Goal: Task Accomplishment & Management: Manage account settings

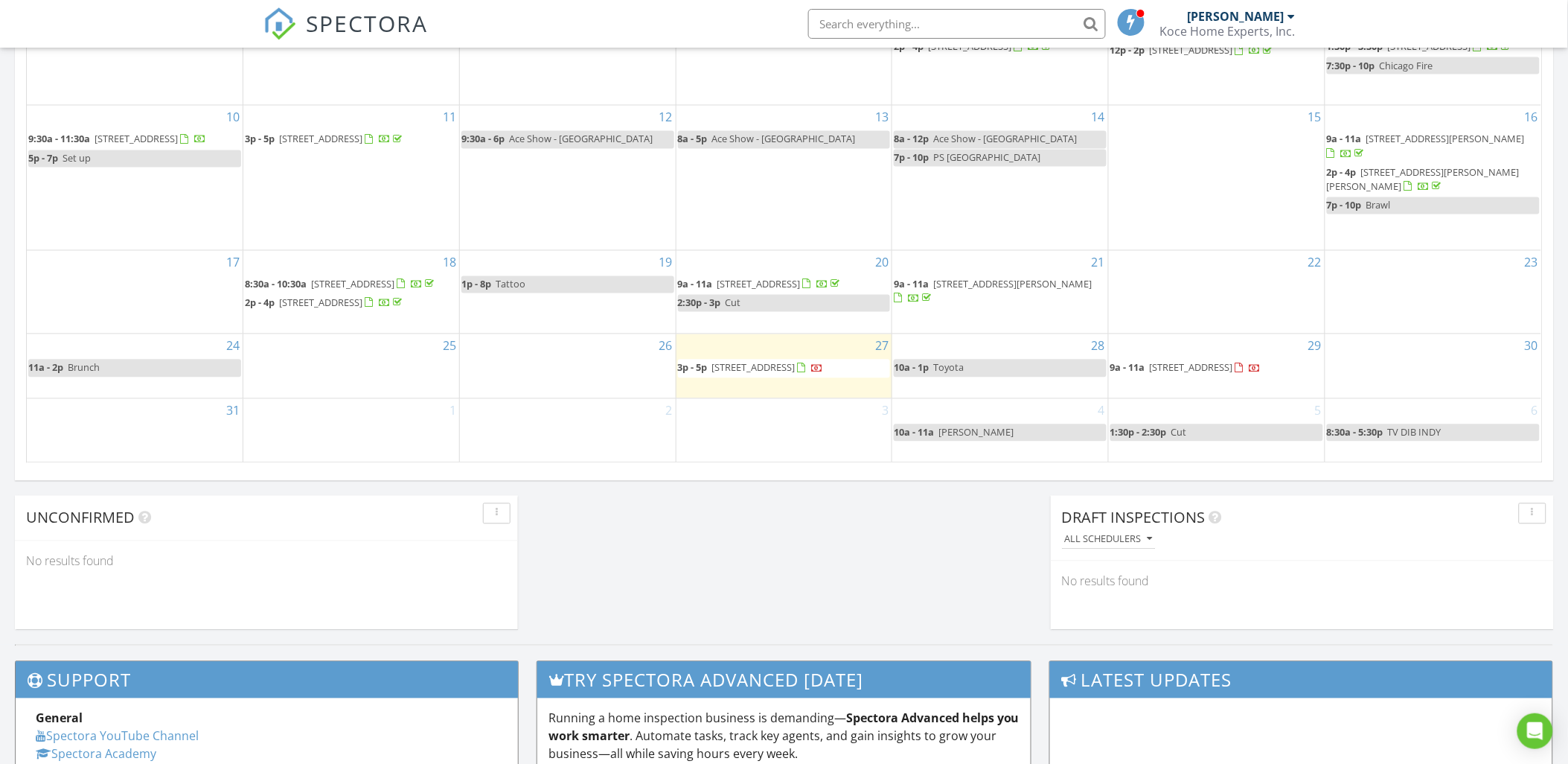
scroll to position [937, 0]
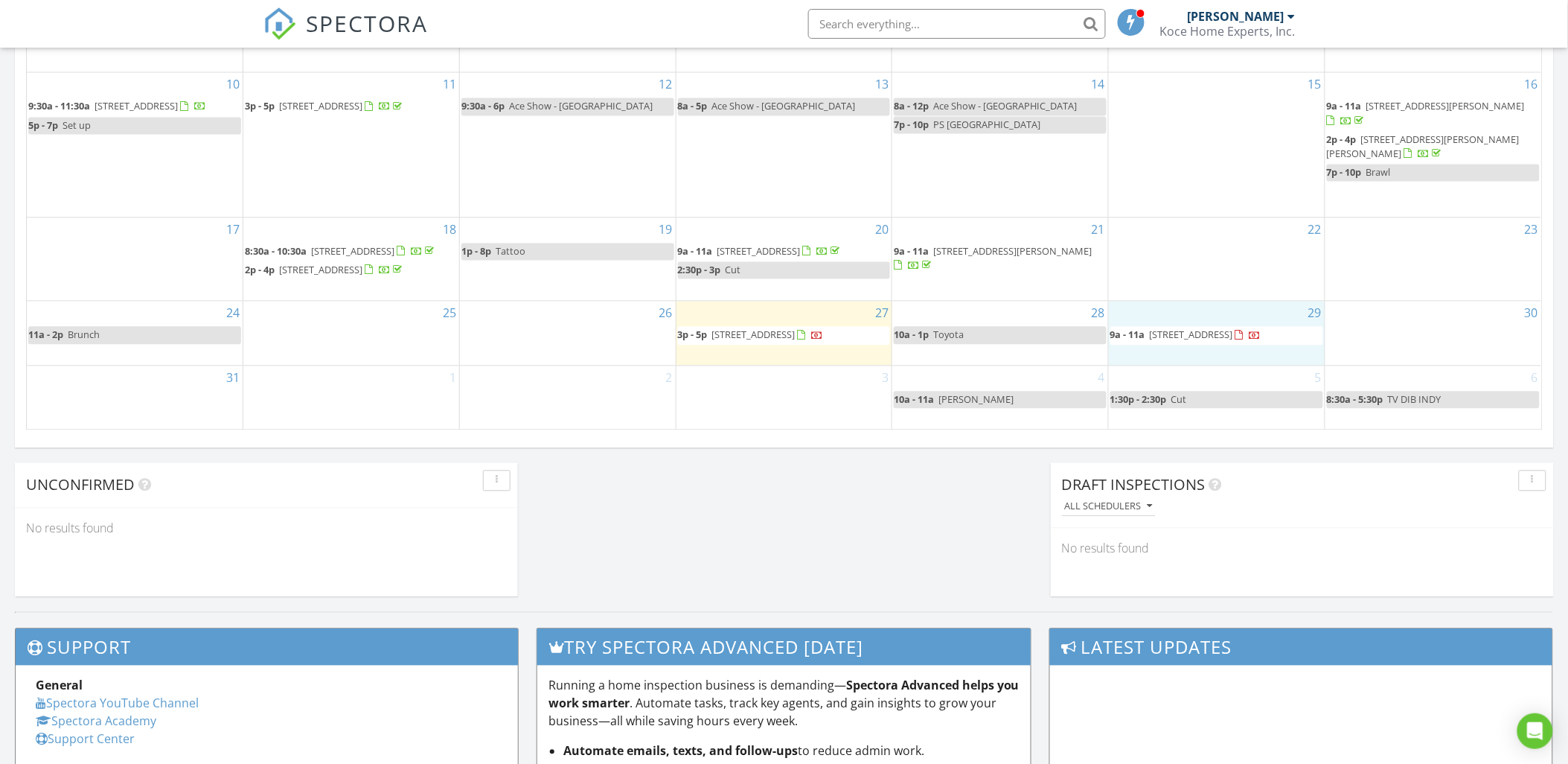
click at [1277, 361] on div "29 9a - 11a 9840 S Pulaski Rd 305, Oak Lawn 60453" at bounding box center [1216, 334] width 215 height 64
click at [1214, 272] on link "Event" at bounding box center [1216, 274] width 76 height 24
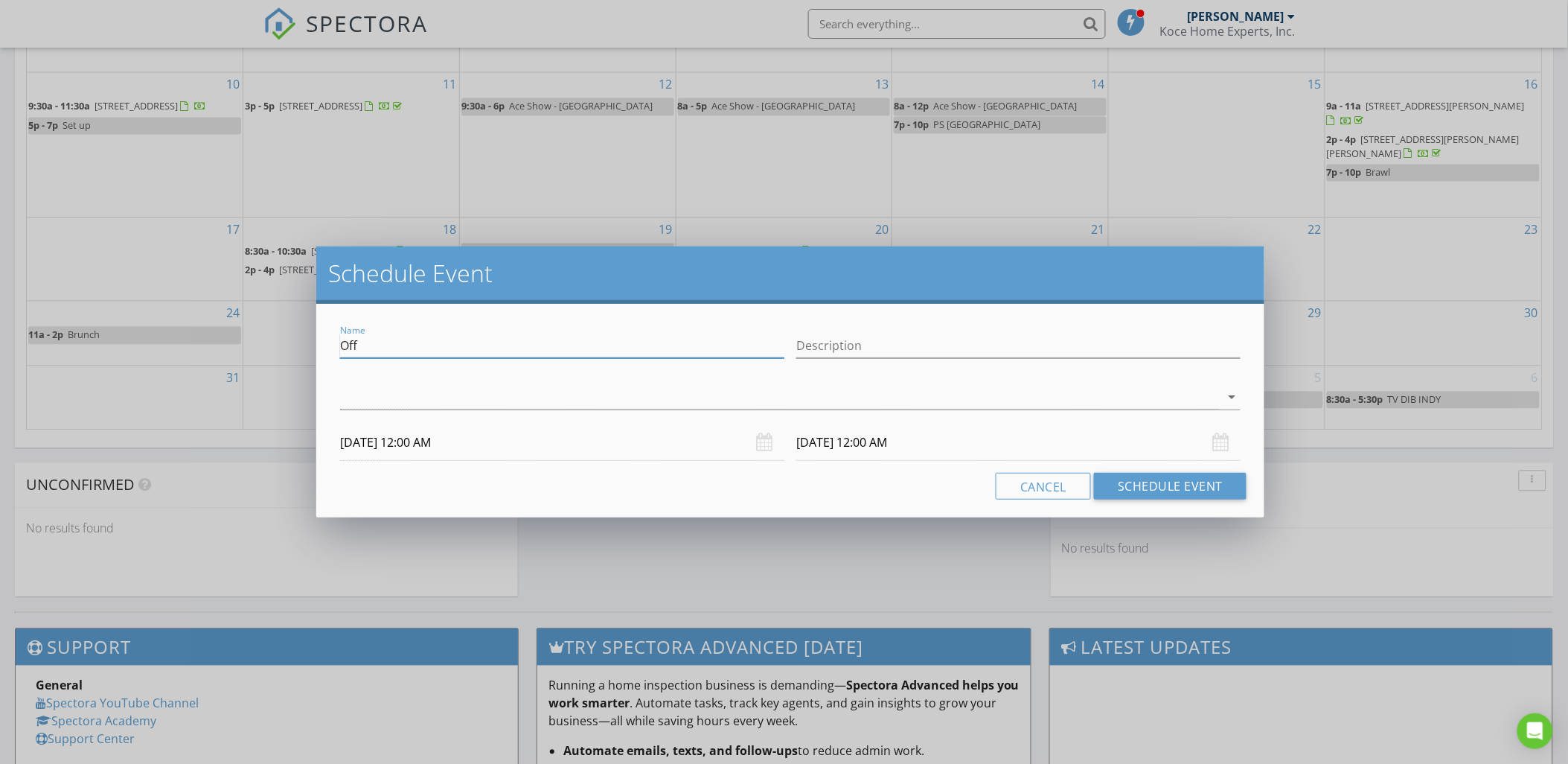
drag, startPoint x: 359, startPoint y: 343, endPoint x: 281, endPoint y: 346, distance: 78.1
click at [281, 346] on div "Schedule Event Name Off Description arrow_drop_down 08/29/2025 12:00 AM 08/30/2…" at bounding box center [784, 382] width 1568 height 764
drag, startPoint x: 420, startPoint y: 347, endPoint x: 256, endPoint y: 351, distance: 164.0
click at [259, 351] on div "Schedule Event Name jESS HOLD Description check_box_outline_blank Joe Koce arro…" at bounding box center [784, 382] width 1568 height 764
type input "Jess hold"
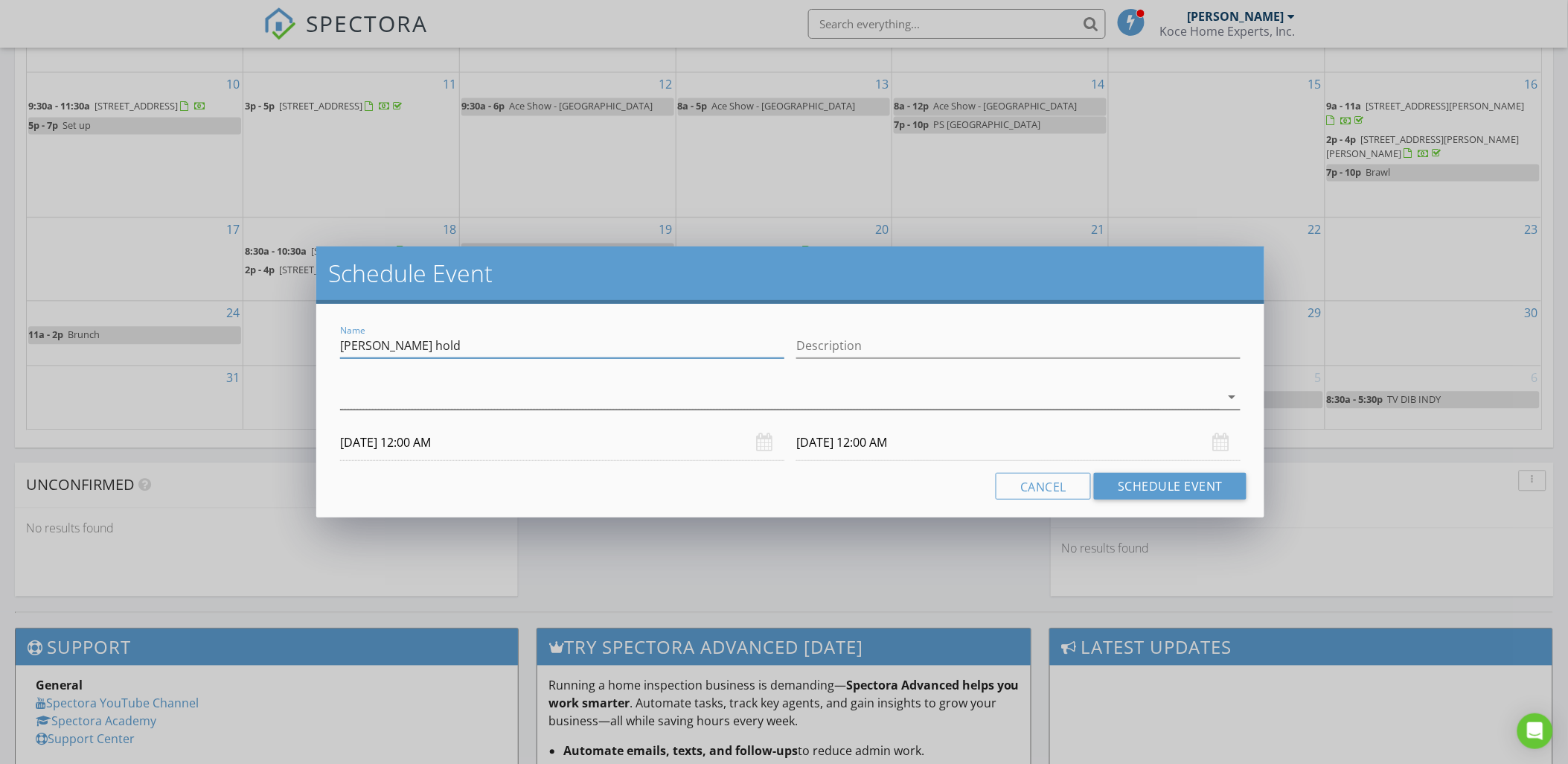
click at [613, 395] on div at bounding box center [780, 397] width 880 height 25
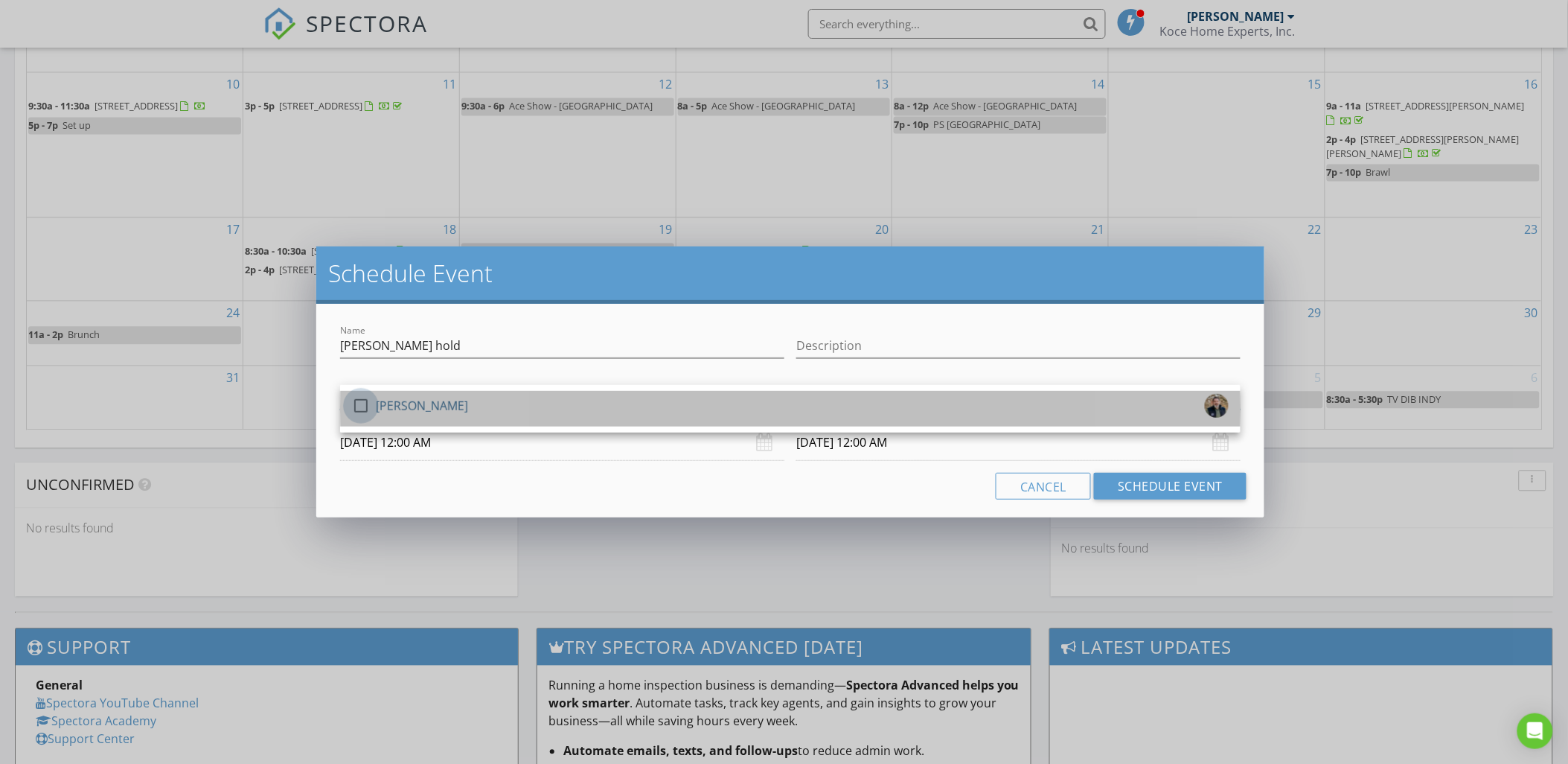
click at [360, 403] on div at bounding box center [361, 406] width 25 height 25
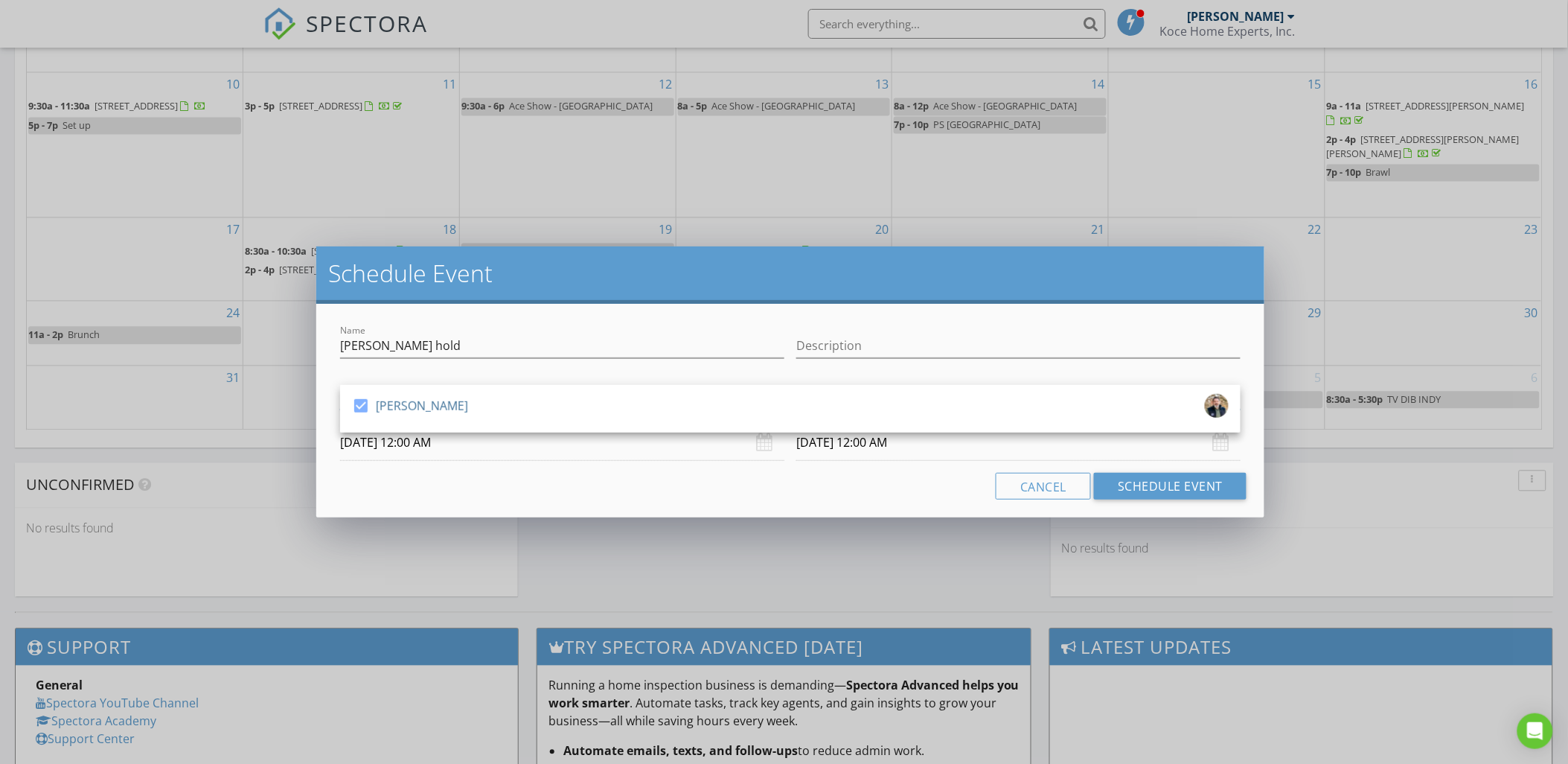
click at [412, 440] on input "08/29/2025 12:00 AM" at bounding box center [562, 443] width 444 height 36
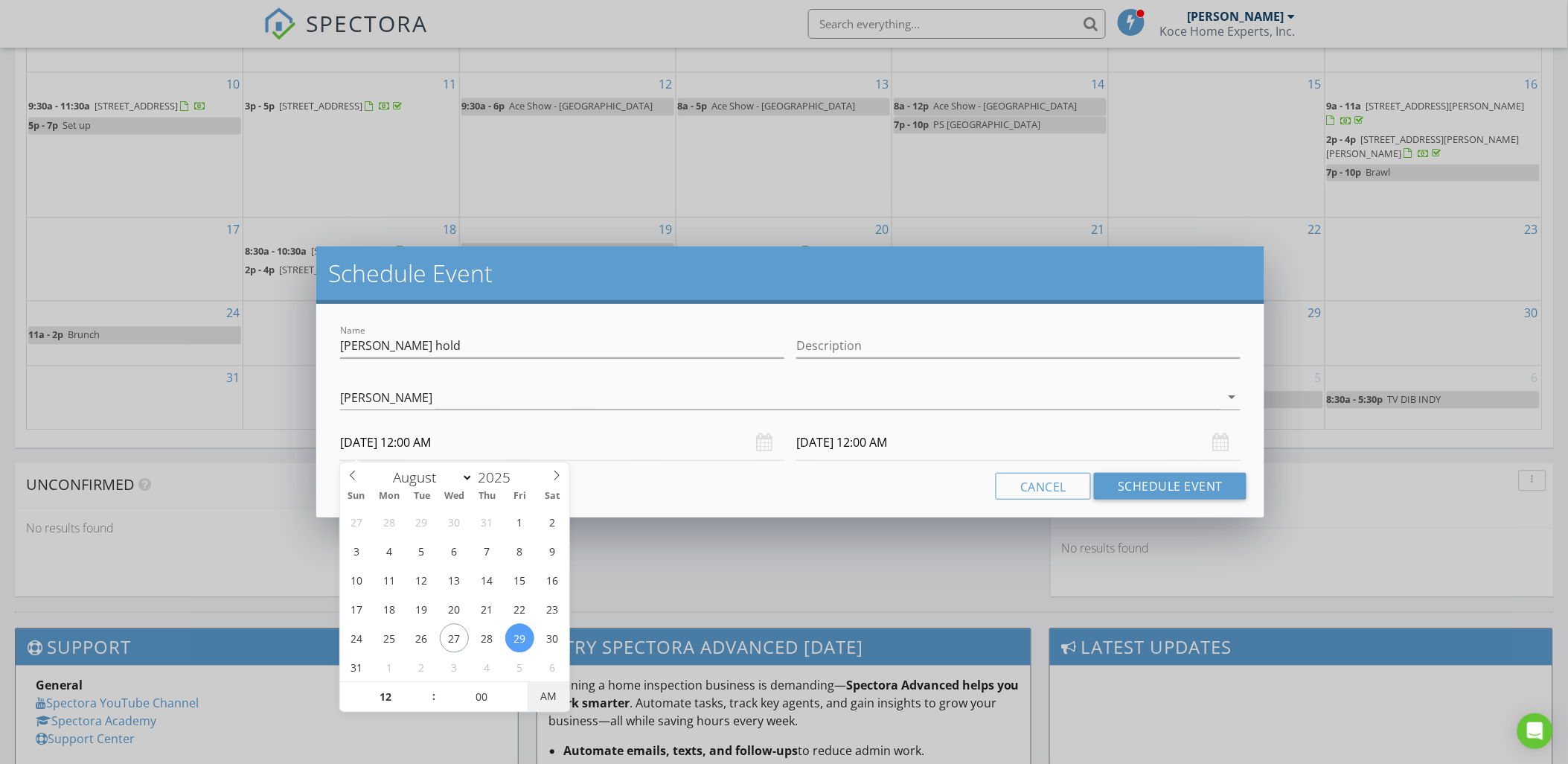
type input "08/29/2025 12:00 PM"
click at [546, 699] on span "PM" at bounding box center [547, 697] width 41 height 30
click at [841, 445] on input "08/30/2025 12:00 PM" at bounding box center [1018, 443] width 444 height 36
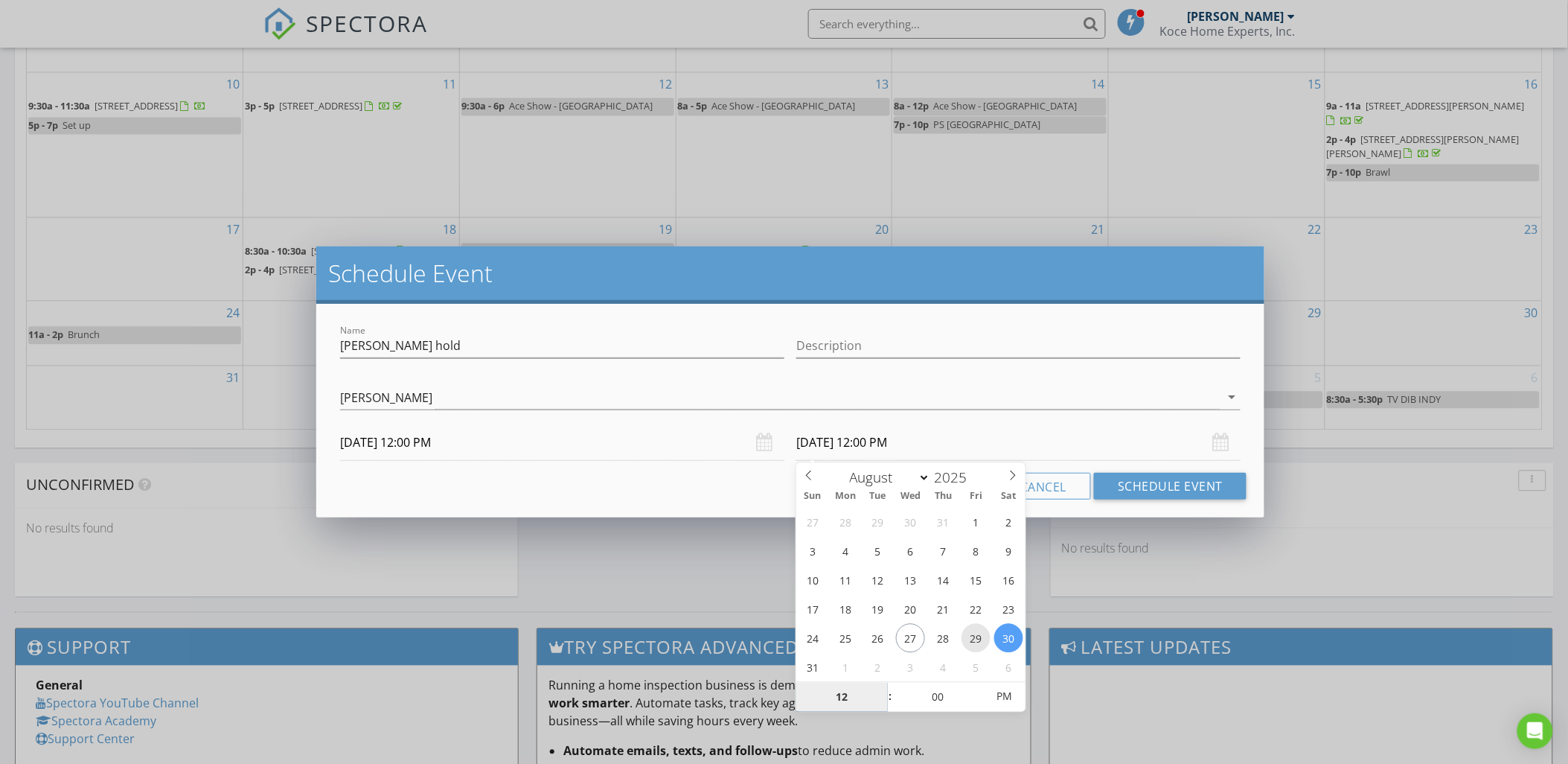
type input "08/29/2025 12:00 PM"
type input "01"
type input "08/29/2025 1:00 PM"
click at [884, 688] on span at bounding box center [882, 690] width 10 height 15
type input "02"
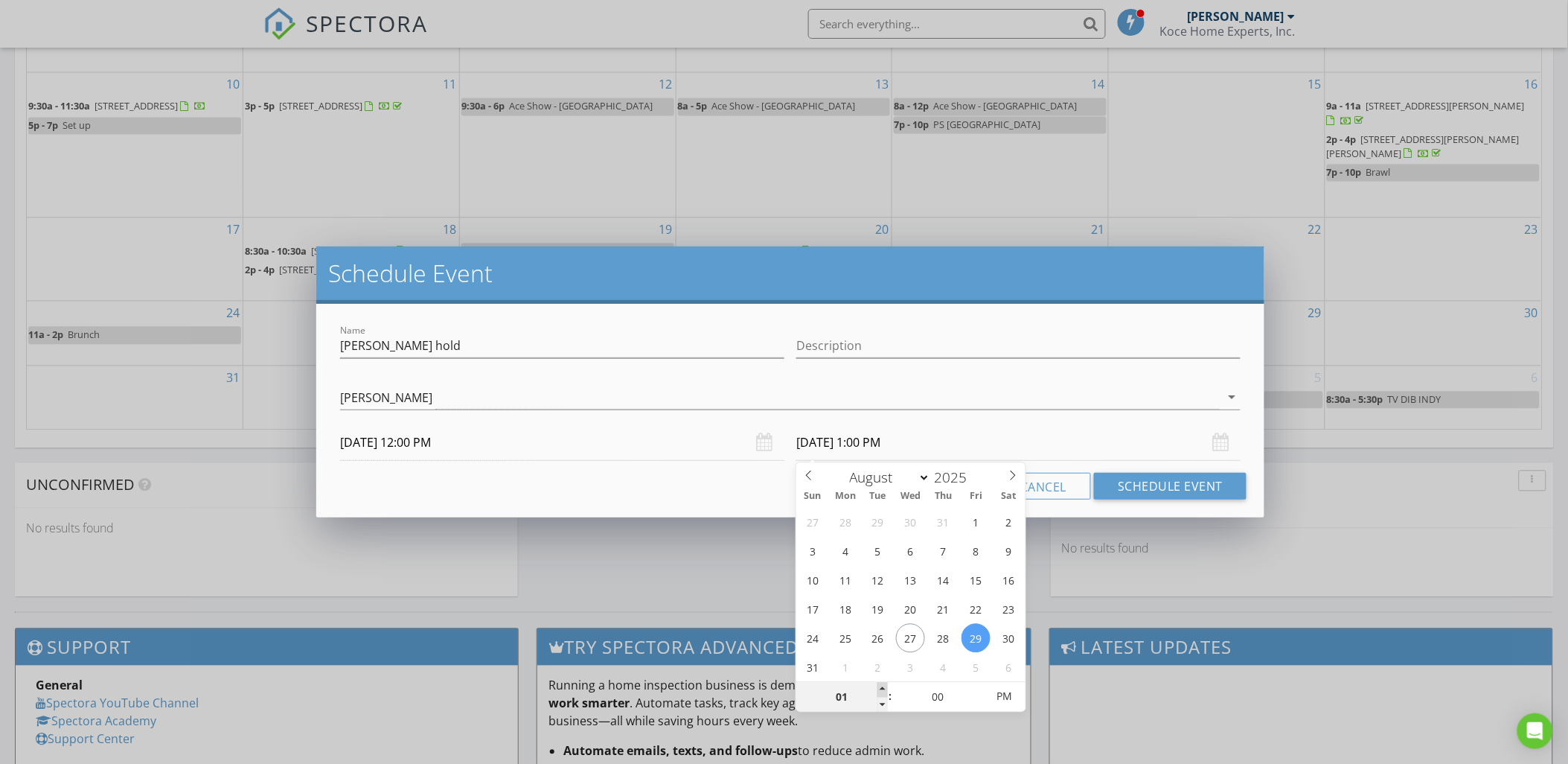
type input "08/29/2025 2:00 PM"
click at [884, 688] on span at bounding box center [882, 690] width 10 height 15
click at [1156, 487] on button "Schedule Event" at bounding box center [1170, 486] width 153 height 26
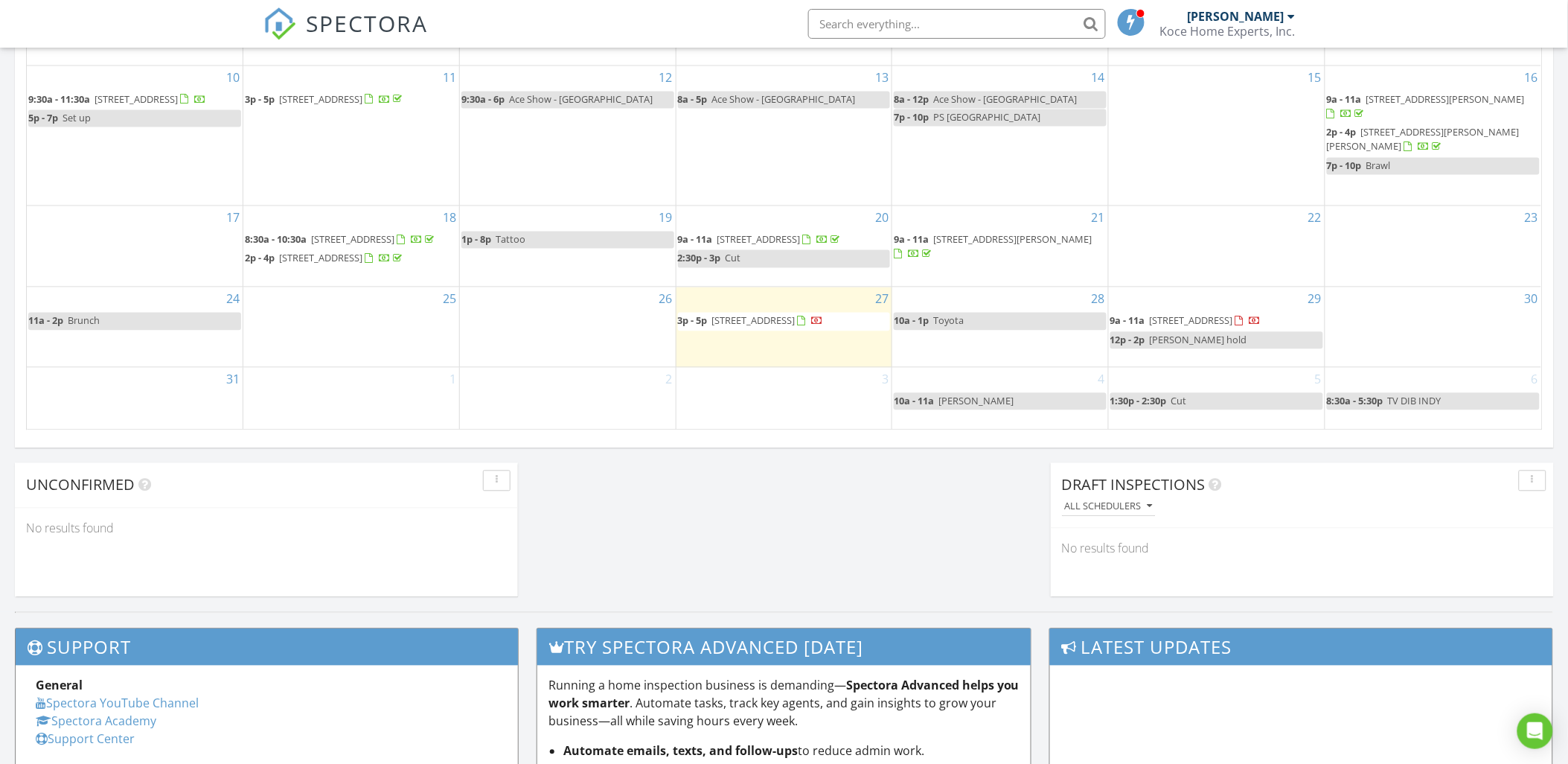
click at [504, 395] on div "2" at bounding box center [567, 397] width 215 height 61
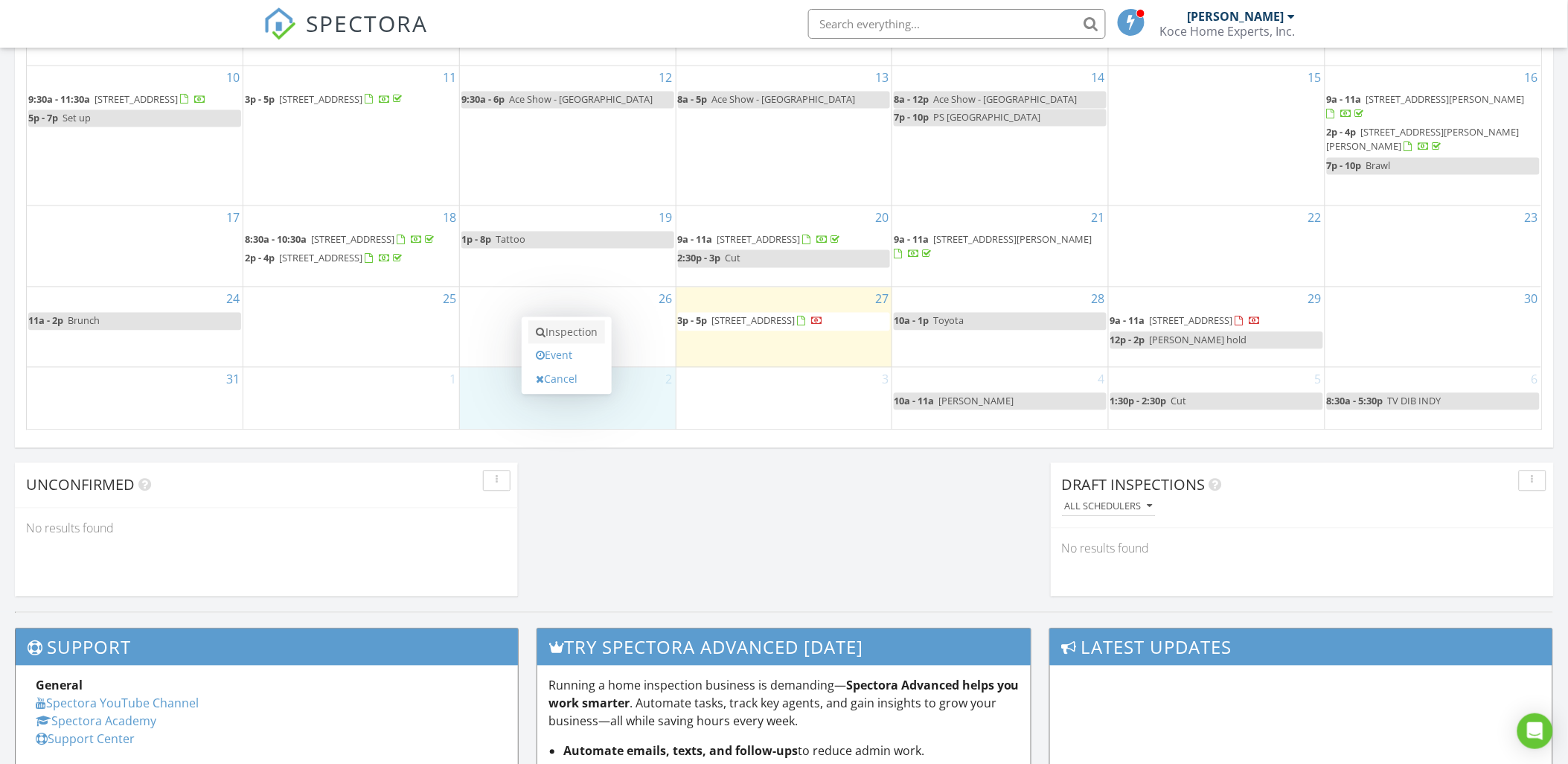
click at [569, 336] on link "Inspection" at bounding box center [566, 333] width 76 height 24
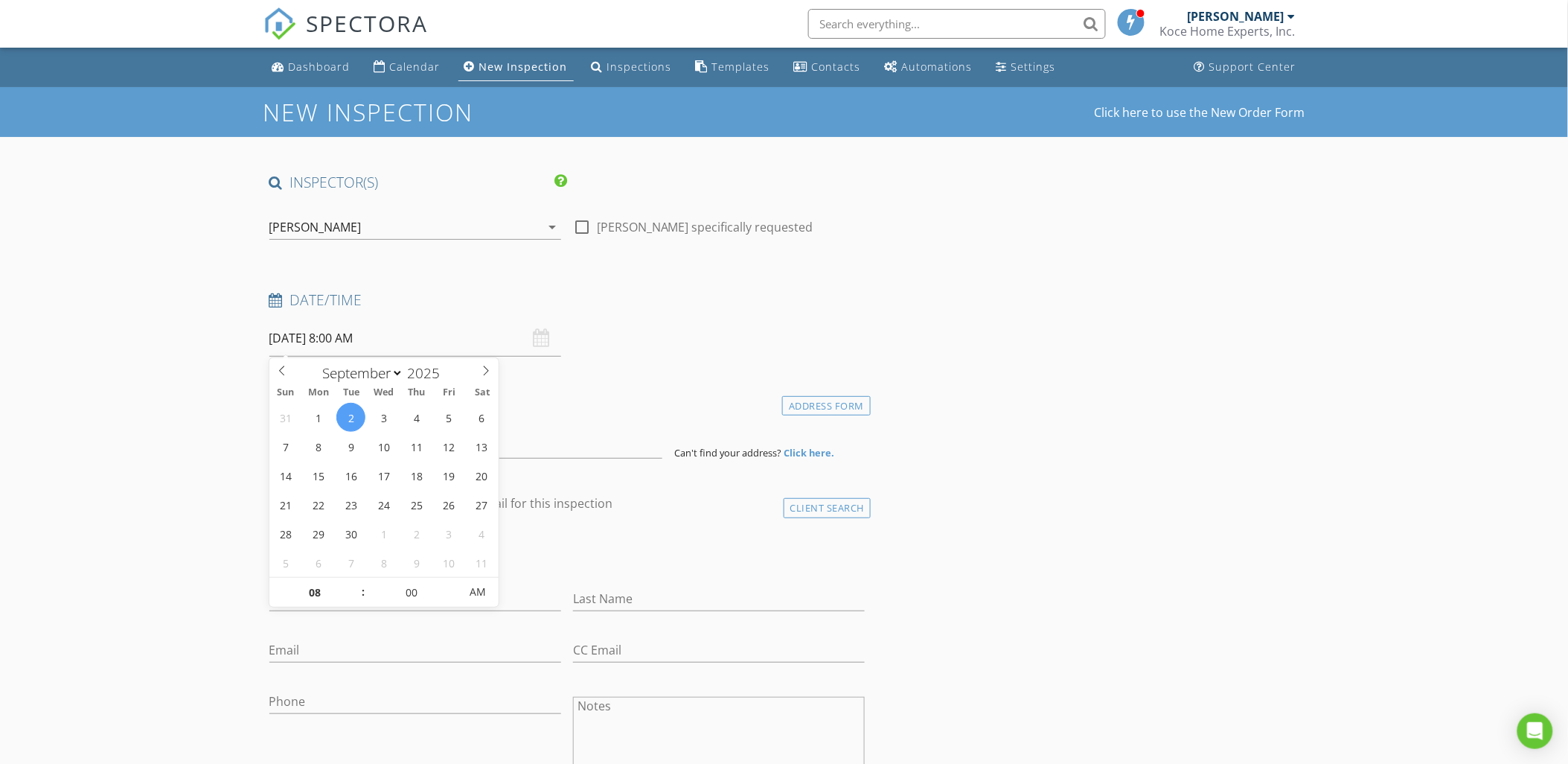
click at [322, 338] on input "09/02/2025 8:00 AM" at bounding box center [414, 338] width 292 height 36
type input "09"
type input "09/02/2025 9:00 AM"
click at [355, 585] on span at bounding box center [355, 585] width 10 height 15
type input "10"
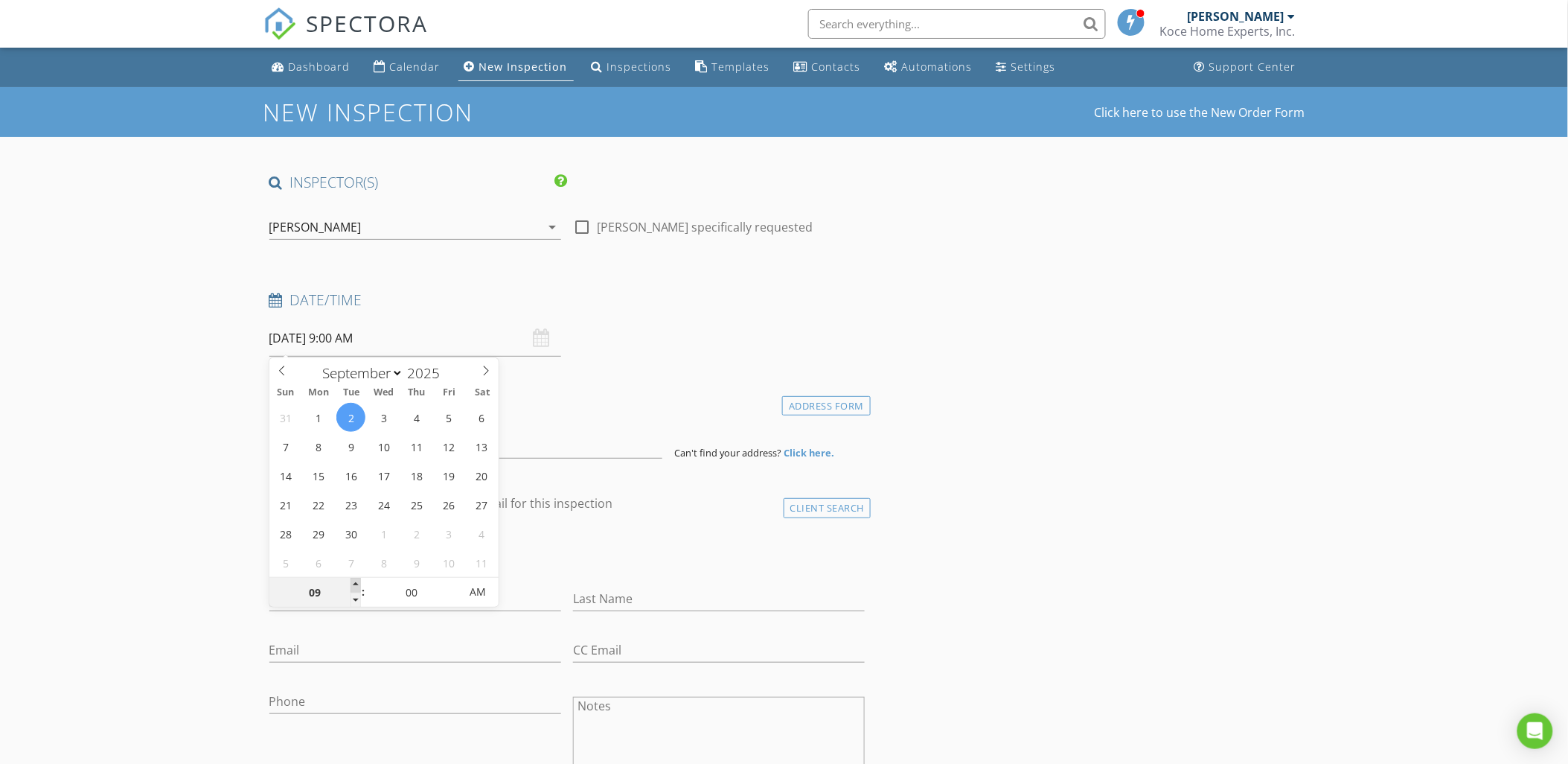
type input "[DATE] 10:00 AM"
click at [355, 585] on span at bounding box center [355, 585] width 10 height 15
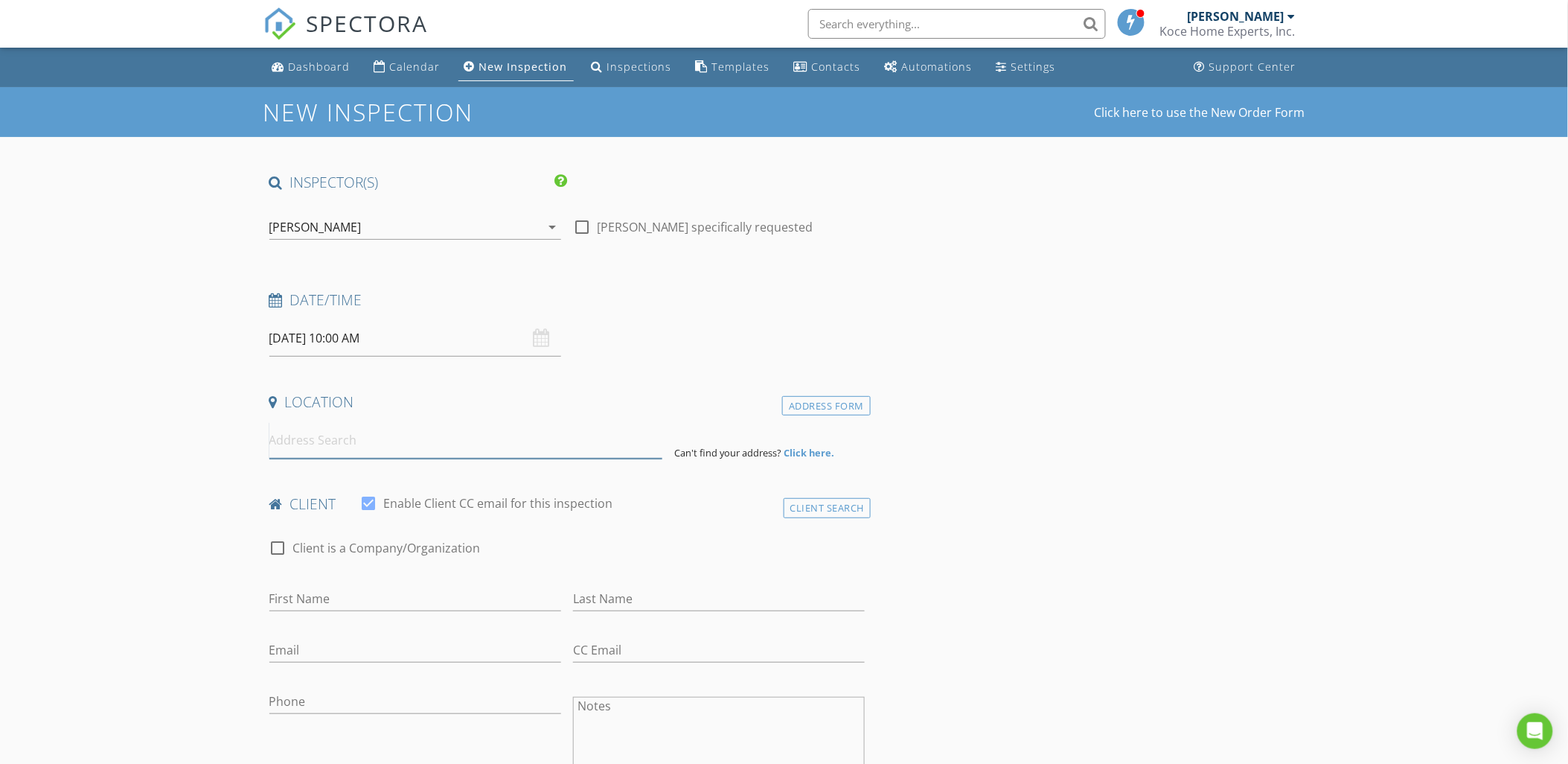
click at [302, 440] on input at bounding box center [465, 440] width 393 height 36
type input "406 Madison Street, Joliet, IL, USA"
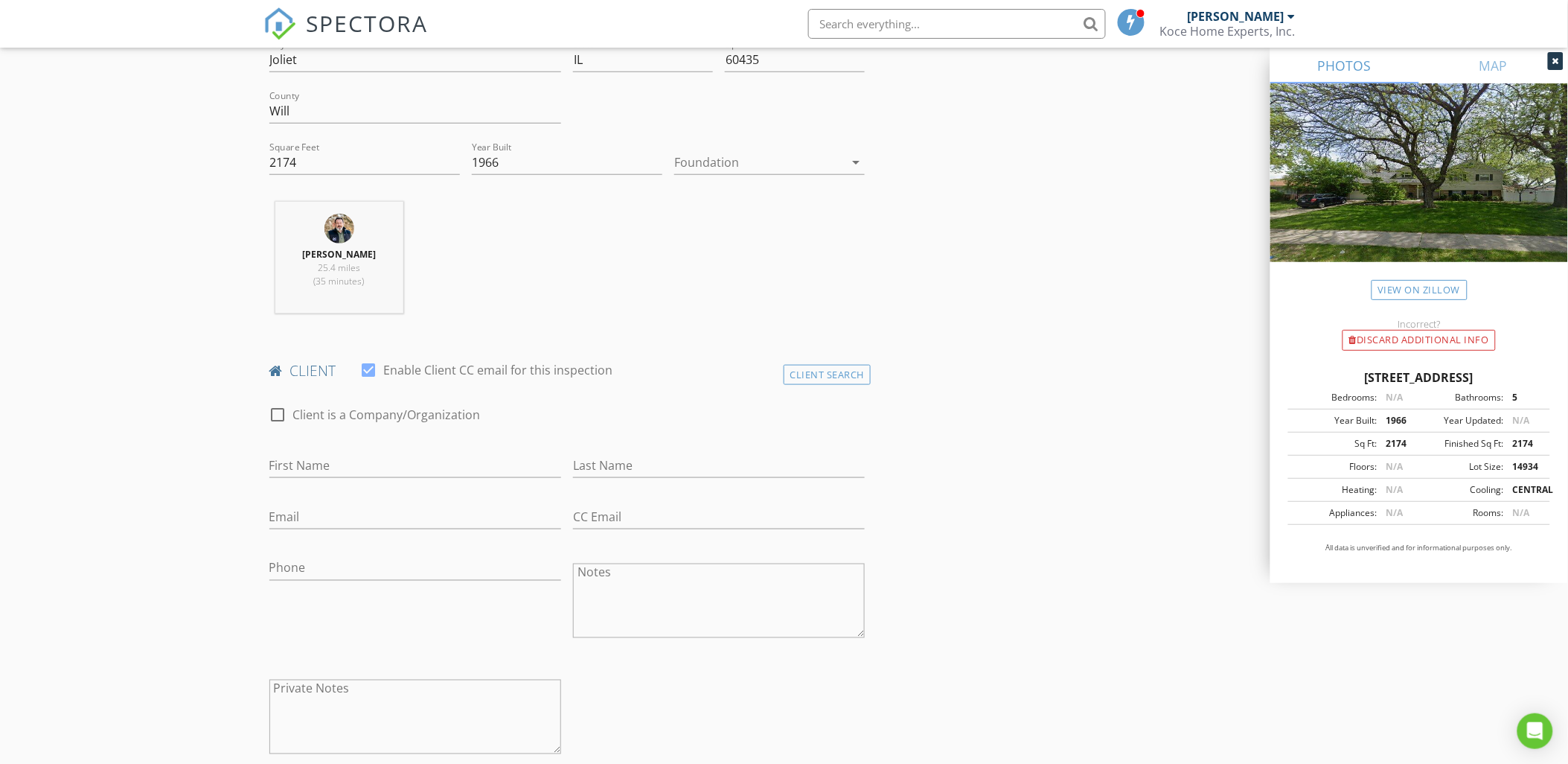
scroll to position [441, 0]
click at [348, 459] on input "First Name" at bounding box center [414, 462] width 292 height 25
type input "Omar & Yolanda"
click at [625, 464] on input "Last Name" at bounding box center [718, 462] width 292 height 25
type input "Guzman"
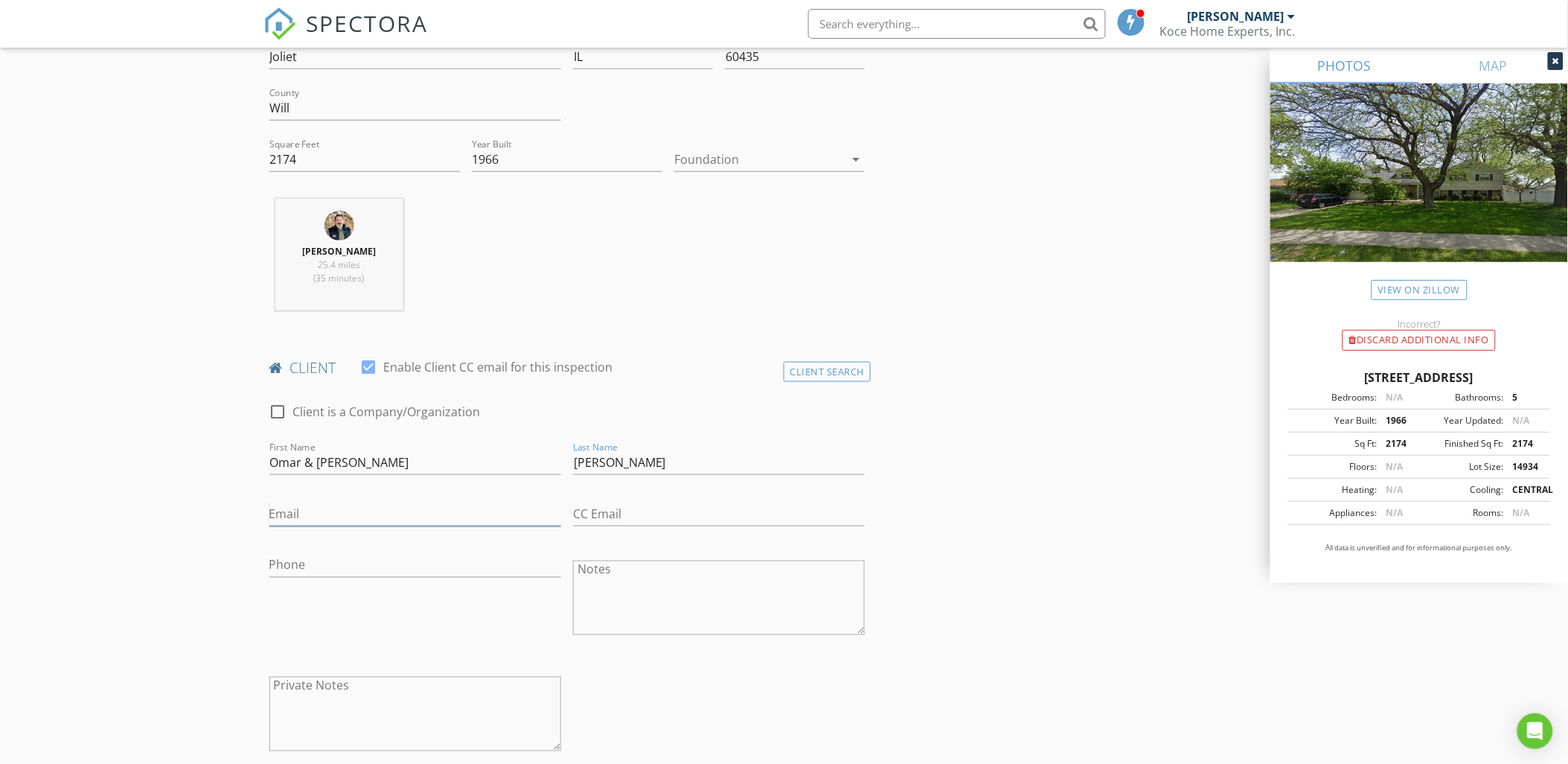
click at [290, 514] on input "Email" at bounding box center [414, 514] width 292 height 25
type input "oguzmanvi@gmail.com"
click at [293, 567] on input "Phone" at bounding box center [414, 565] width 292 height 25
type input "331-233-4622"
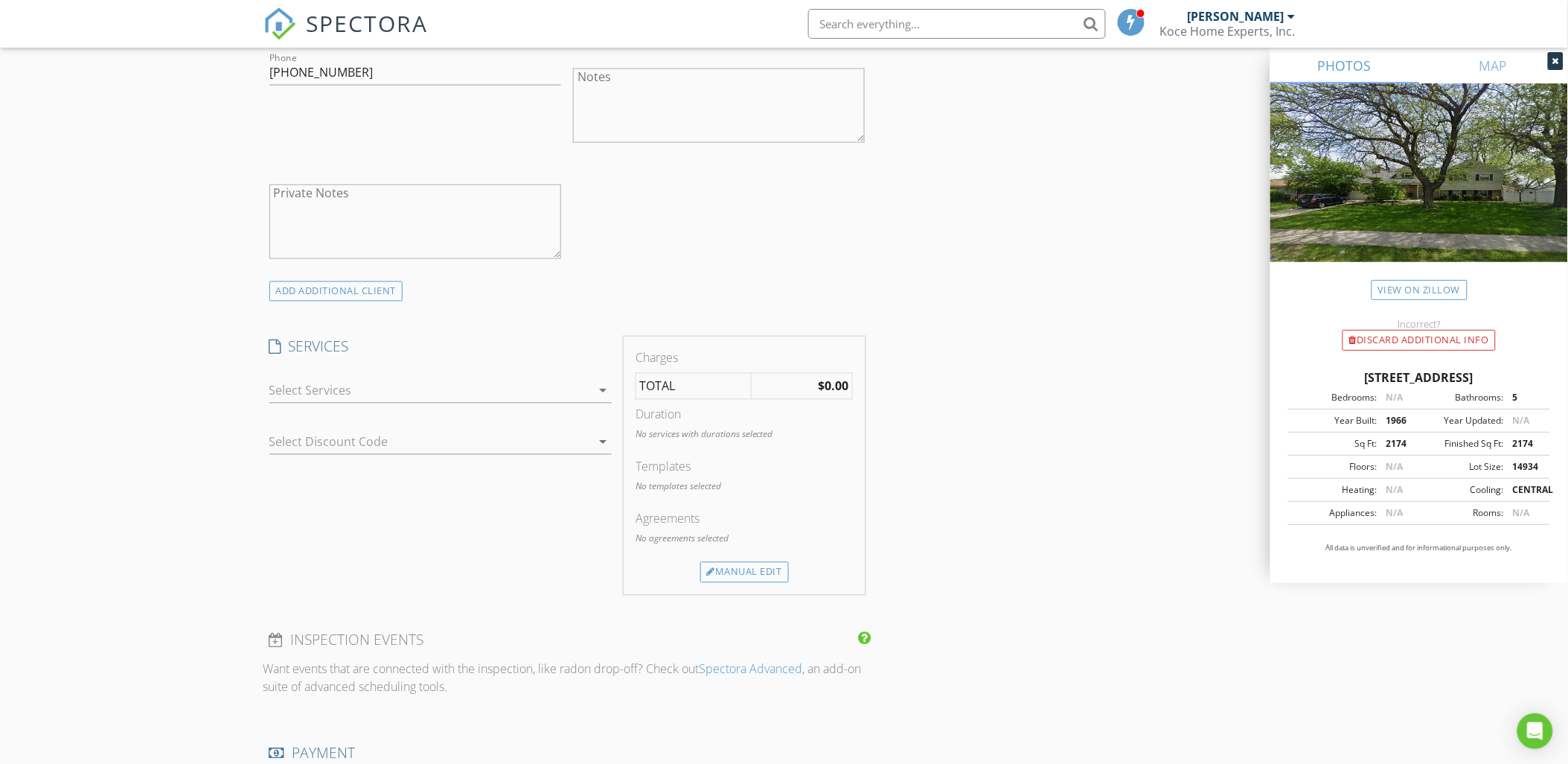
scroll to position [937, 0]
click at [601, 389] on icon "arrow_drop_down" at bounding box center [603, 387] width 18 height 18
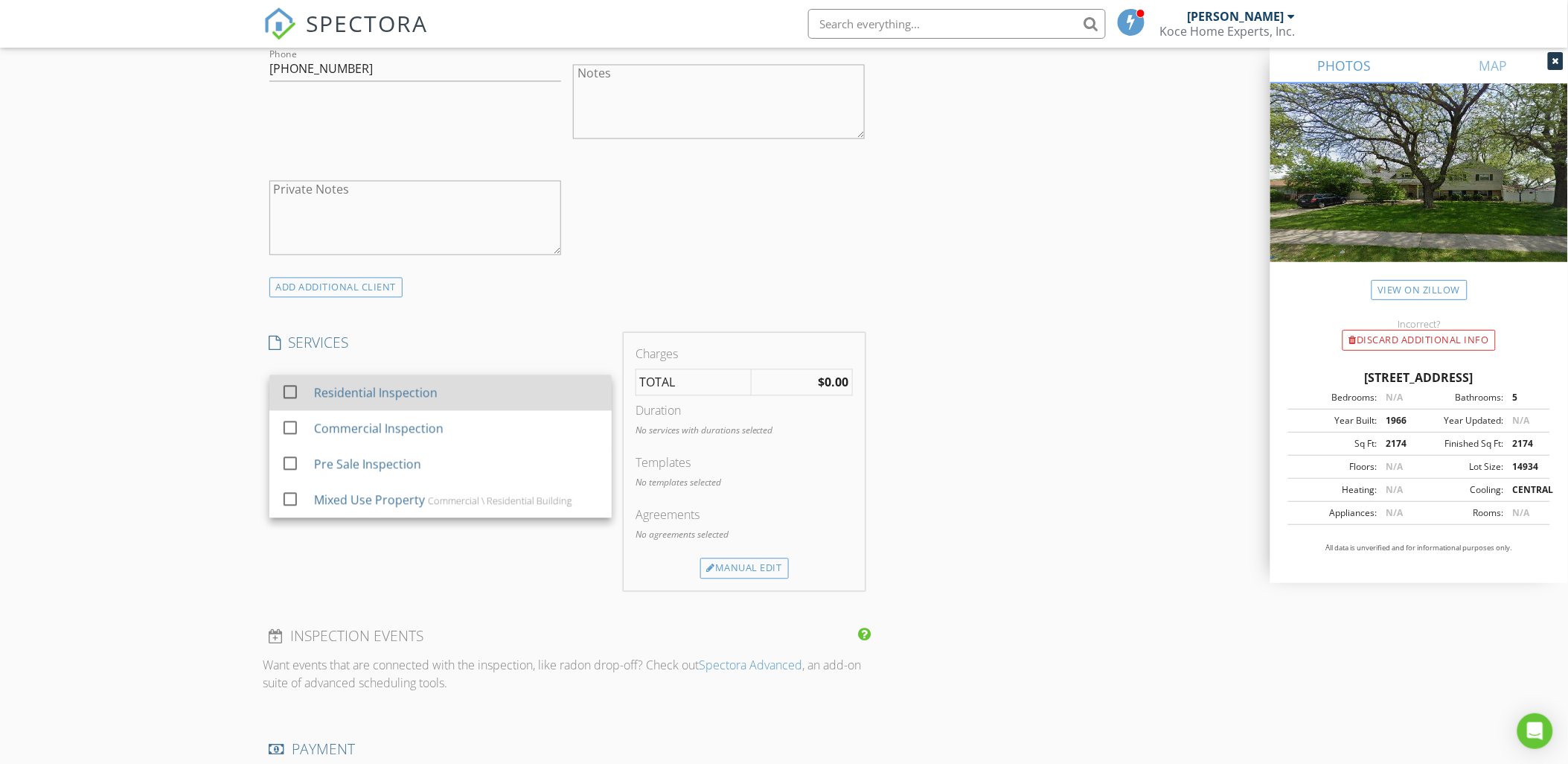
click at [385, 396] on div "Residential Inspection" at bounding box center [375, 393] width 124 height 18
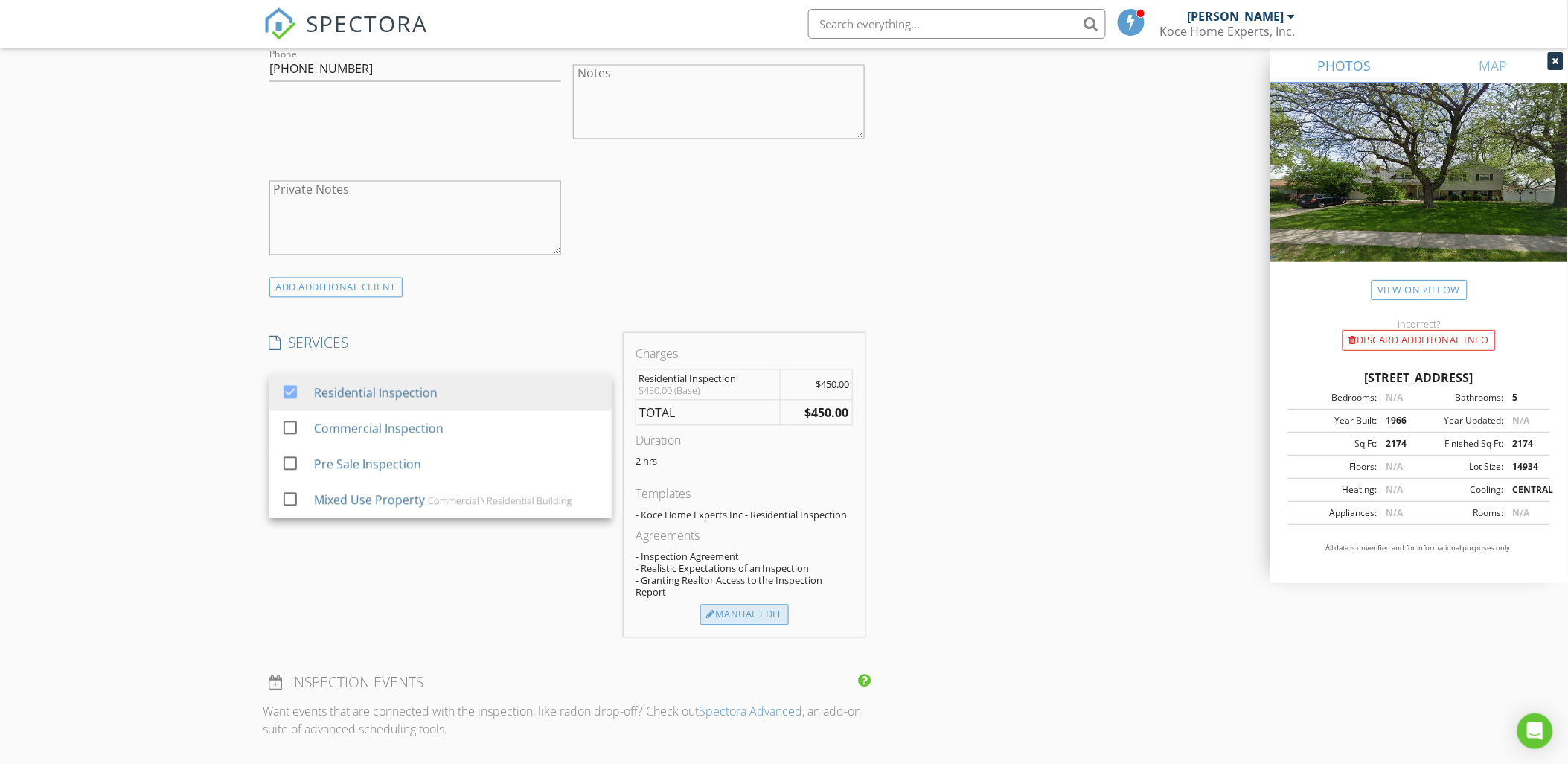
click at [747, 617] on div "Manual Edit" at bounding box center [744, 615] width 88 height 21
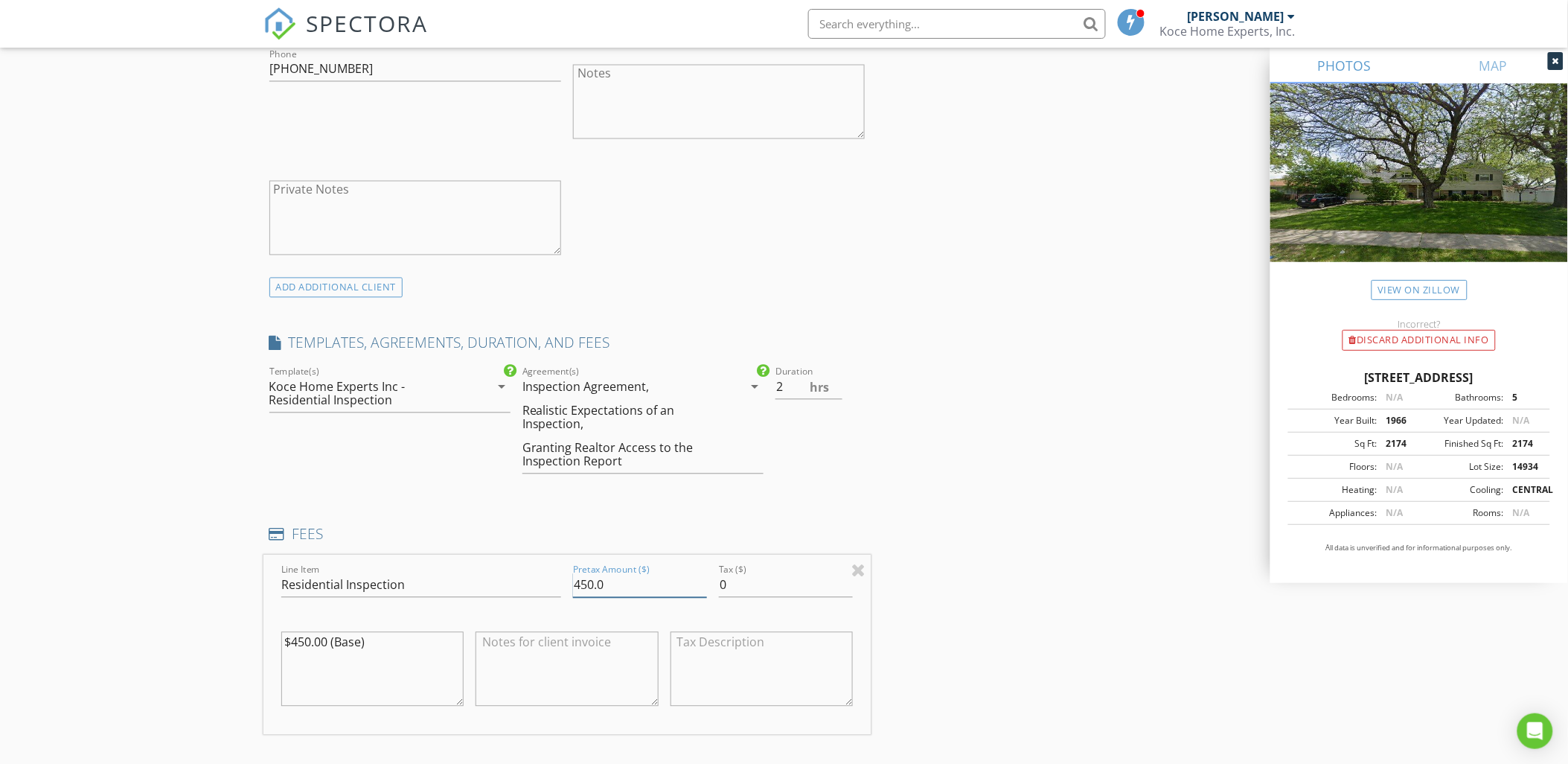
drag, startPoint x: 605, startPoint y: 584, endPoint x: 524, endPoint y: 584, distance: 81.0
click at [524, 584] on div "Line Item Residential Inspection Pretax Amount ($) 450.0 Tax ($) 0 $450.00 (Bas…" at bounding box center [567, 645] width 608 height 179
type input "525"
drag, startPoint x: 384, startPoint y: 641, endPoint x: 157, endPoint y: 647, distance: 227.1
click at [167, 645] on div "New Inspection Click here to use the New Order Form INSPECTOR(S) check_box Joe …" at bounding box center [784, 575] width 1568 height 2850
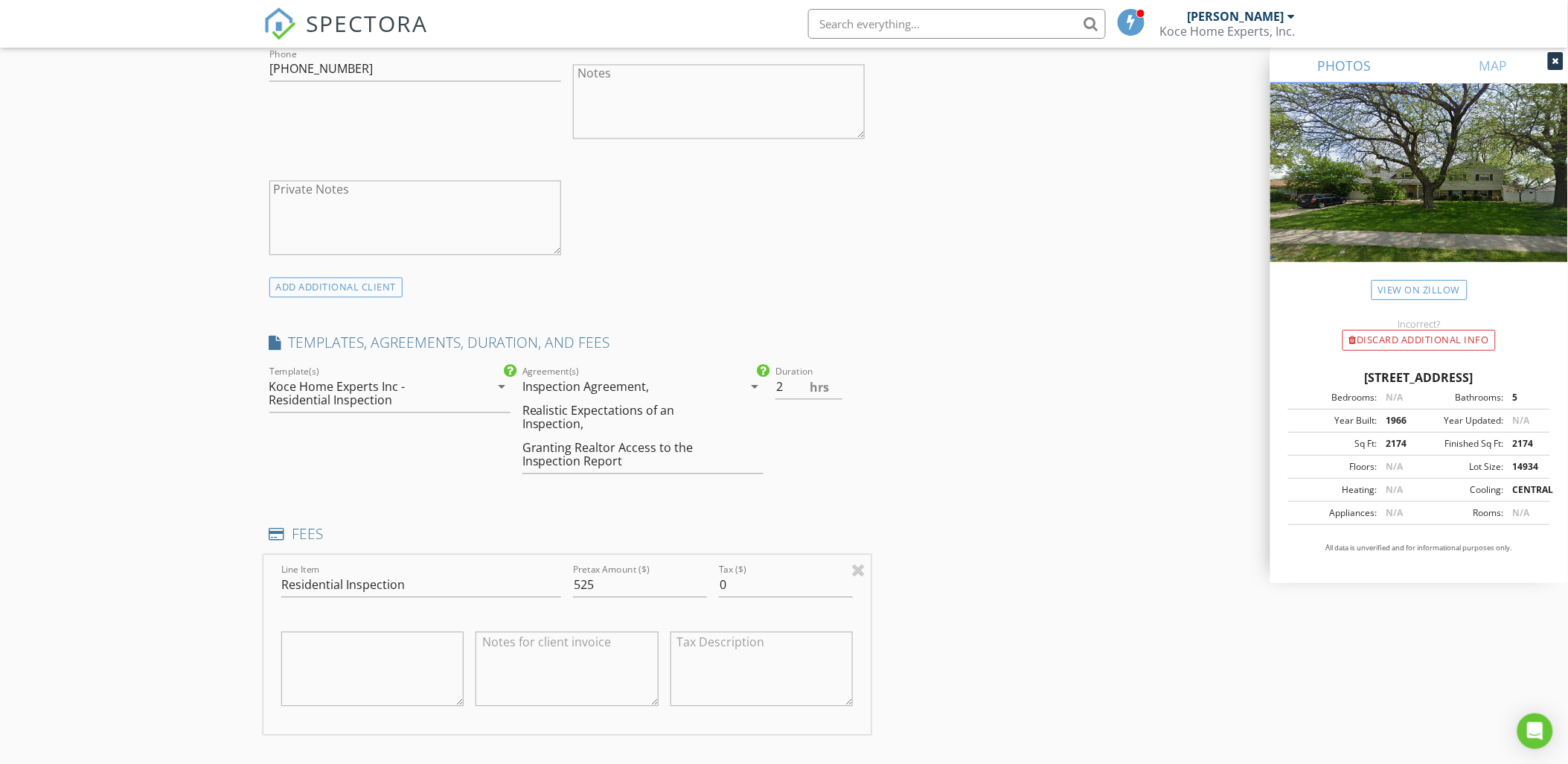
click at [1070, 534] on div "INSPECTOR(S) check_box Joe Koce PRIMARY Joe Koce arrow_drop_down check_box_outl…" at bounding box center [784, 600] width 1042 height 2729
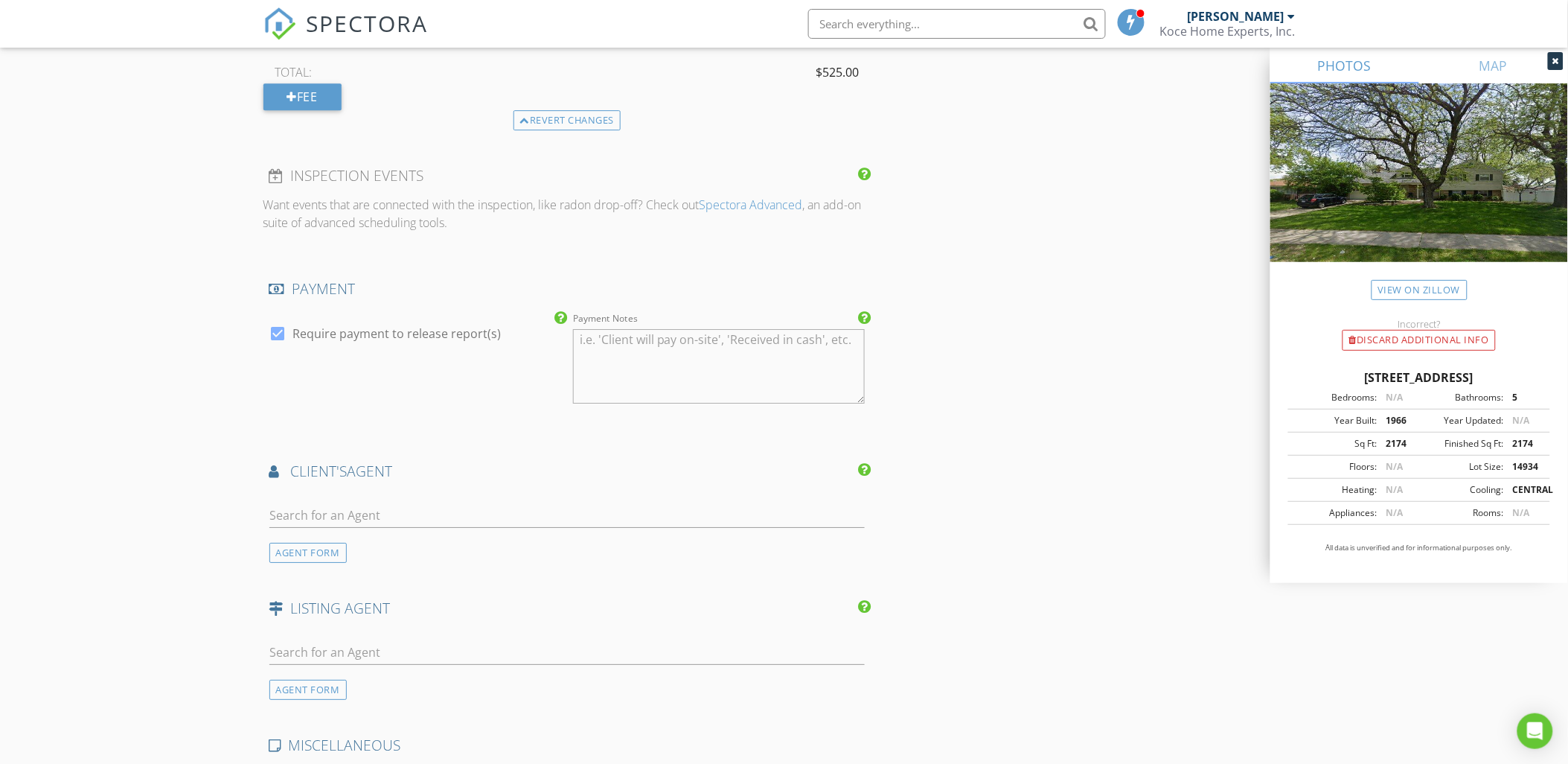
scroll to position [1654, 0]
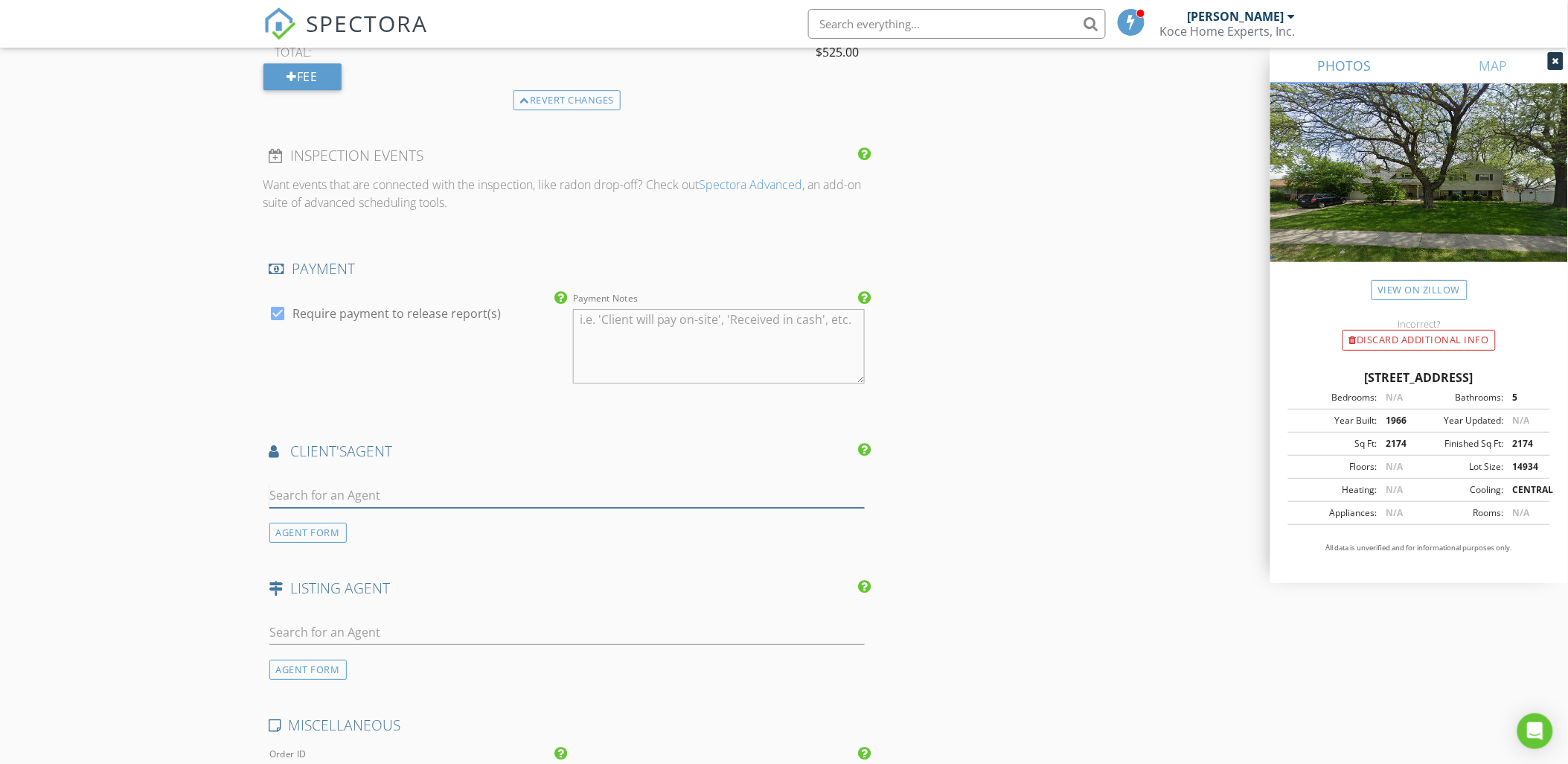
click at [370, 498] on input "text" at bounding box center [567, 495] width 596 height 25
type input "britn"
click at [365, 526] on div "Britny Duffy" at bounding box center [358, 522] width 93 height 18
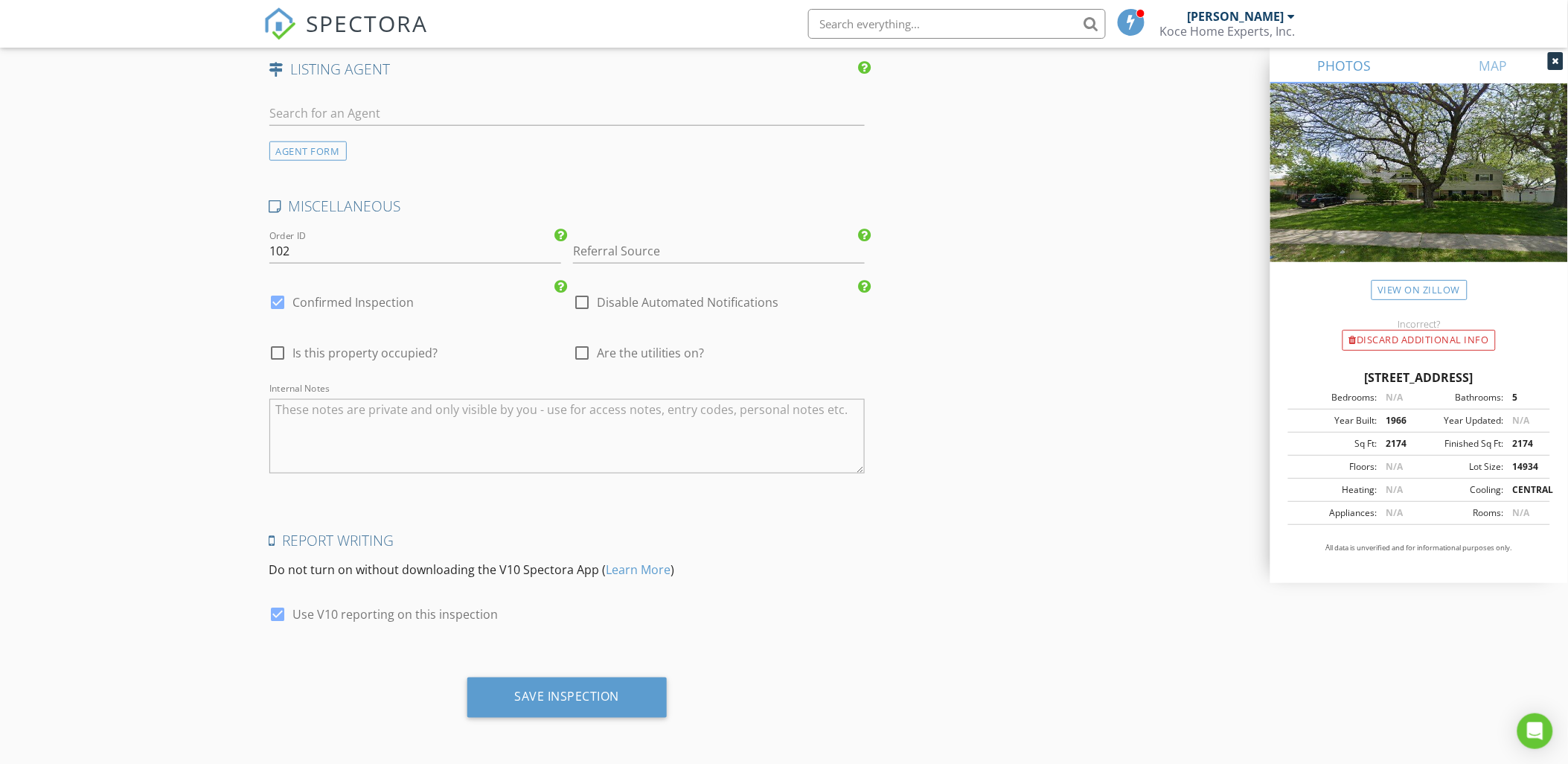
scroll to position [2513, 0]
click at [566, 698] on div "Save Inspection" at bounding box center [566, 696] width 105 height 15
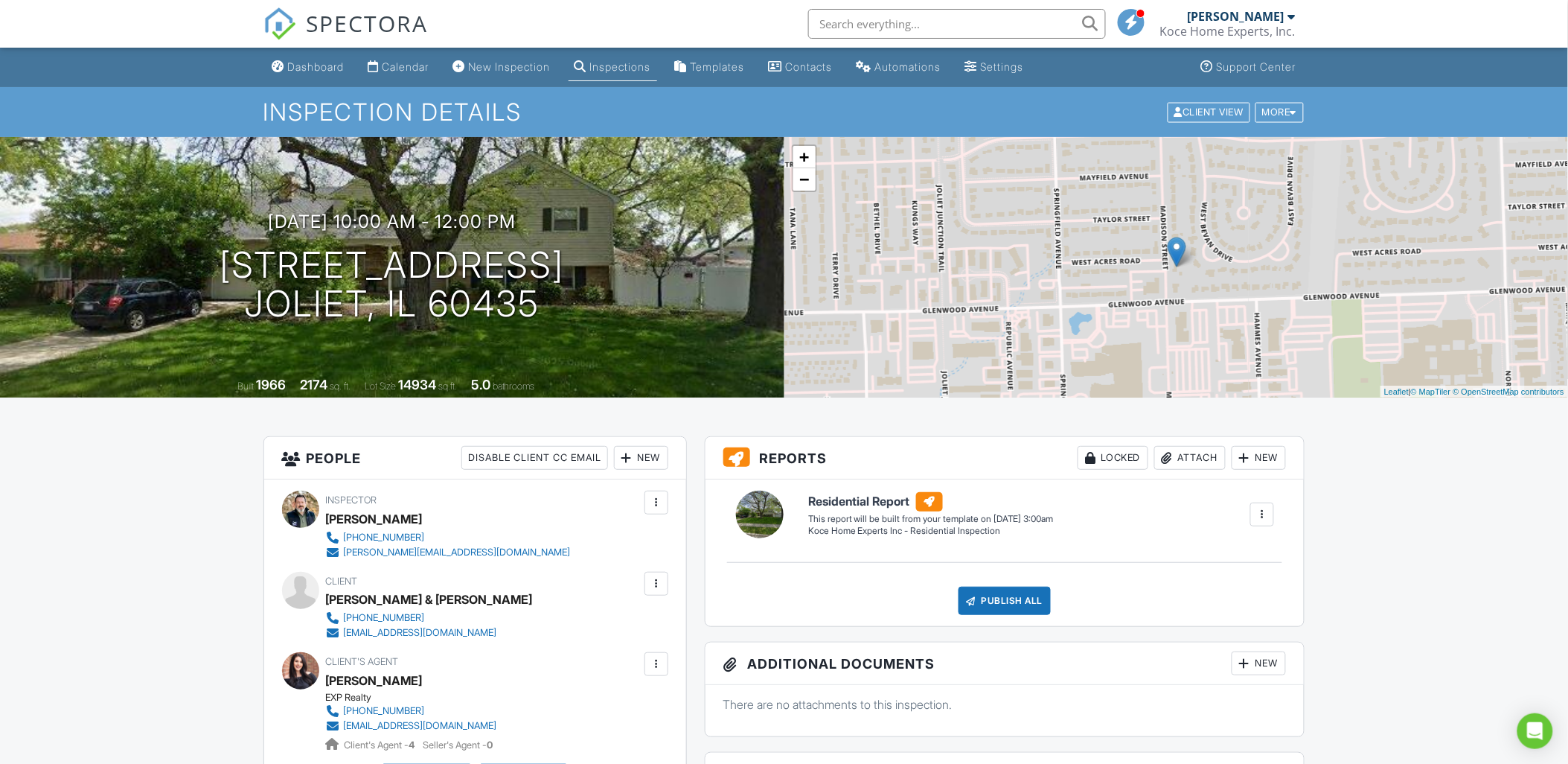
click at [324, 69] on div "Dashboard" at bounding box center [316, 66] width 56 height 13
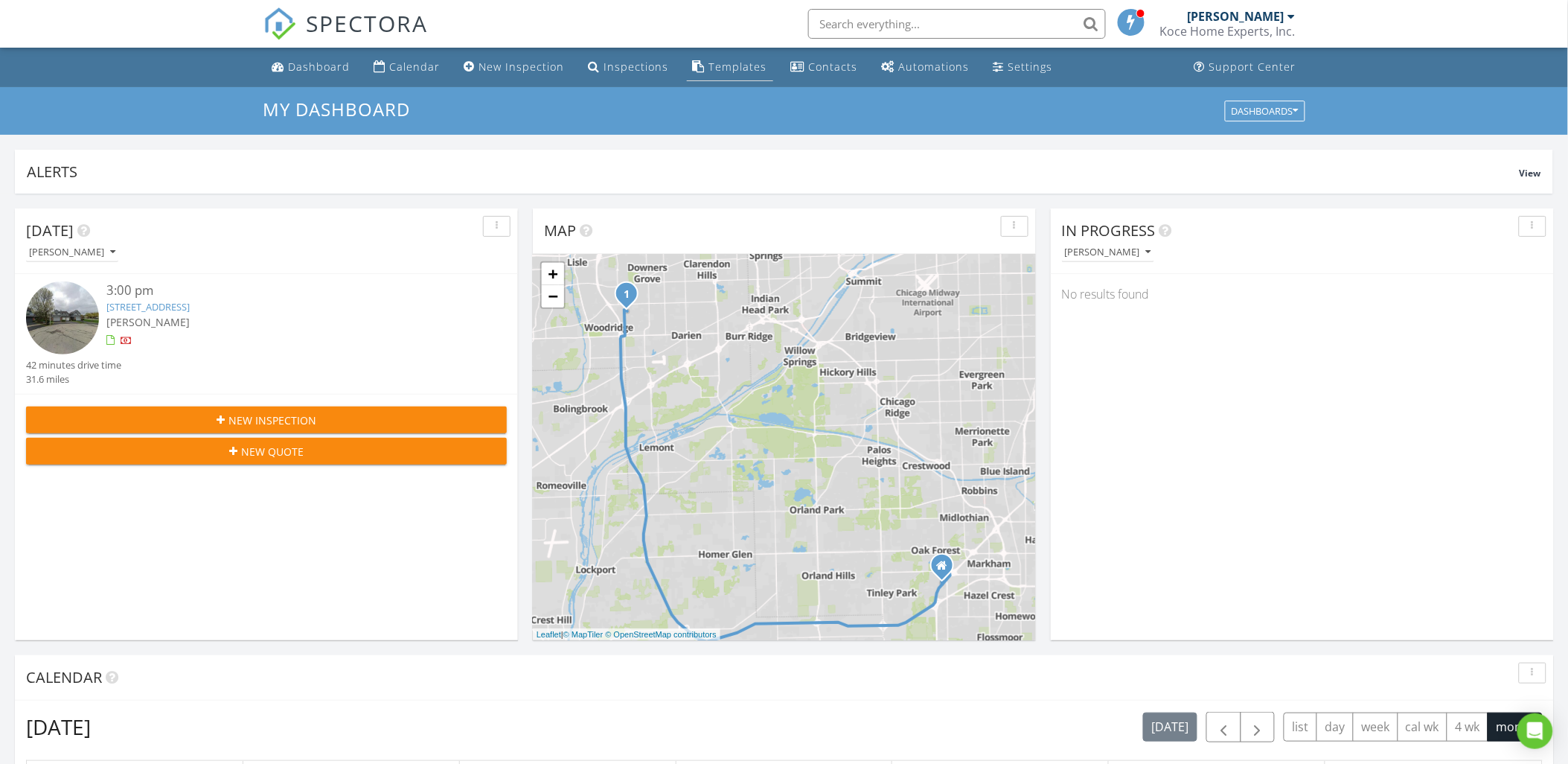
click at [745, 67] on div "Templates" at bounding box center [738, 66] width 58 height 15
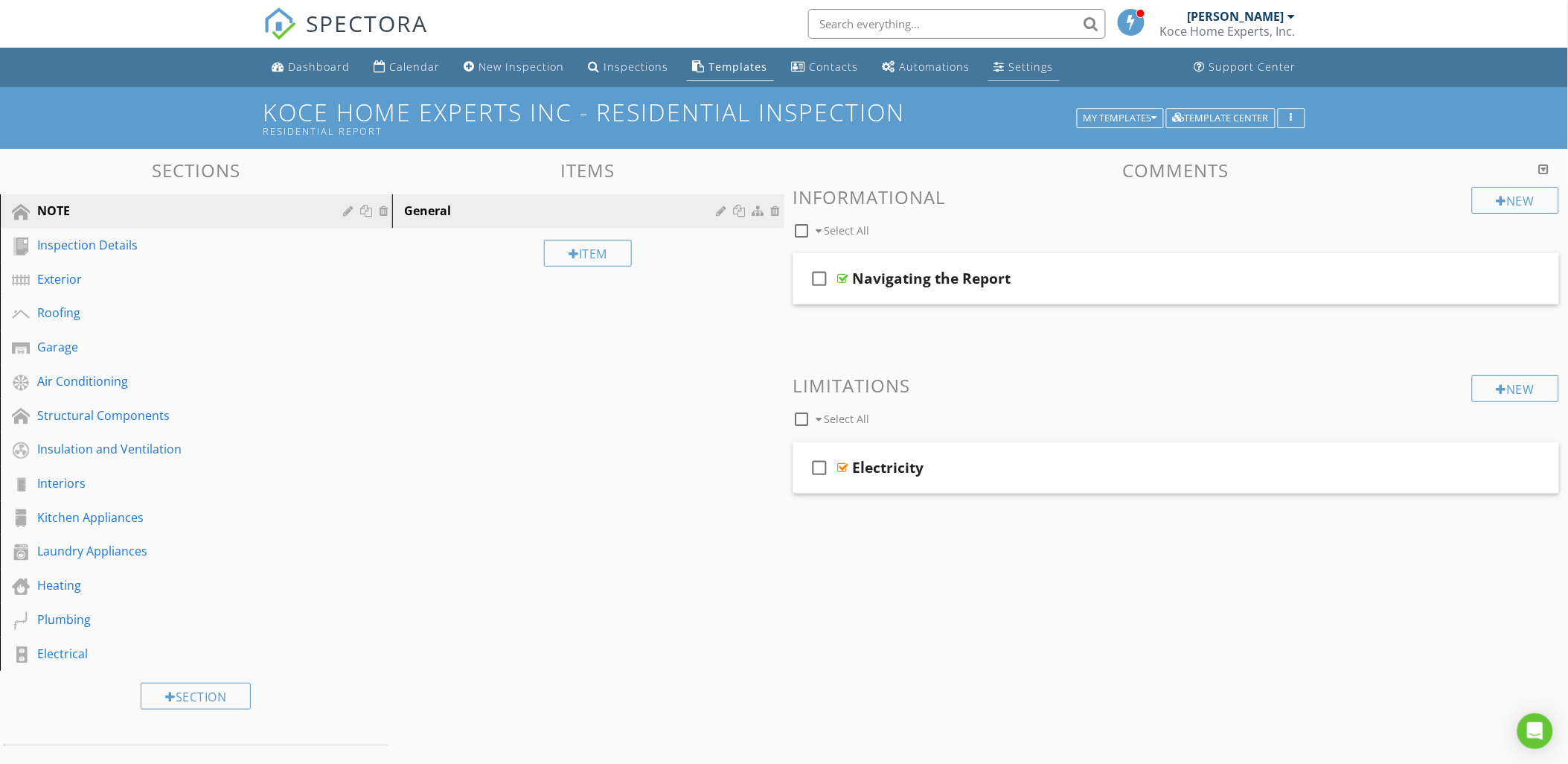
click at [995, 68] on link "Settings" at bounding box center [1024, 67] width 72 height 27
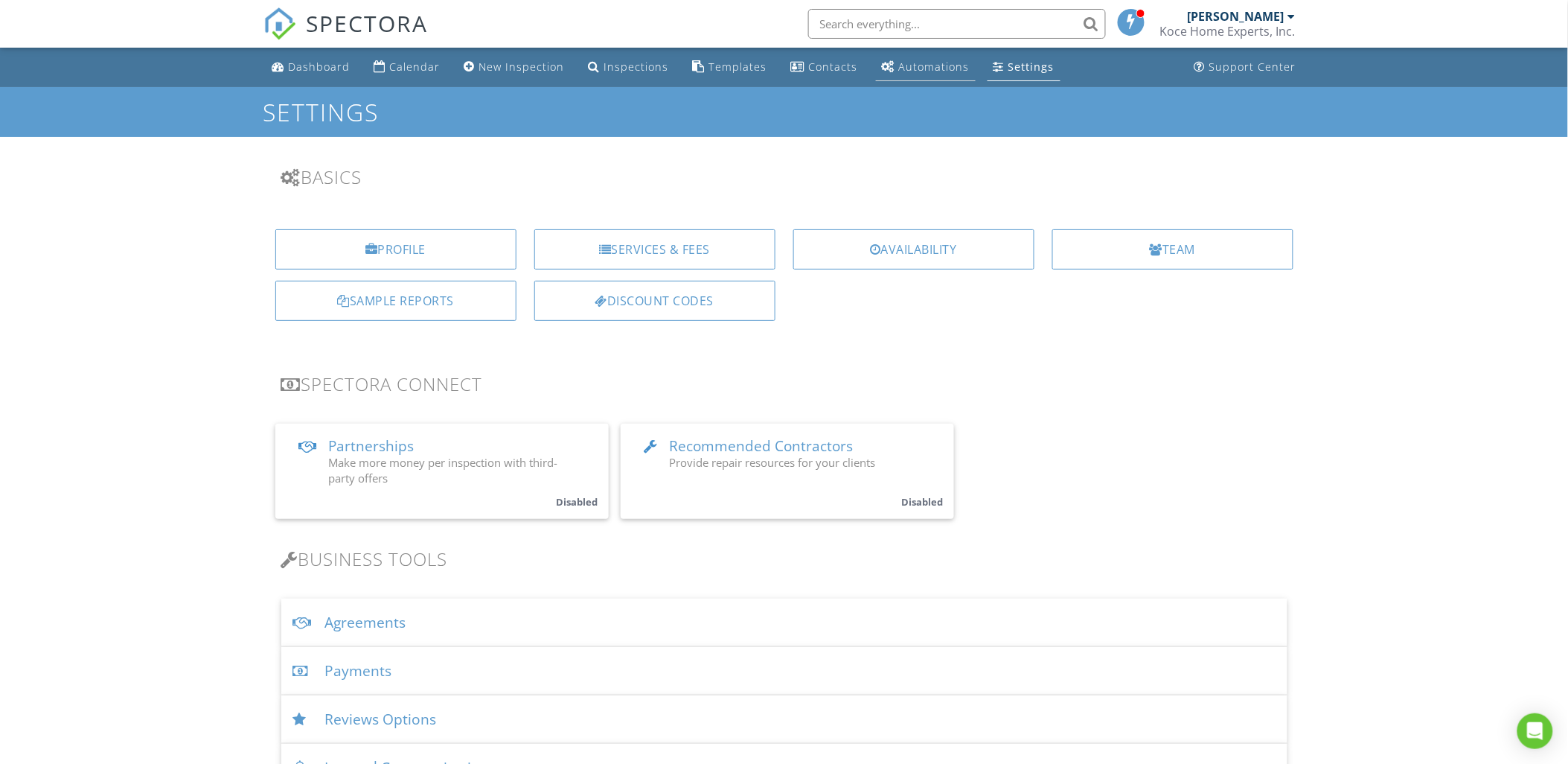
click at [917, 64] on div "Automations" at bounding box center [934, 66] width 71 height 15
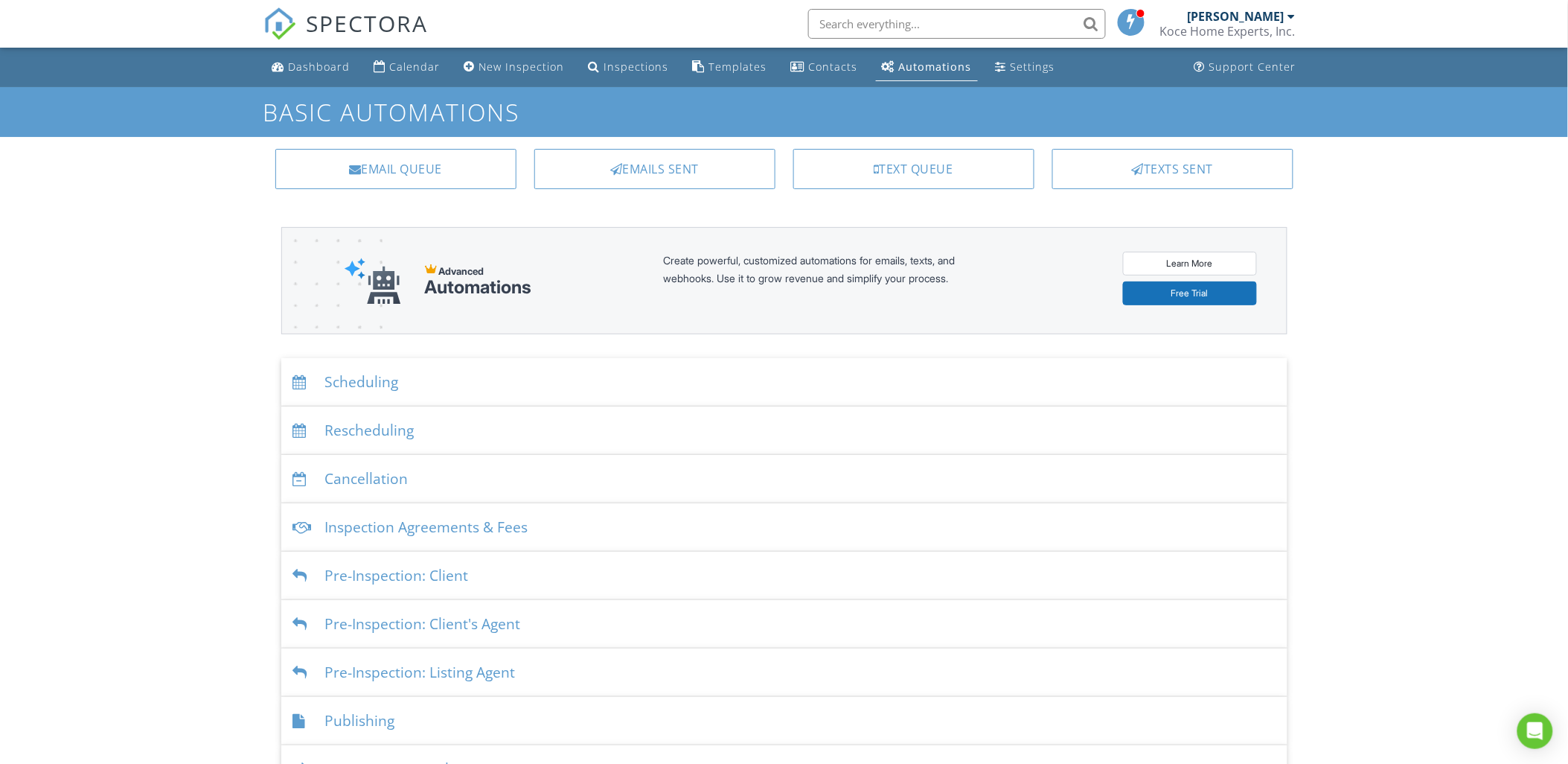
click at [409, 529] on div "Inspection Agreements & Fees" at bounding box center [784, 527] width 1006 height 48
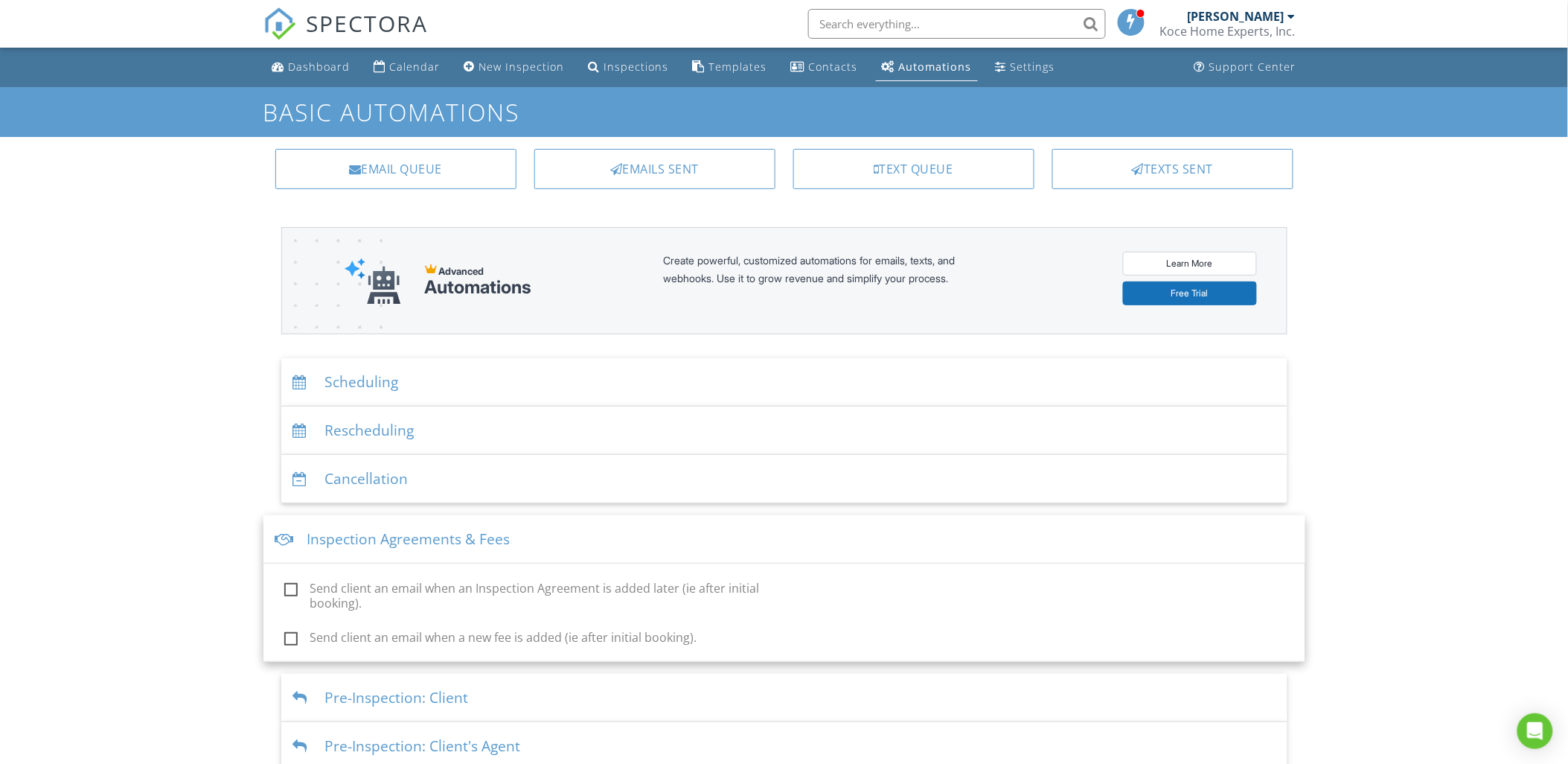
click at [199, 386] on div "Dashboard Calendar New Inspection Inspections Templates Contacts Automations Se…" at bounding box center [784, 529] width 1568 height 965
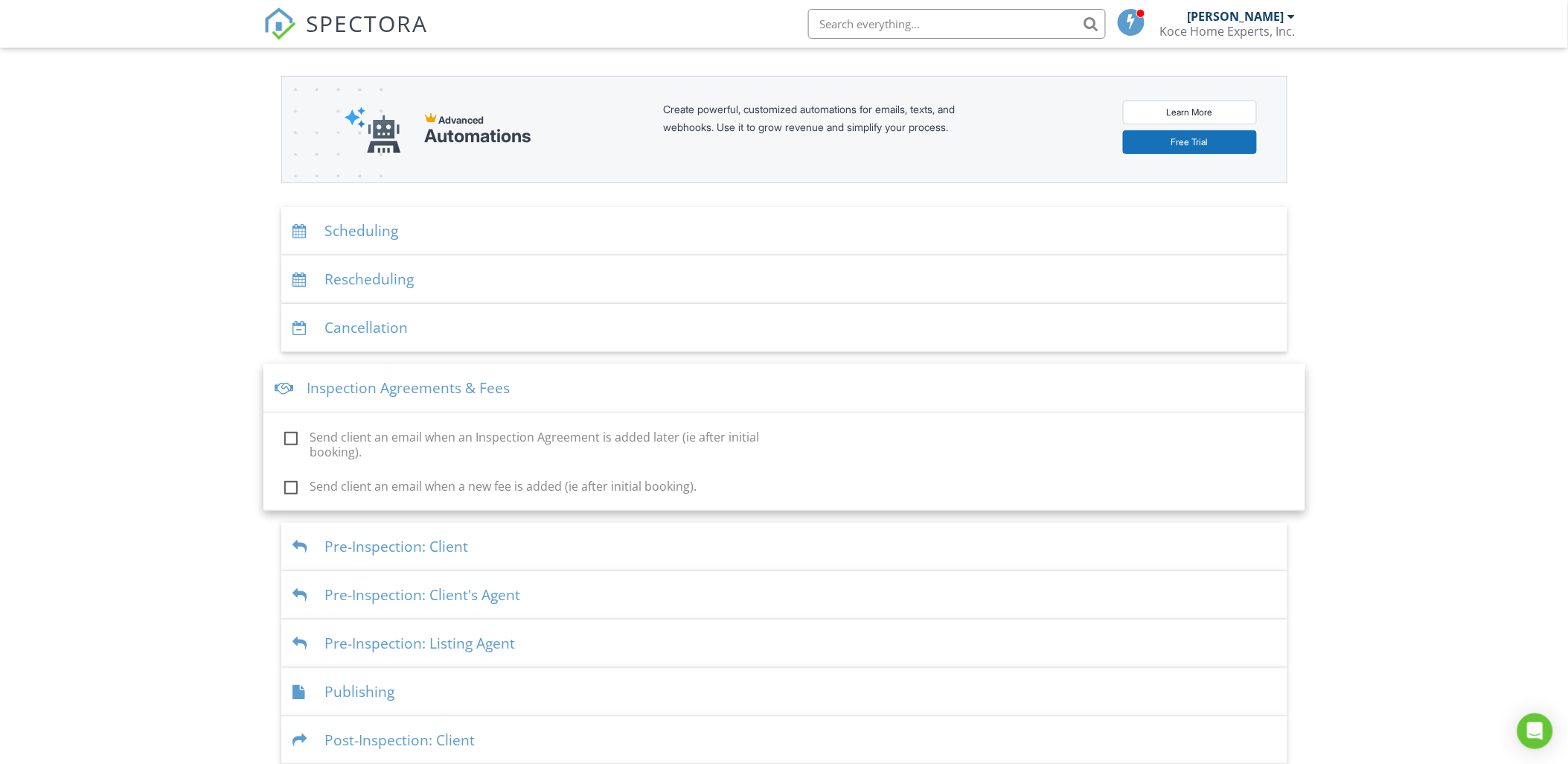
scroll to position [122, 0]
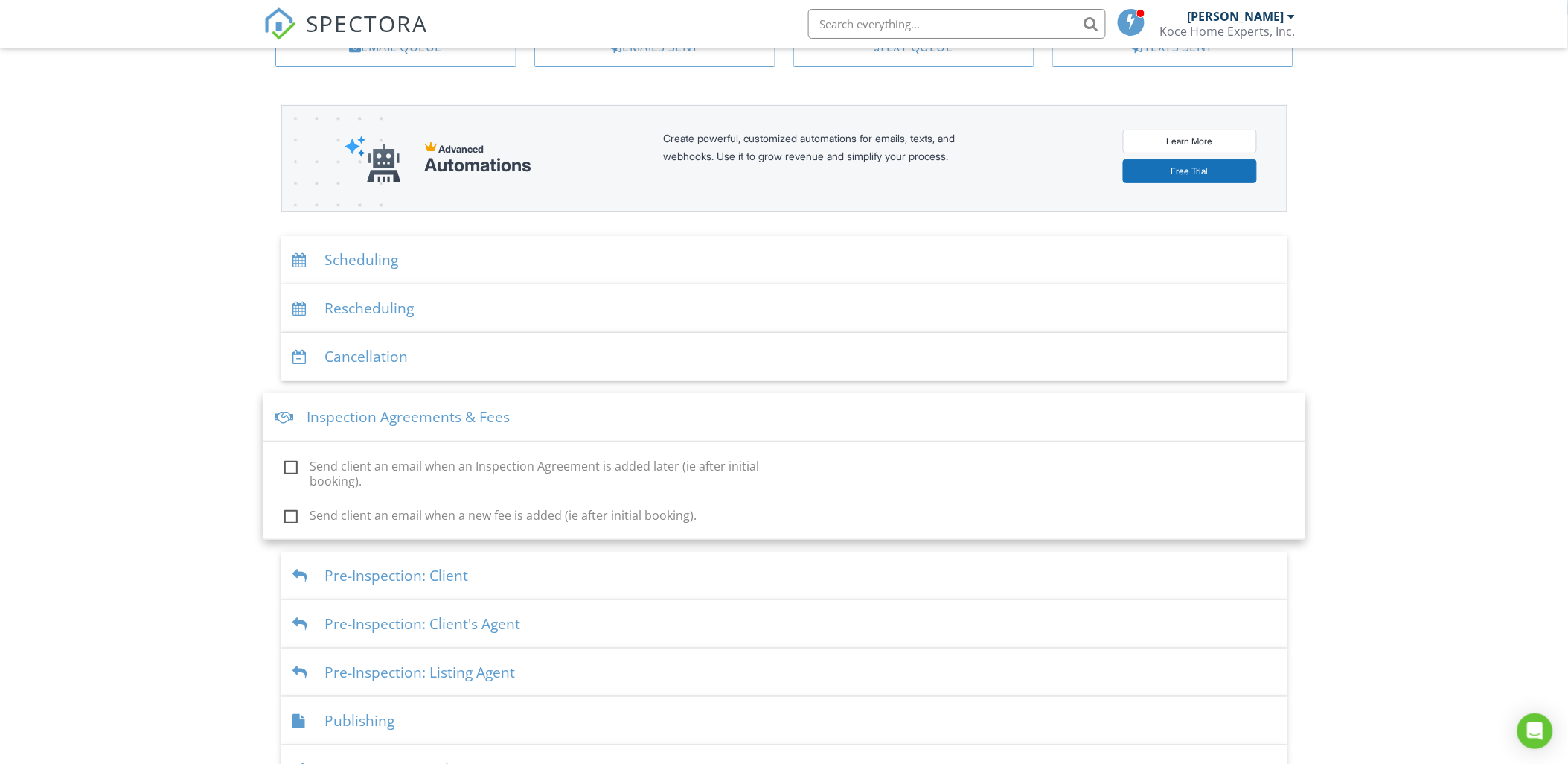
click at [359, 417] on div "Inspection Agreements & Fees" at bounding box center [784, 417] width 1042 height 48
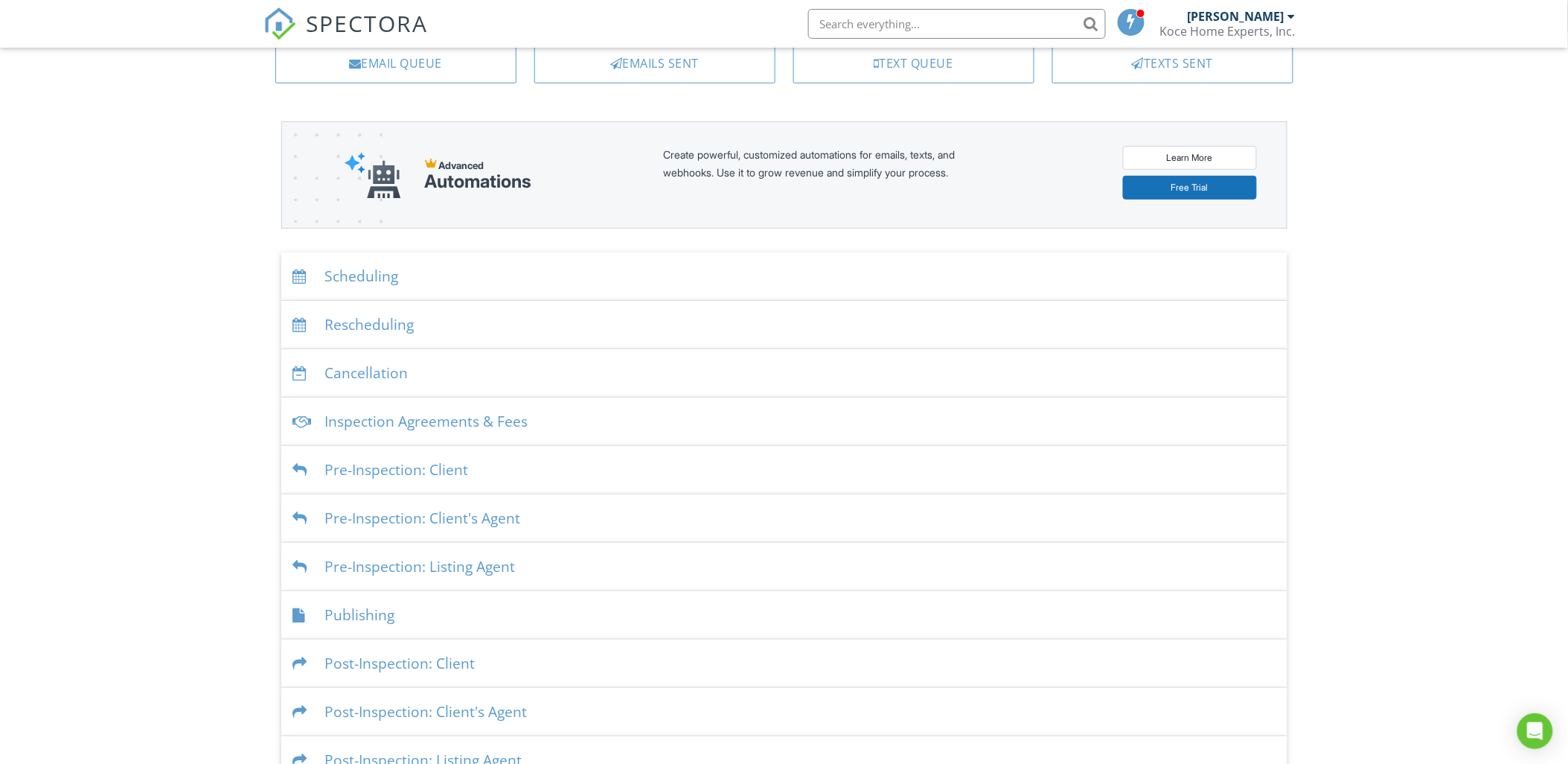
scroll to position [109, 0]
click at [453, 420] on div "Inspection Agreements & Fees" at bounding box center [784, 417] width 1006 height 48
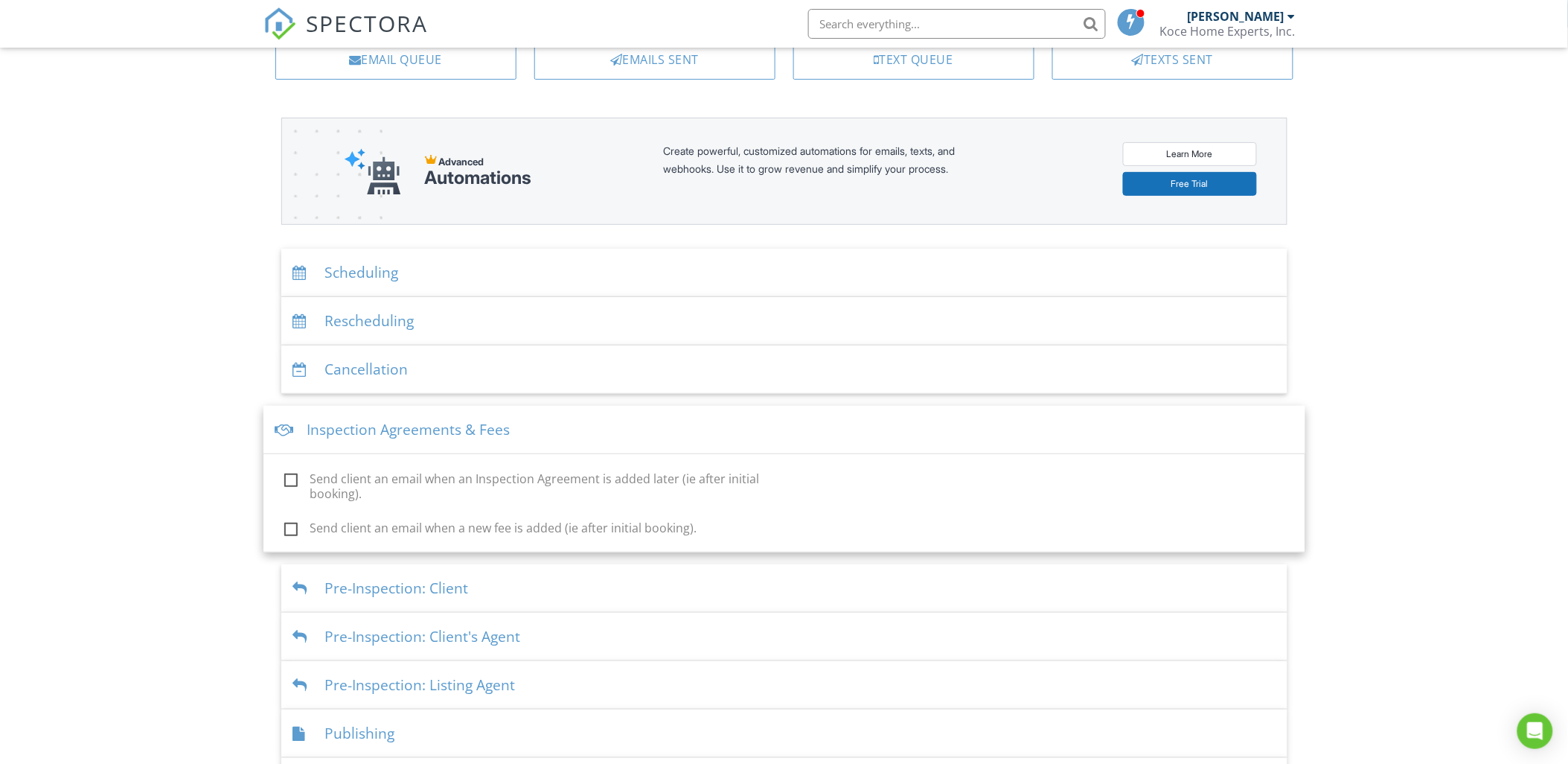
click at [394, 274] on div "Scheduling" at bounding box center [784, 272] width 1006 height 48
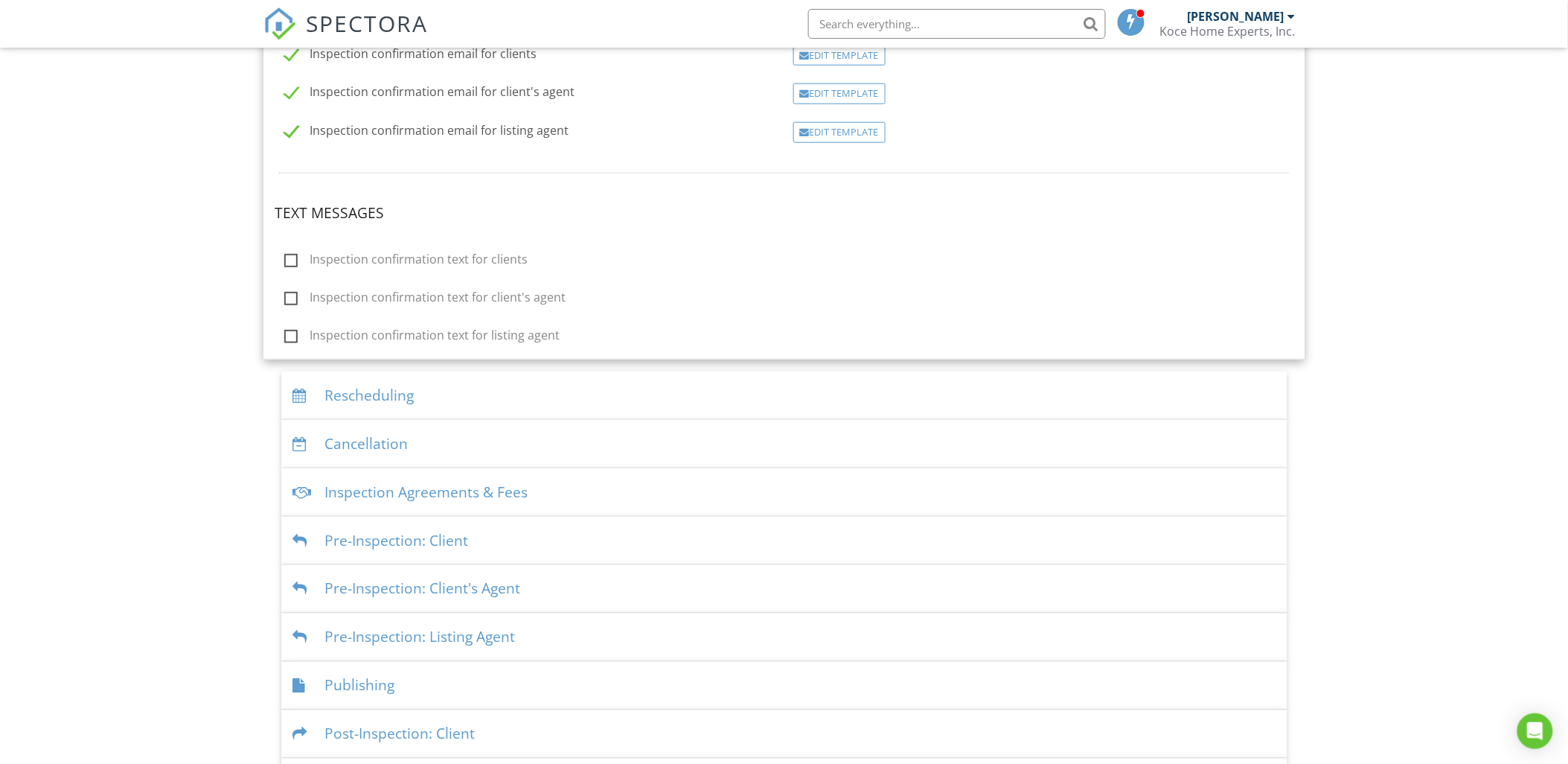
scroll to position [441, 0]
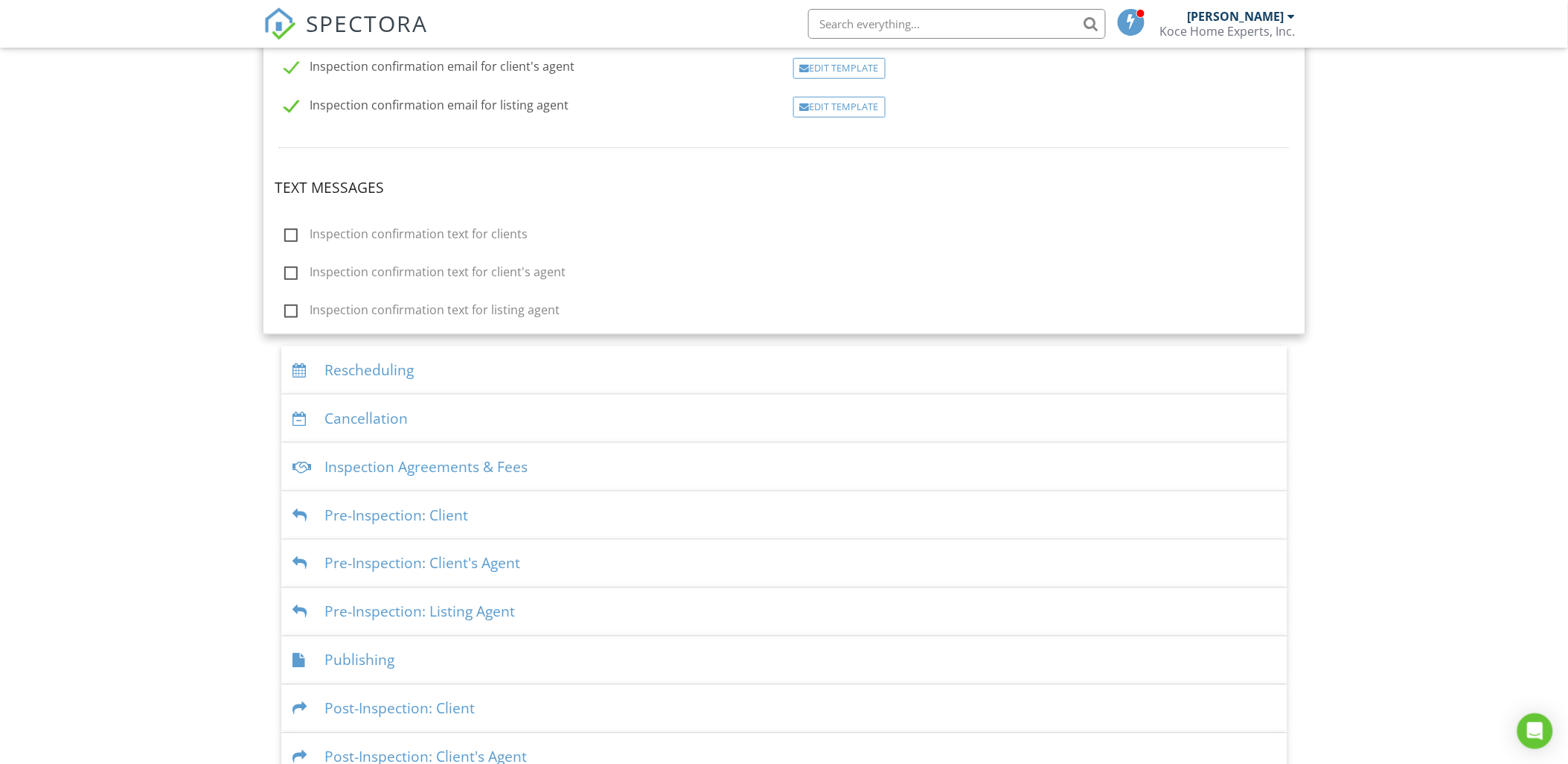
click at [345, 362] on div "Rescheduling" at bounding box center [784, 370] width 1006 height 48
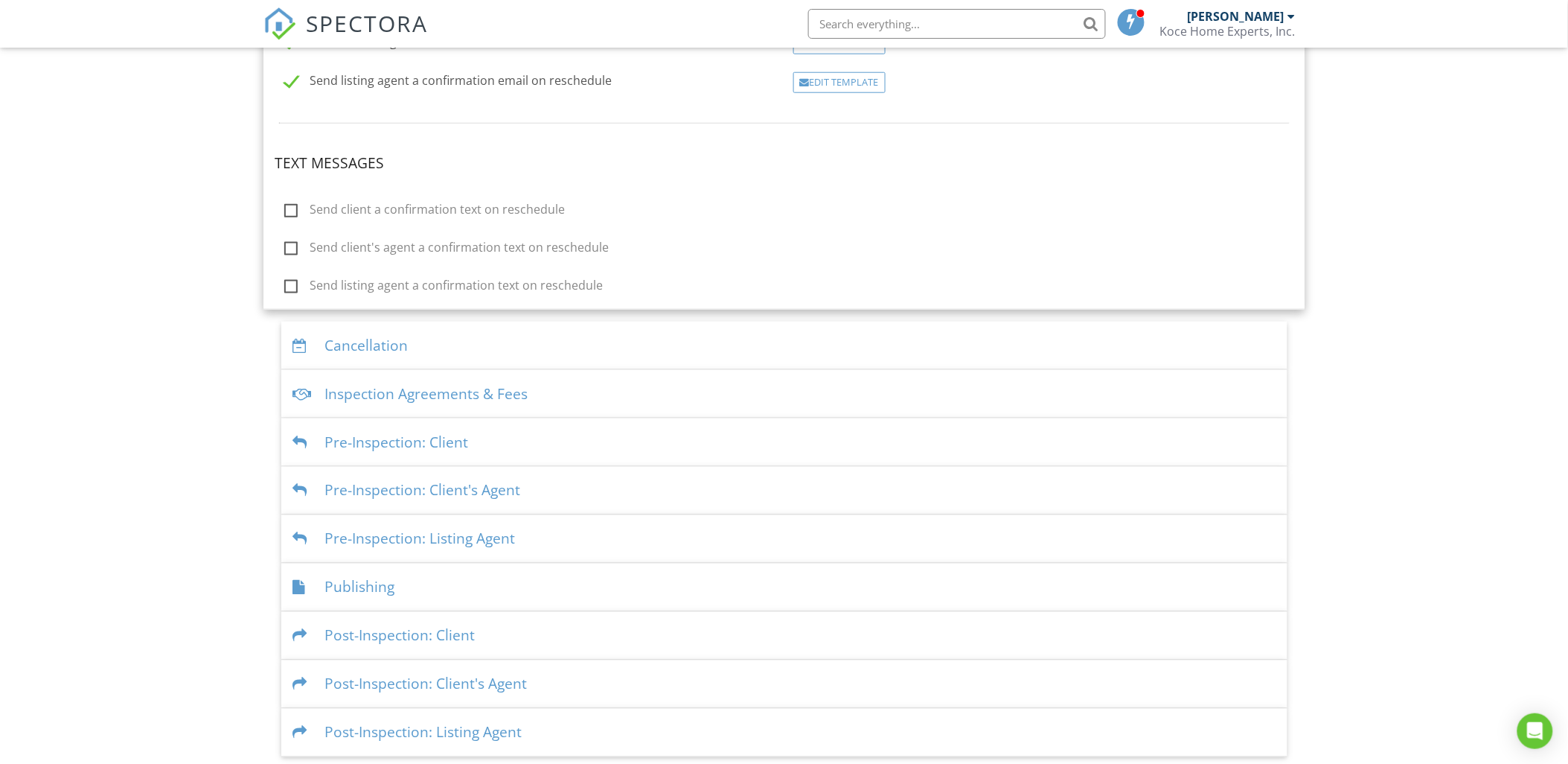
scroll to position [529, 0]
click at [367, 343] on div "Cancellation" at bounding box center [784, 342] width 1006 height 48
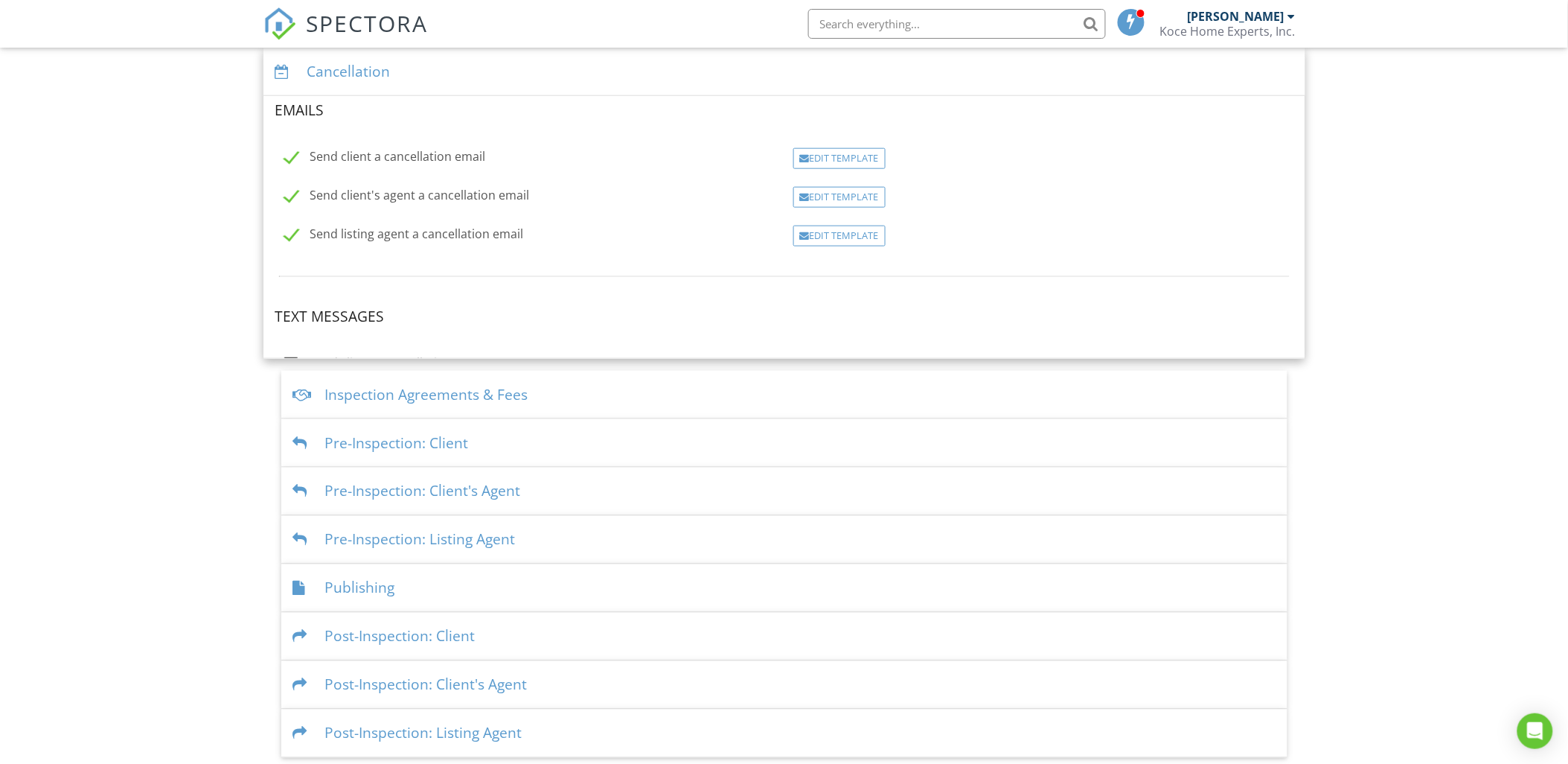
scroll to position [516, 0]
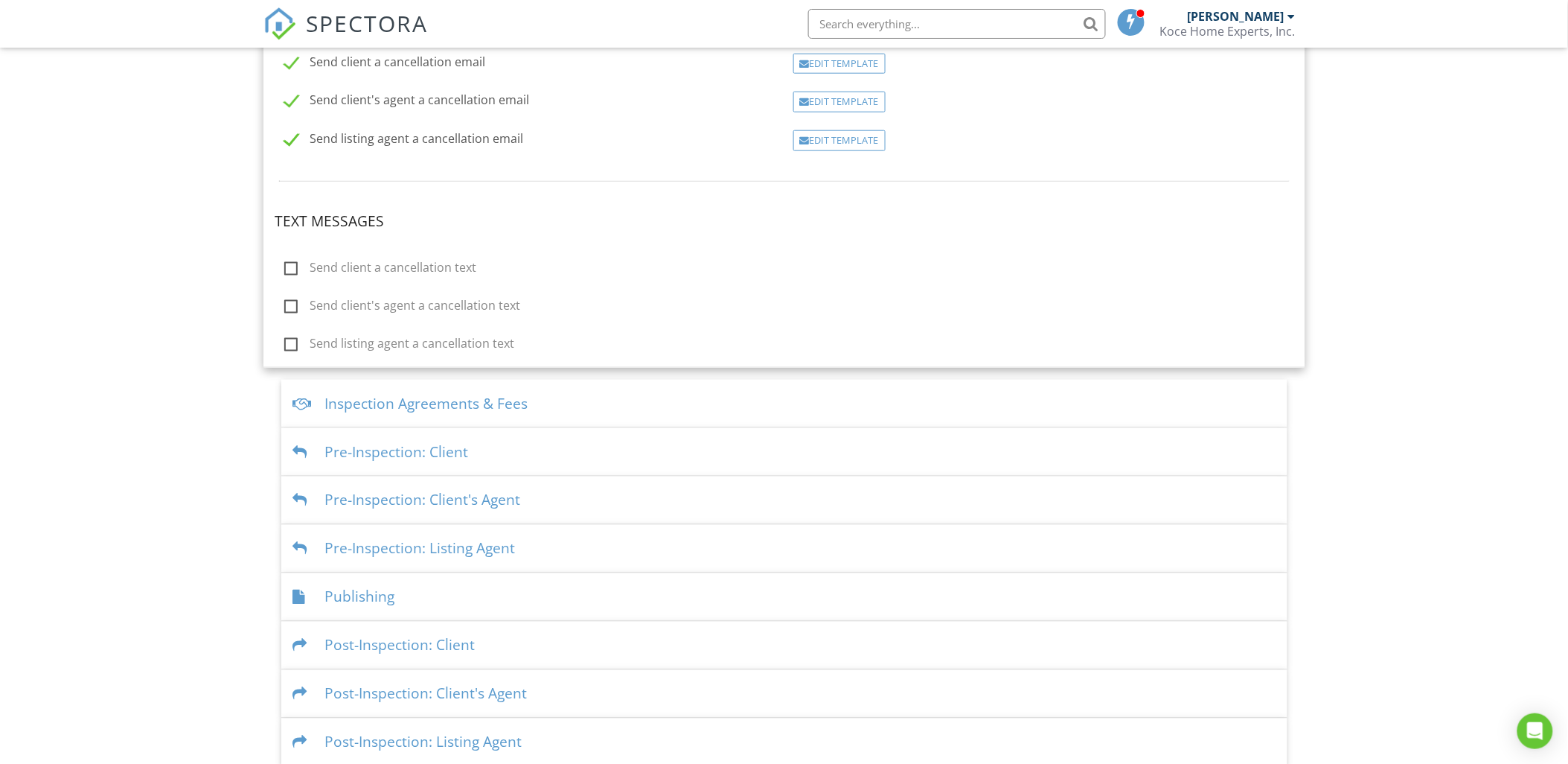
click at [367, 402] on div "Inspection Agreements & Fees" at bounding box center [784, 403] width 1006 height 48
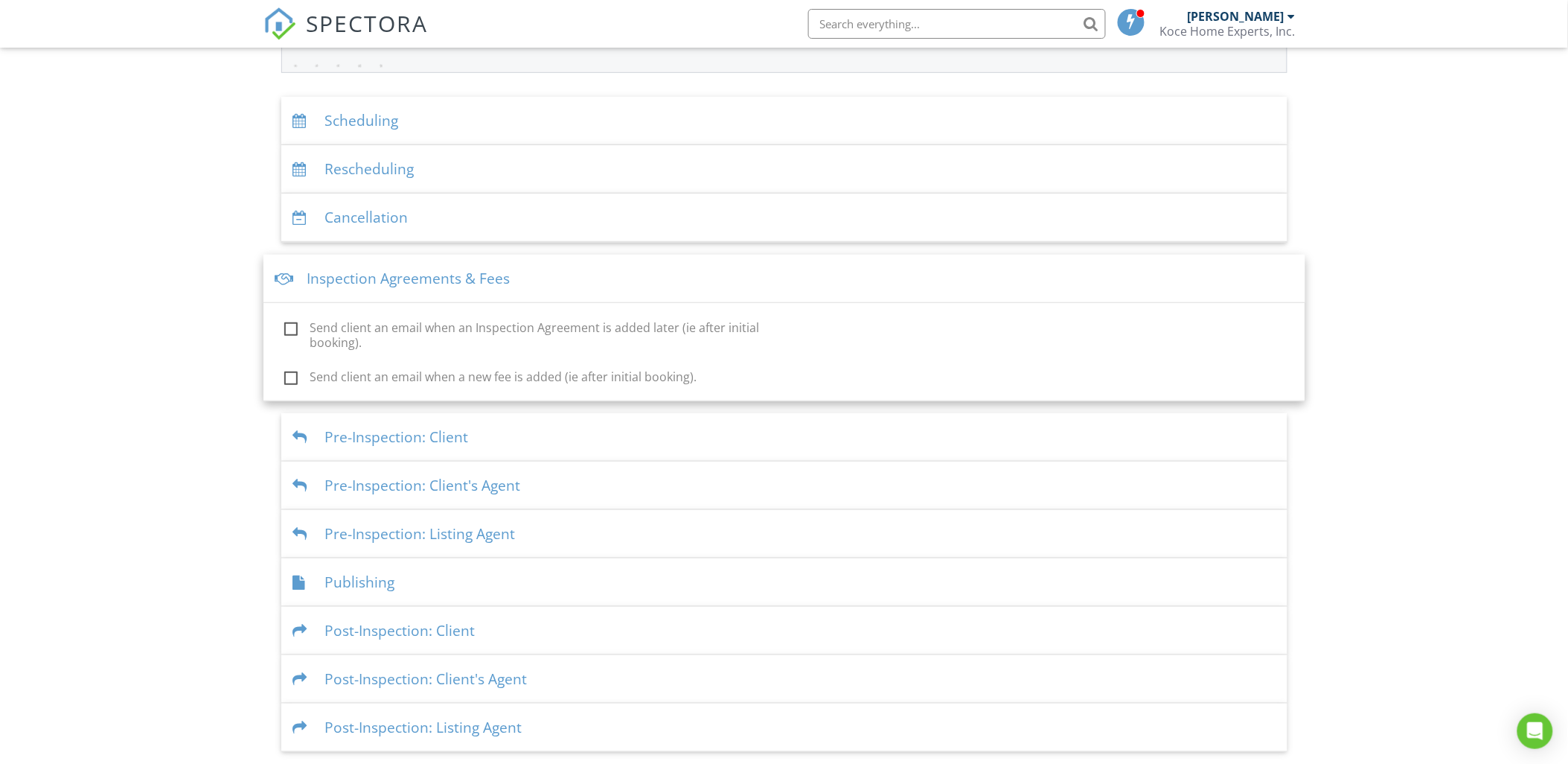
scroll to position [260, 0]
click at [392, 434] on div "Pre-Inspection: Client" at bounding box center [784, 437] width 1006 height 48
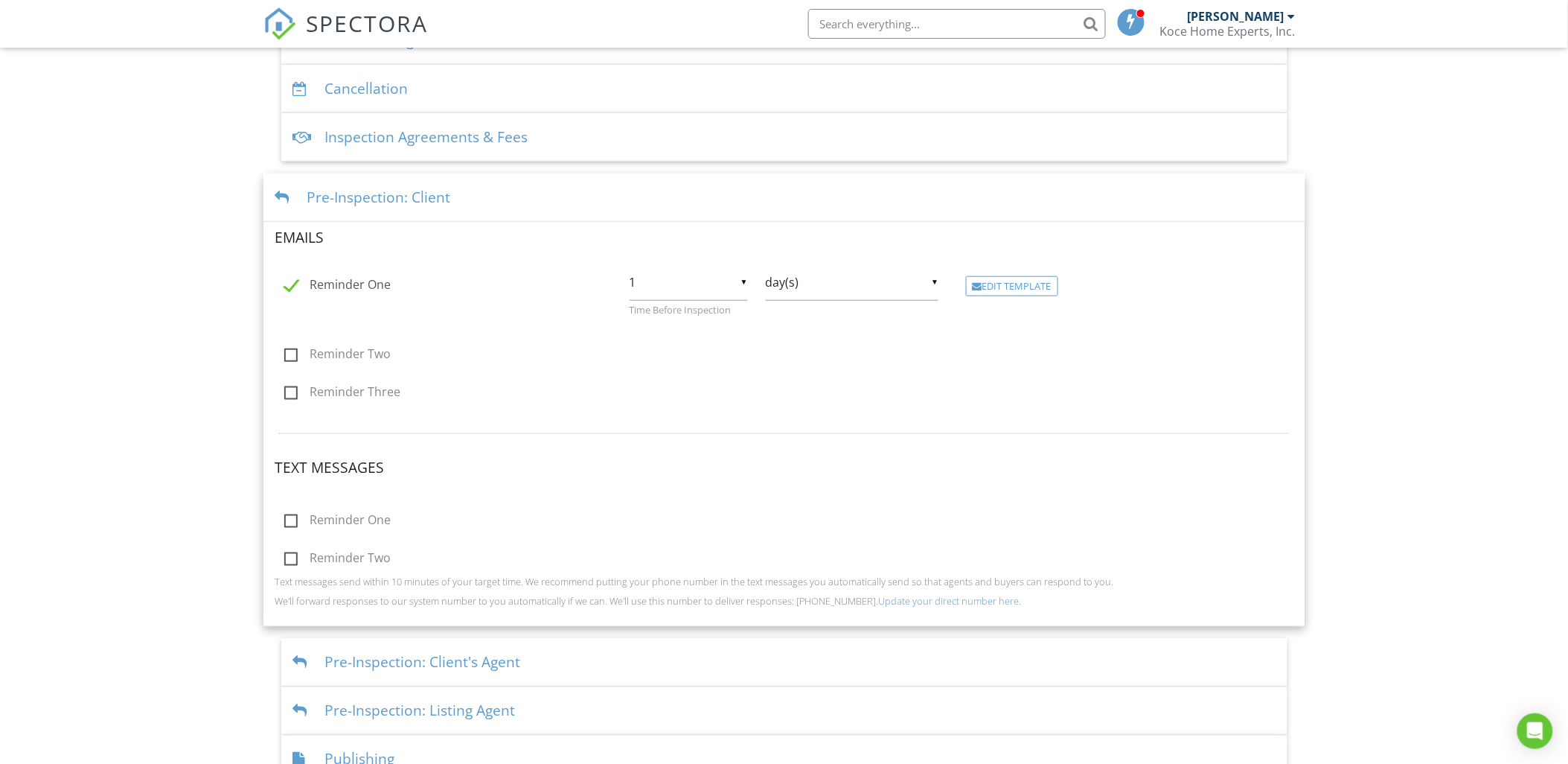
click at [205, 473] on div "Dashboard Calendar New Inspection Inspections Templates Contacts Automations Se…" at bounding box center [784, 293] width 1568 height 1272
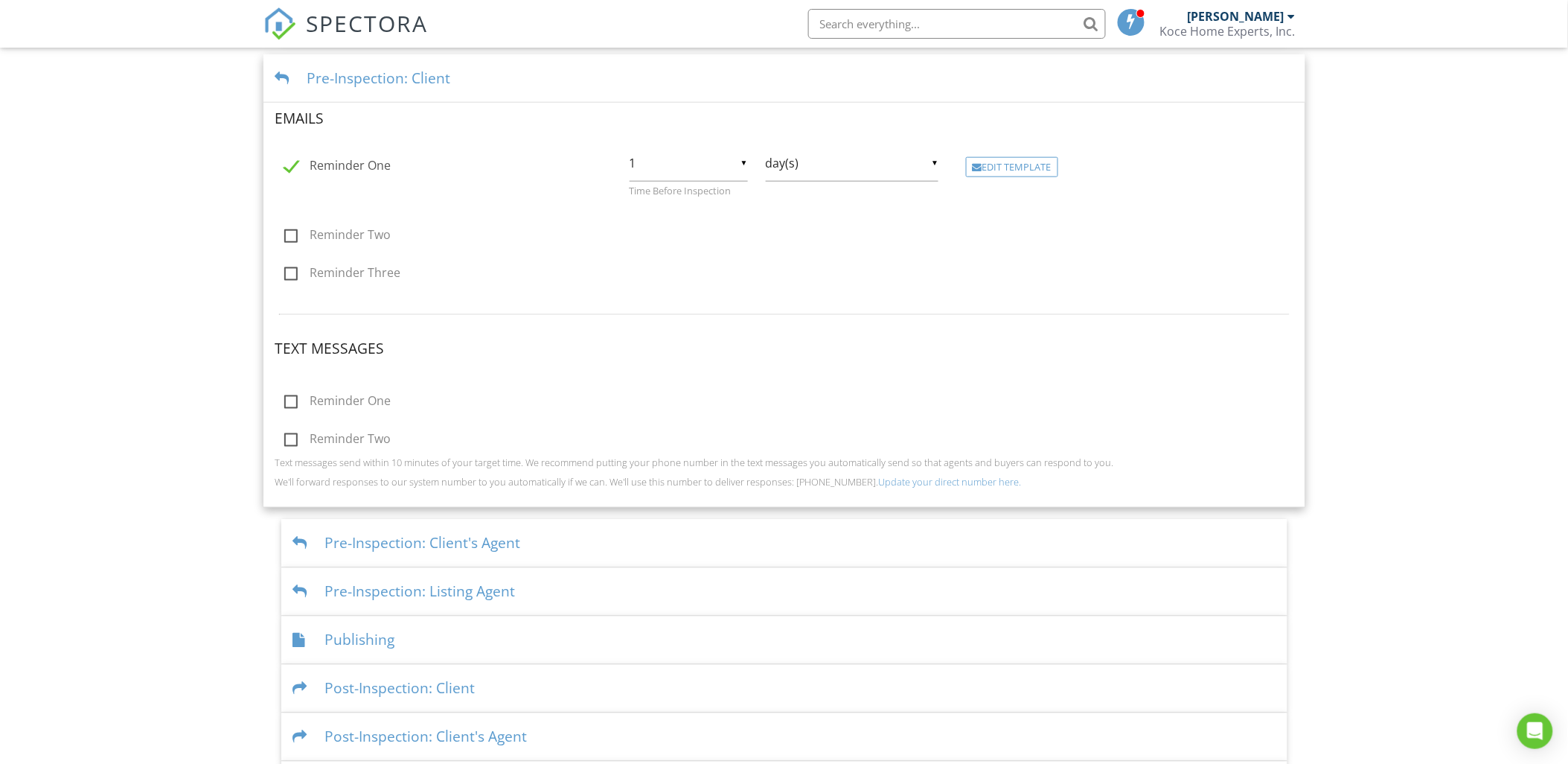
scroll to position [564, 0]
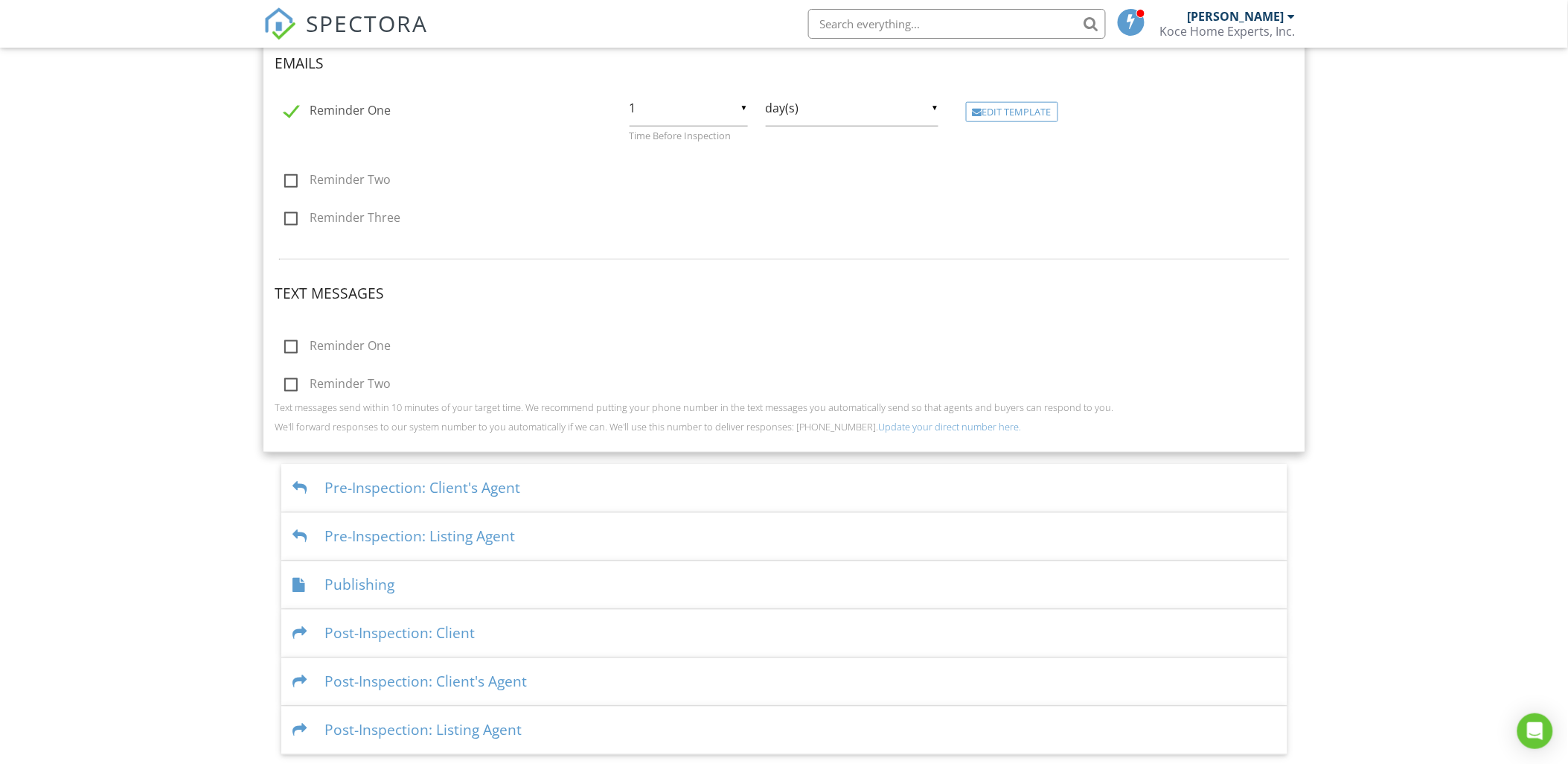
click at [389, 488] on div "Pre-Inspection: Client's Agent" at bounding box center [784, 488] width 1006 height 48
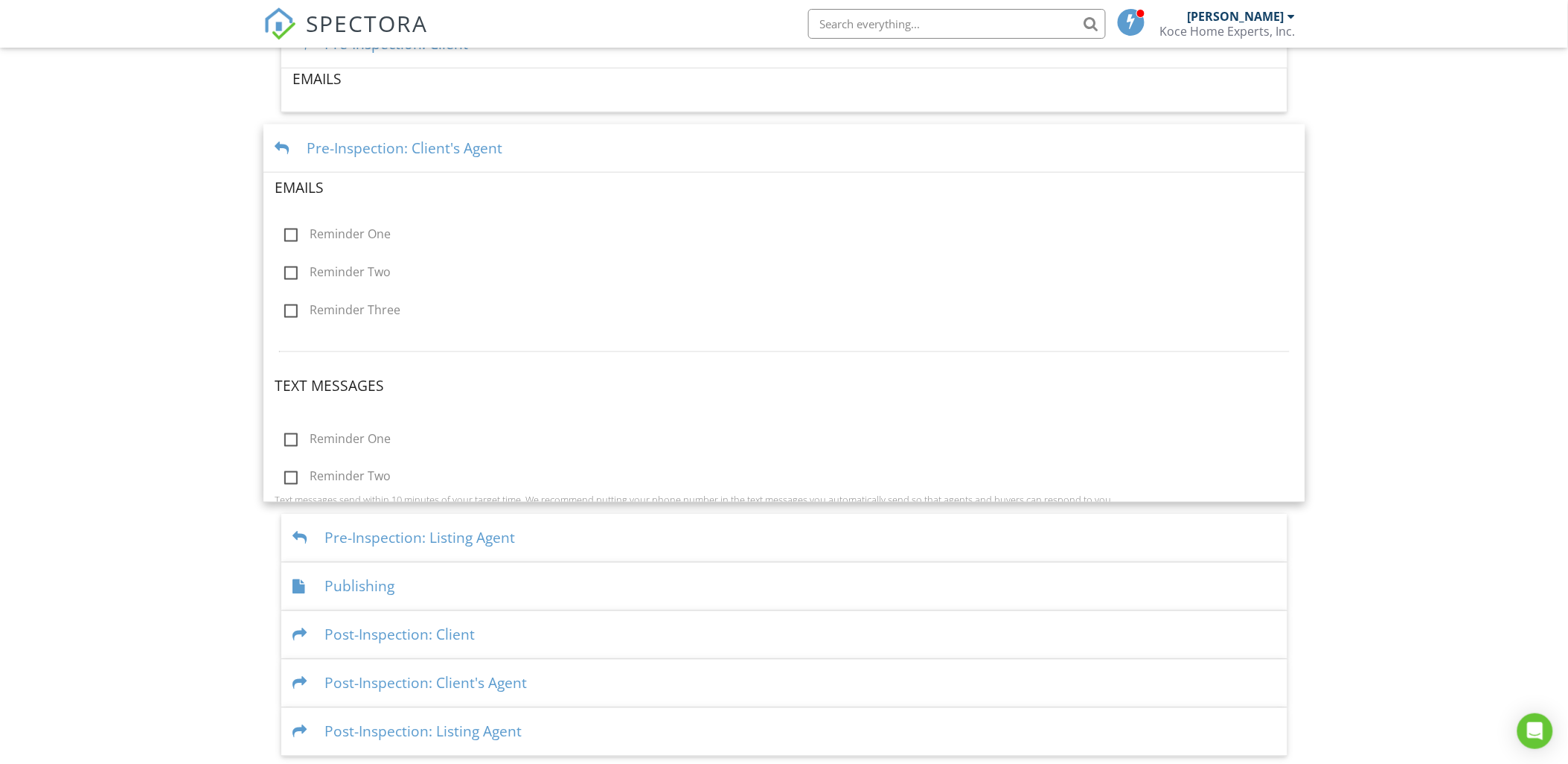
scroll to position [532, 0]
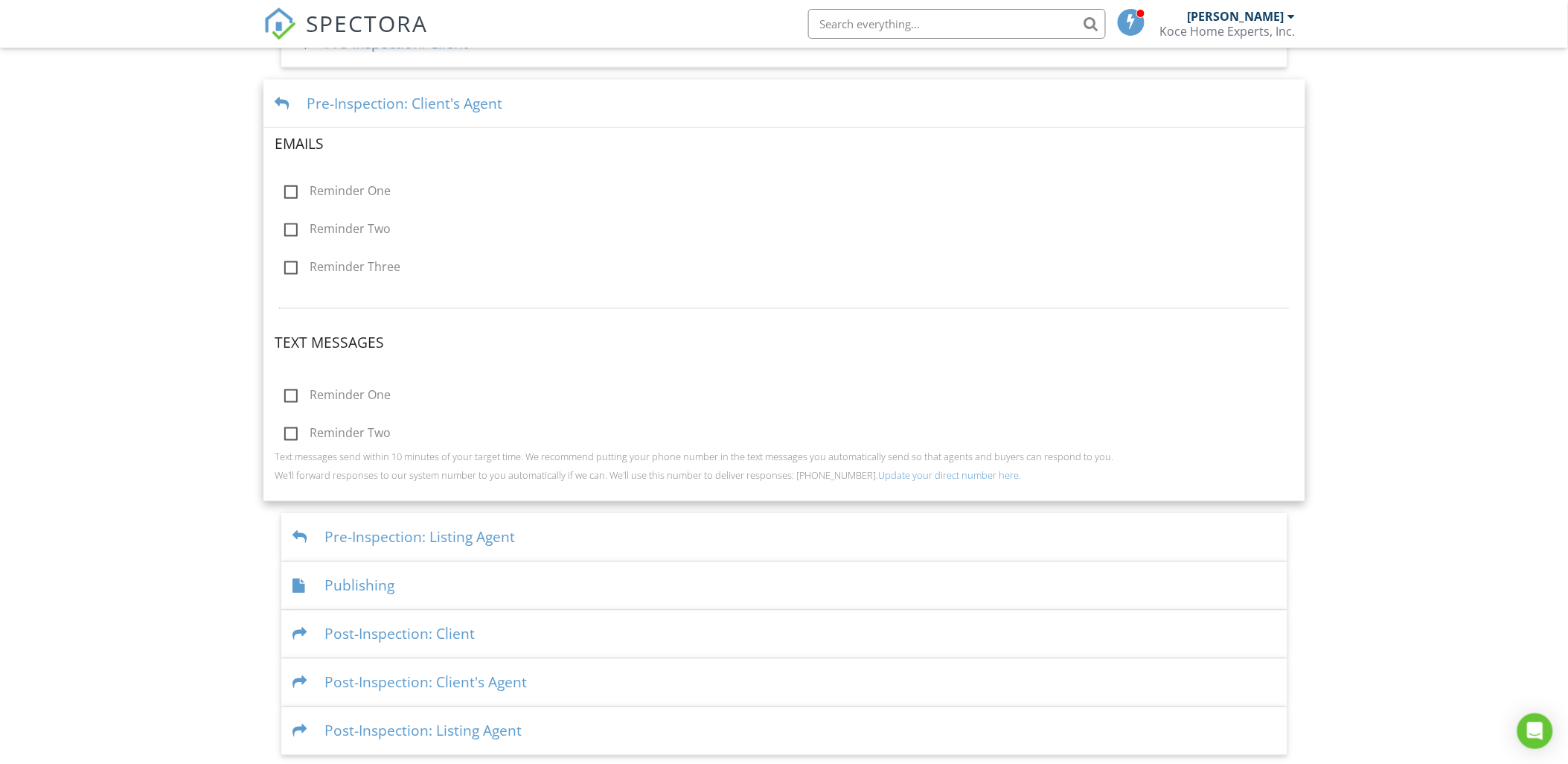
click at [390, 531] on div "Pre-Inspection: Listing Agent" at bounding box center [784, 538] width 1006 height 48
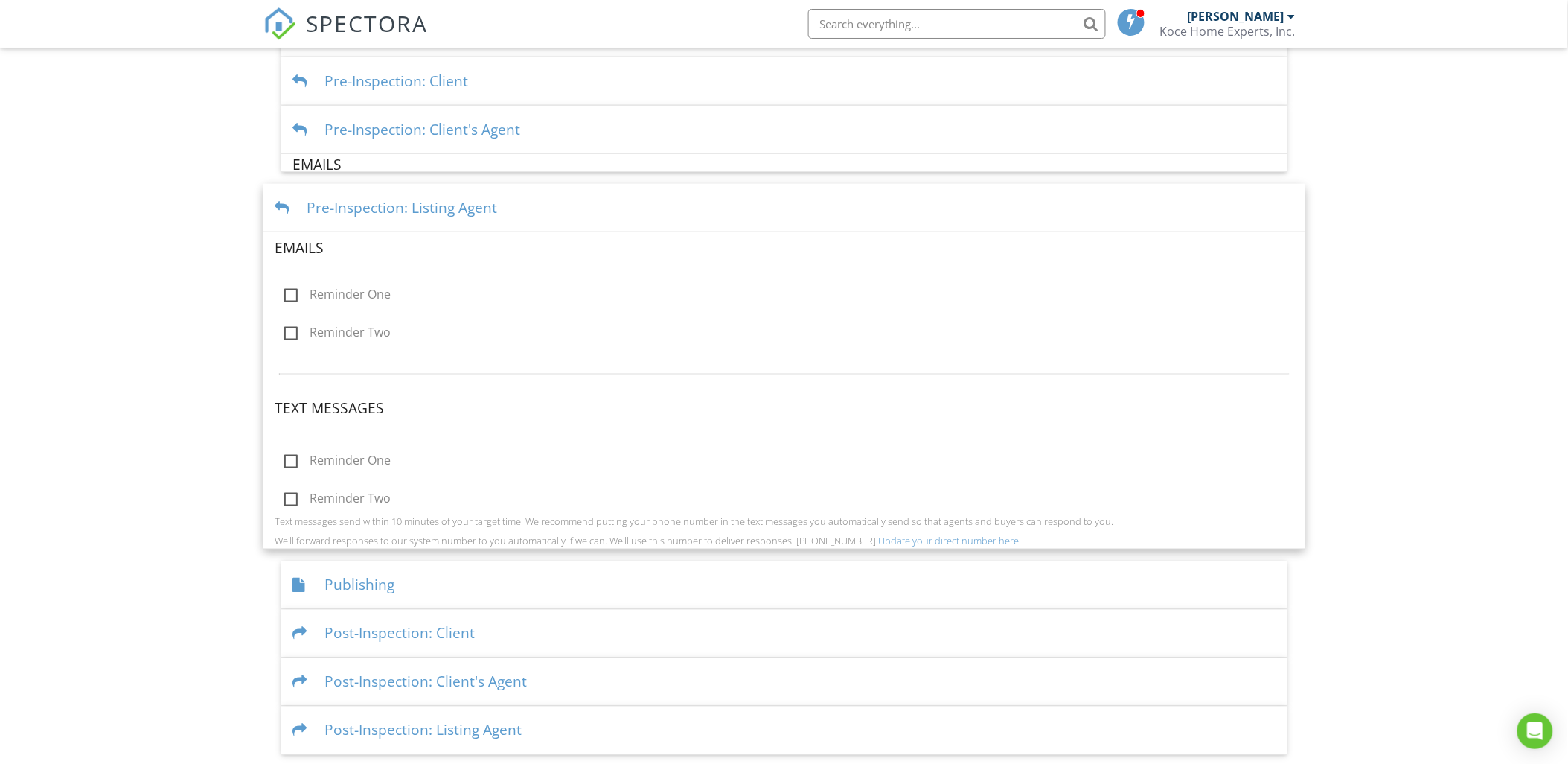
scroll to position [495, 0]
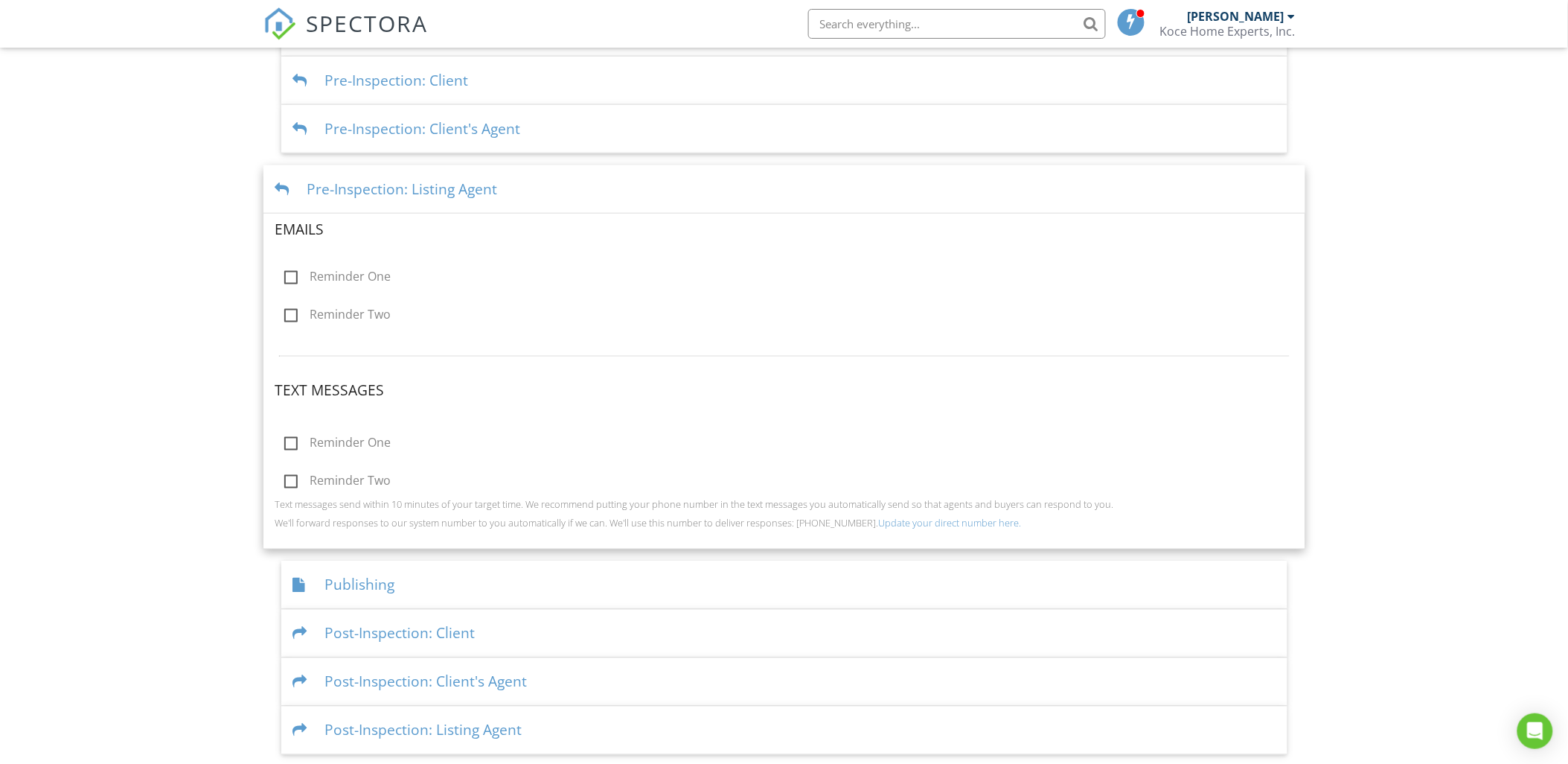
click at [361, 578] on div "Publishing" at bounding box center [784, 585] width 1006 height 48
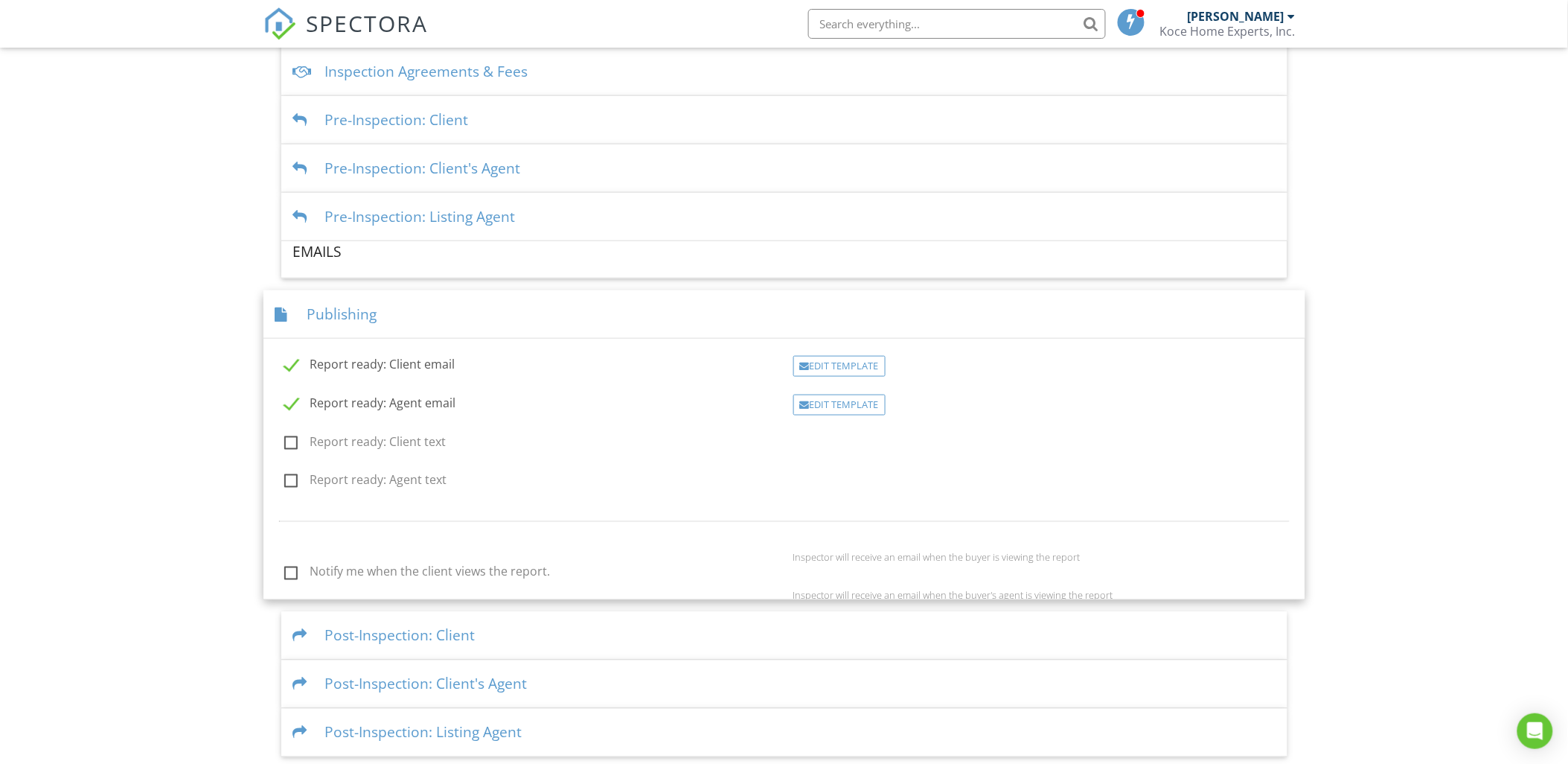
scroll to position [457, 0]
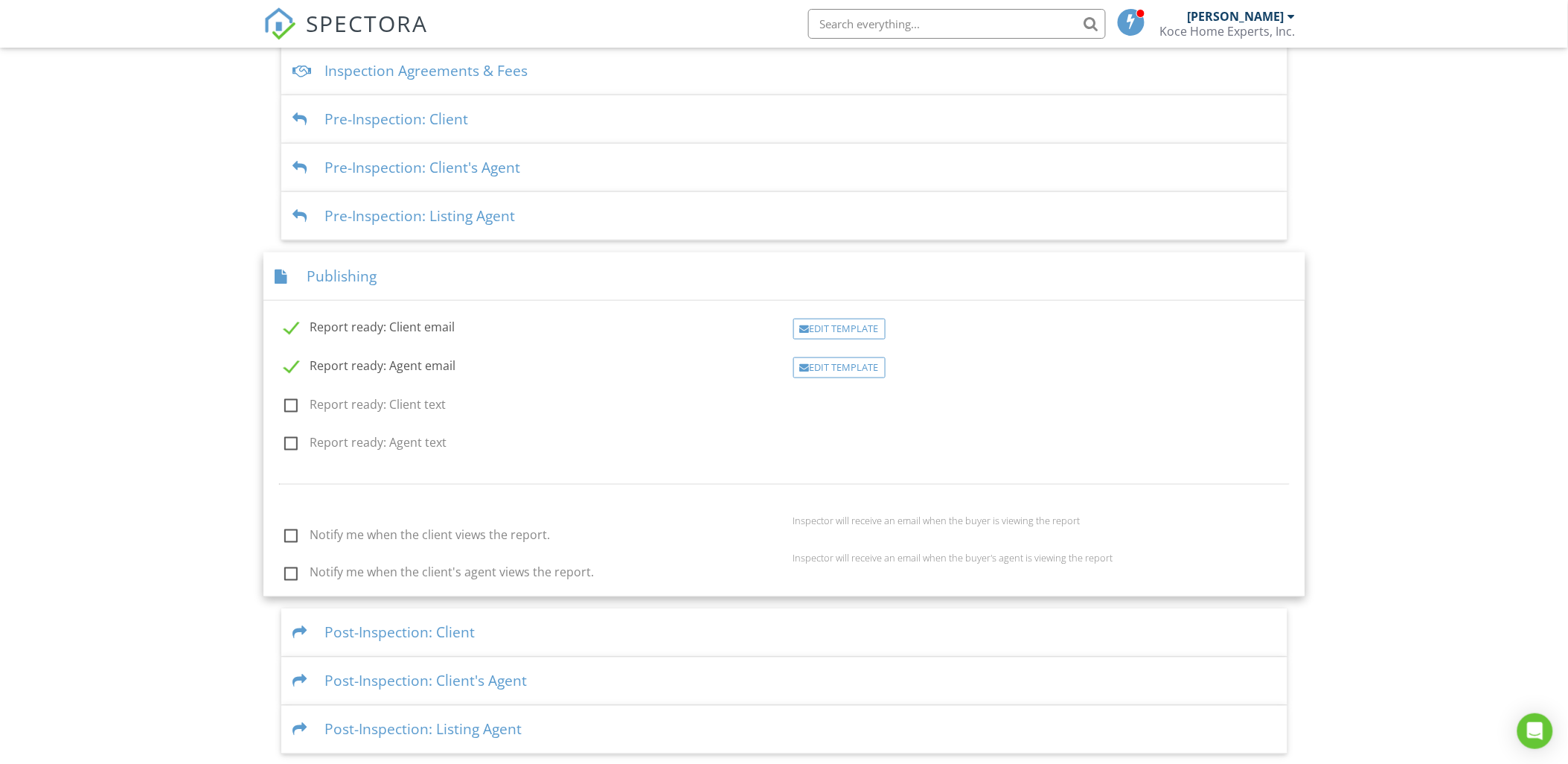
click at [405, 634] on div "Post-Inspection: Client" at bounding box center [784, 633] width 1006 height 48
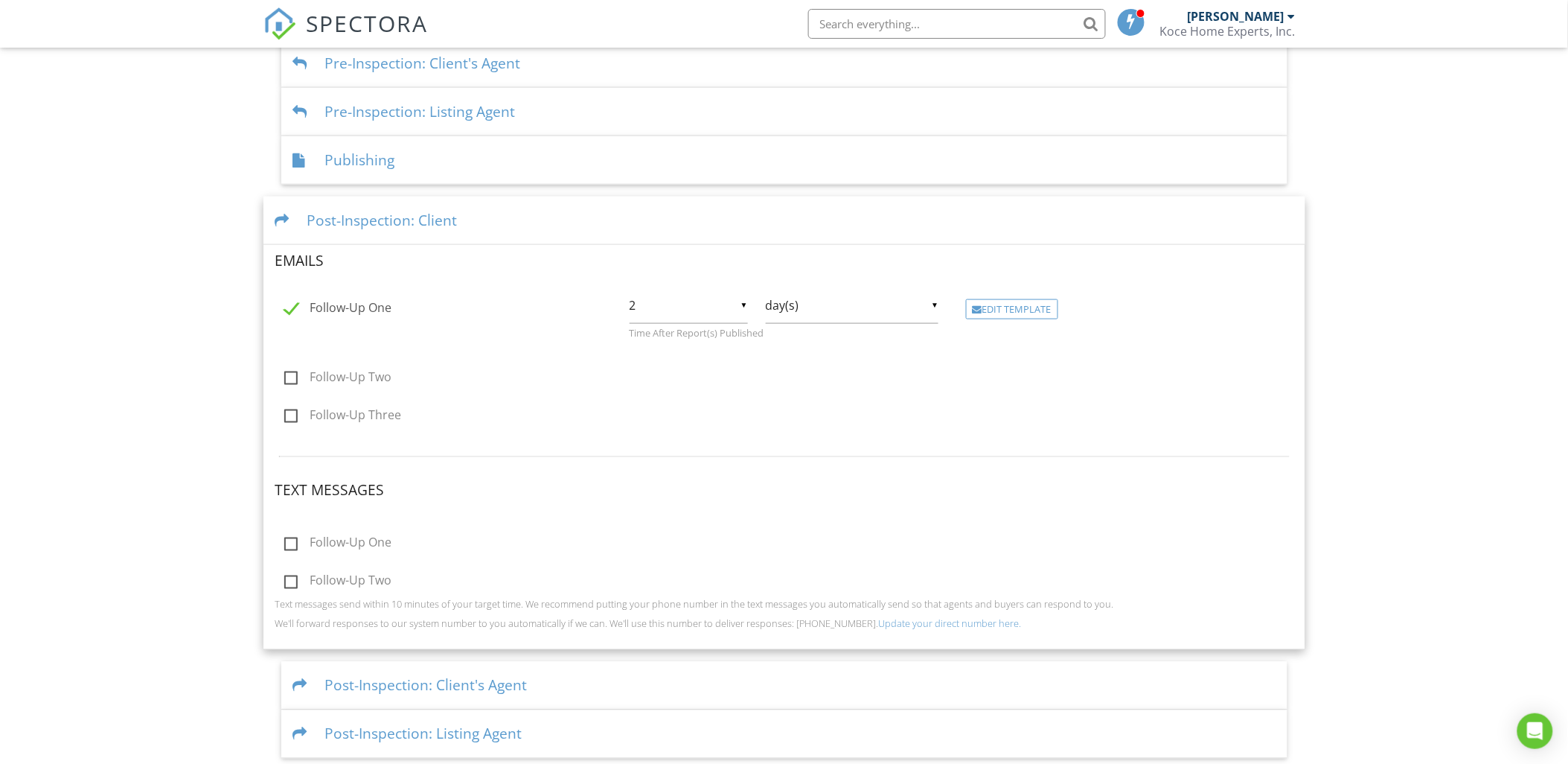
scroll to position [564, 0]
click at [405, 679] on div "Post-Inspection: Client's Agent" at bounding box center [784, 682] width 1006 height 48
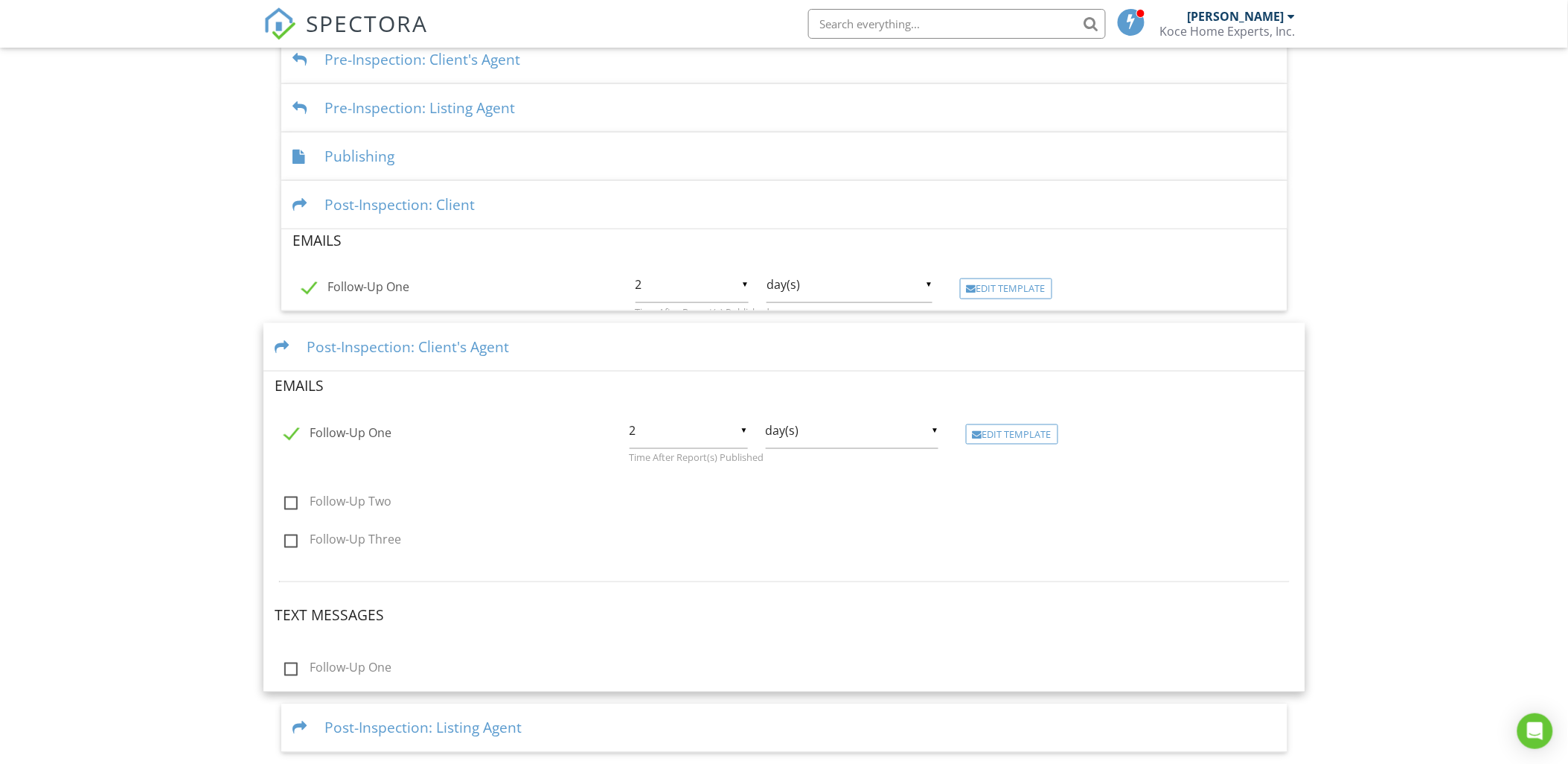
scroll to position [564, 0]
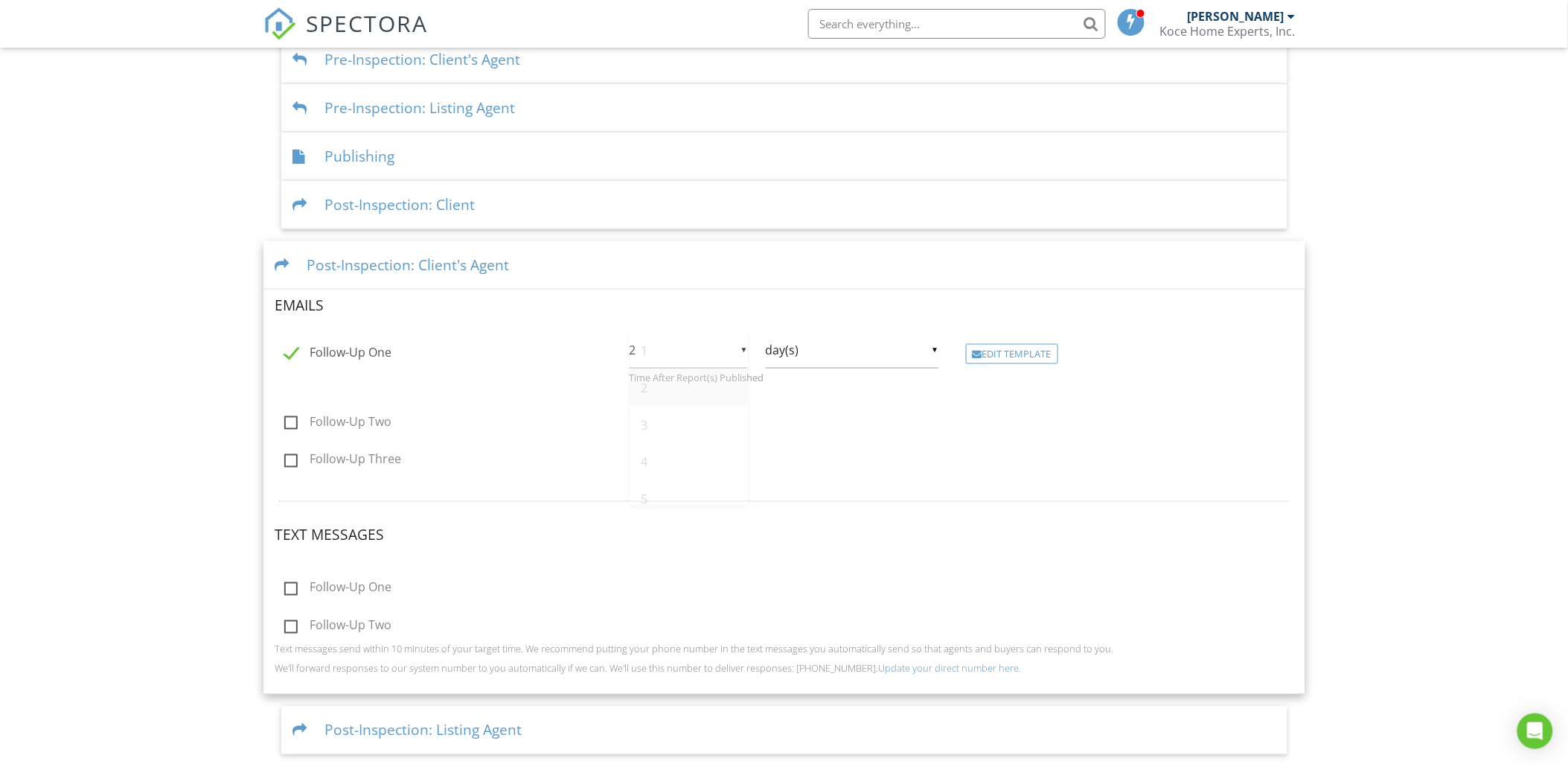
click at [744, 351] on div "▼ 2 1 2 3 4 5 6 7 8 9 10 11 12 13 14 15 16 17 18 19 20 21 22 23 24 25 26 27 28 …" at bounding box center [688, 350] width 118 height 36
click at [682, 393] on span "3" at bounding box center [688, 387] width 118 height 37
type input "3"
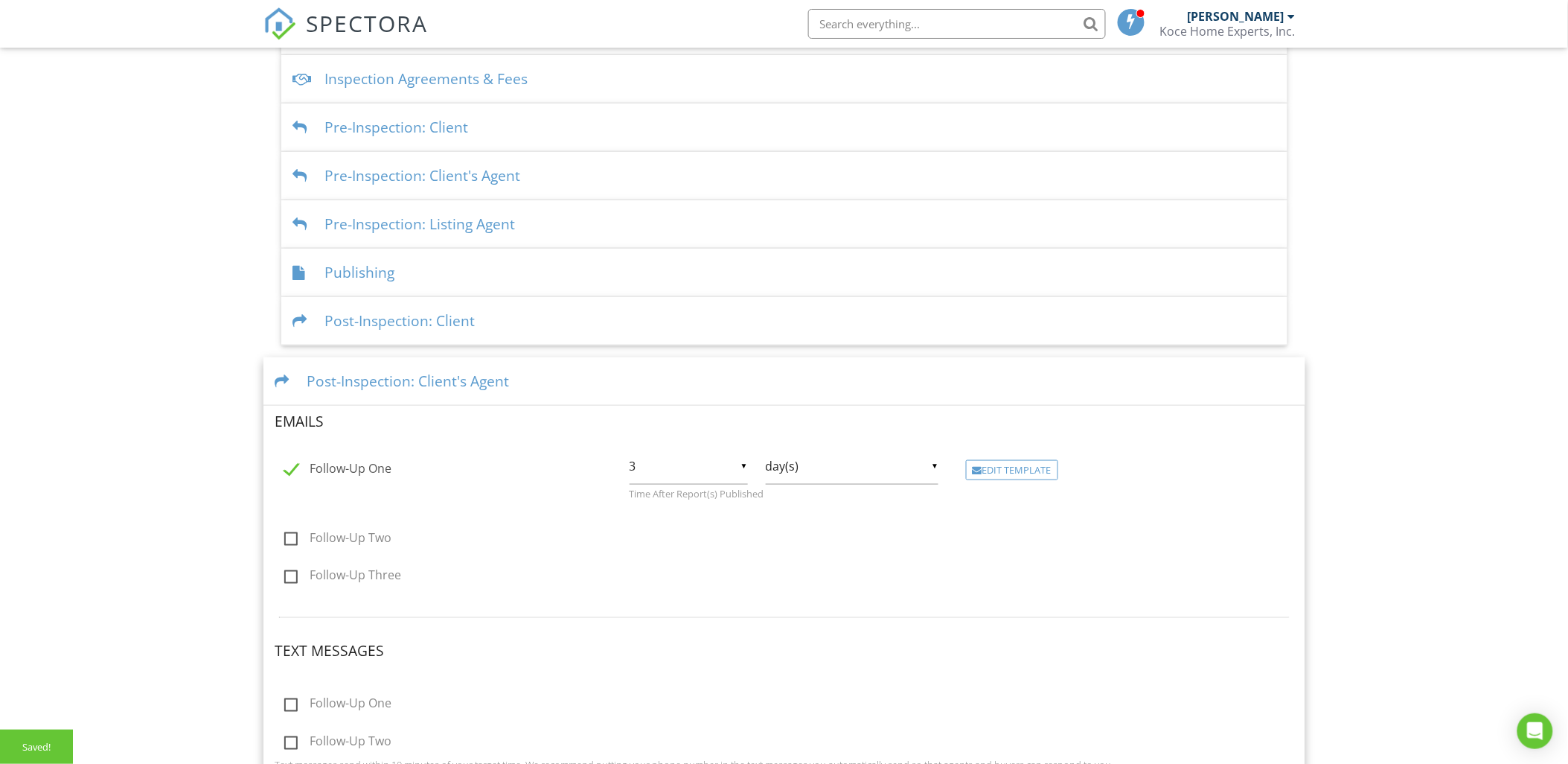
scroll to position [399, 0]
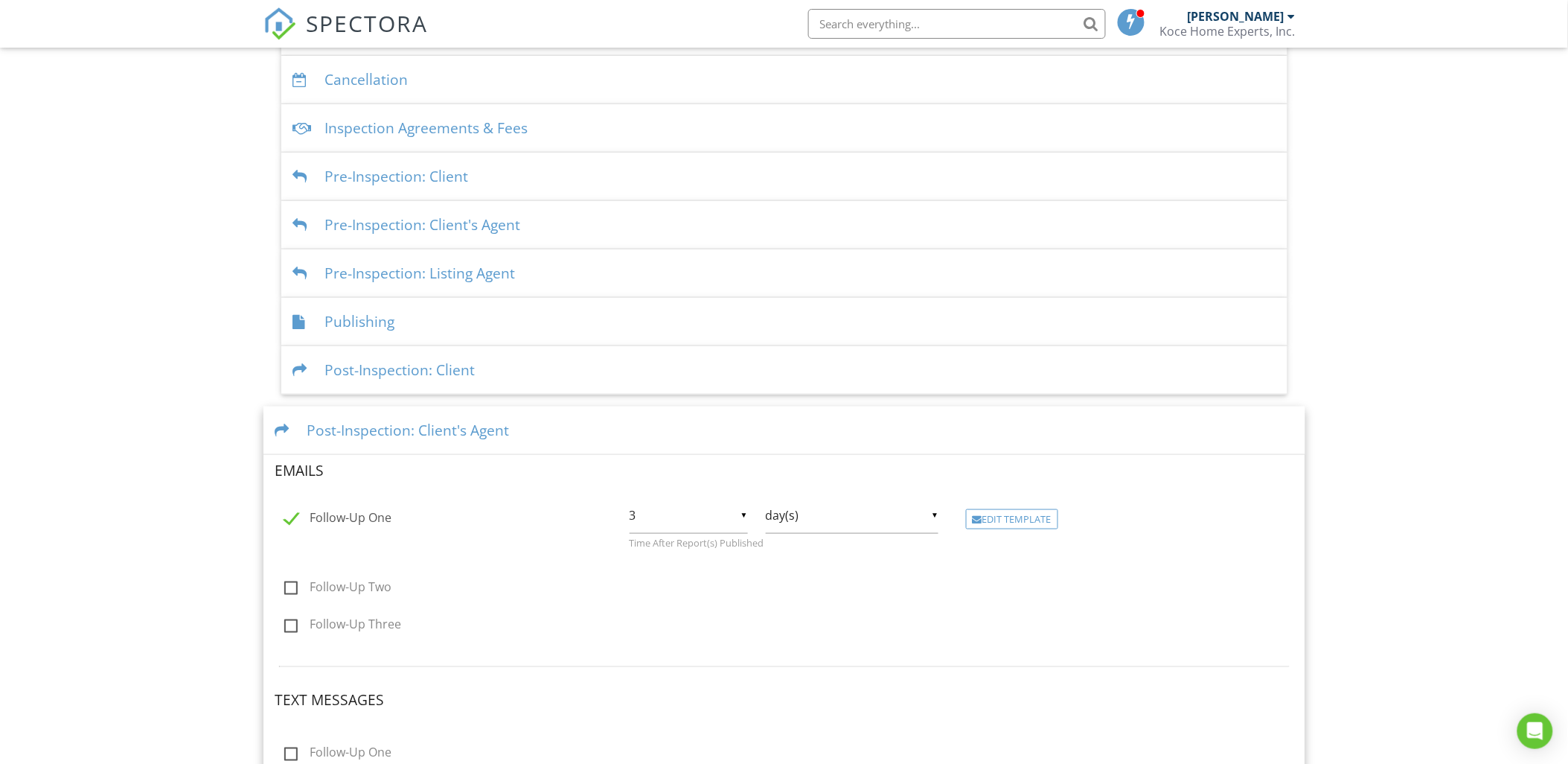
click at [444, 373] on div "Post-Inspection: Client" at bounding box center [784, 370] width 1006 height 48
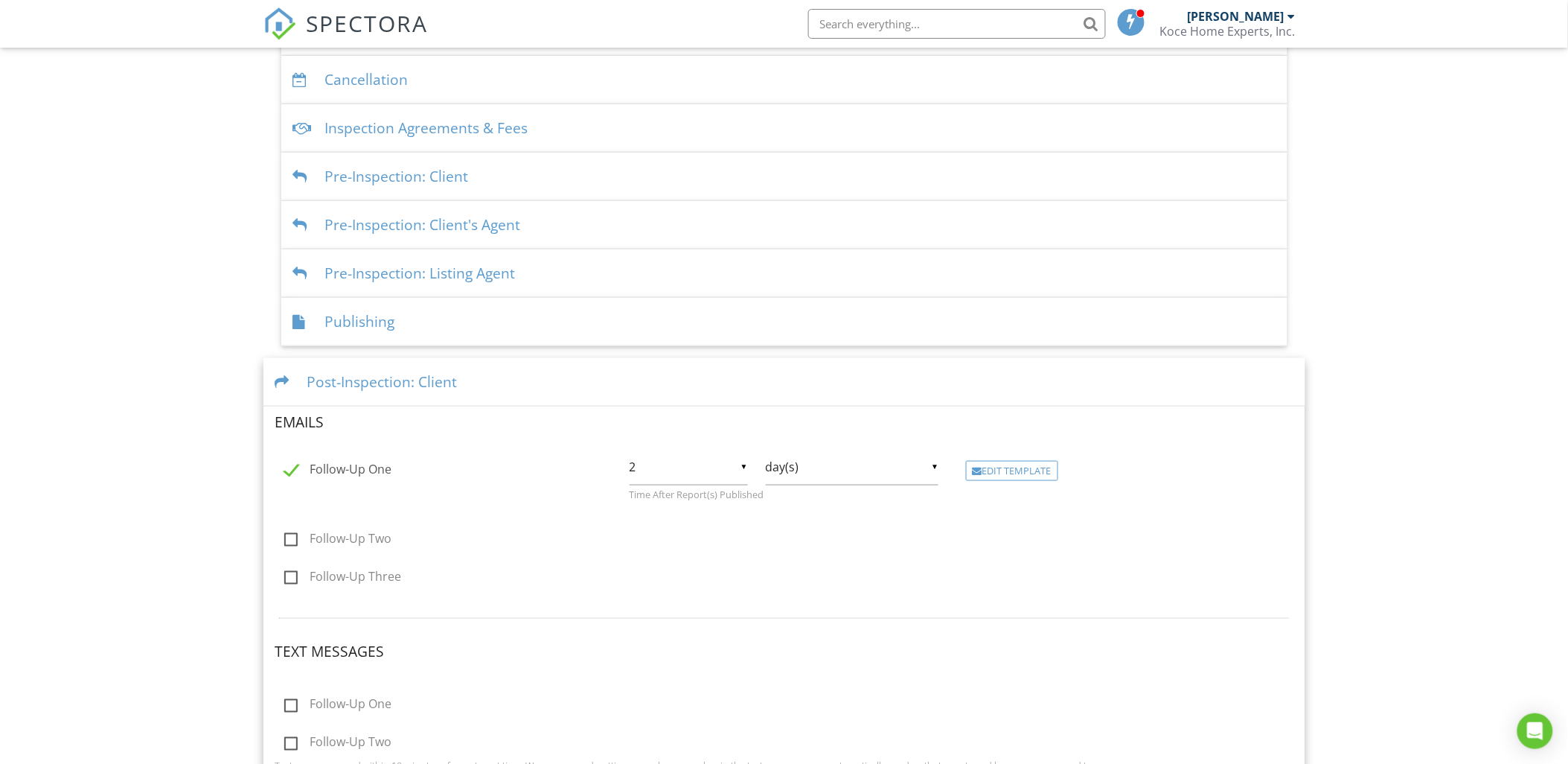
click at [743, 464] on input "2" at bounding box center [688, 467] width 118 height 36
click at [693, 59] on span "3" at bounding box center [688, 55] width 118 height 37
type input "3"
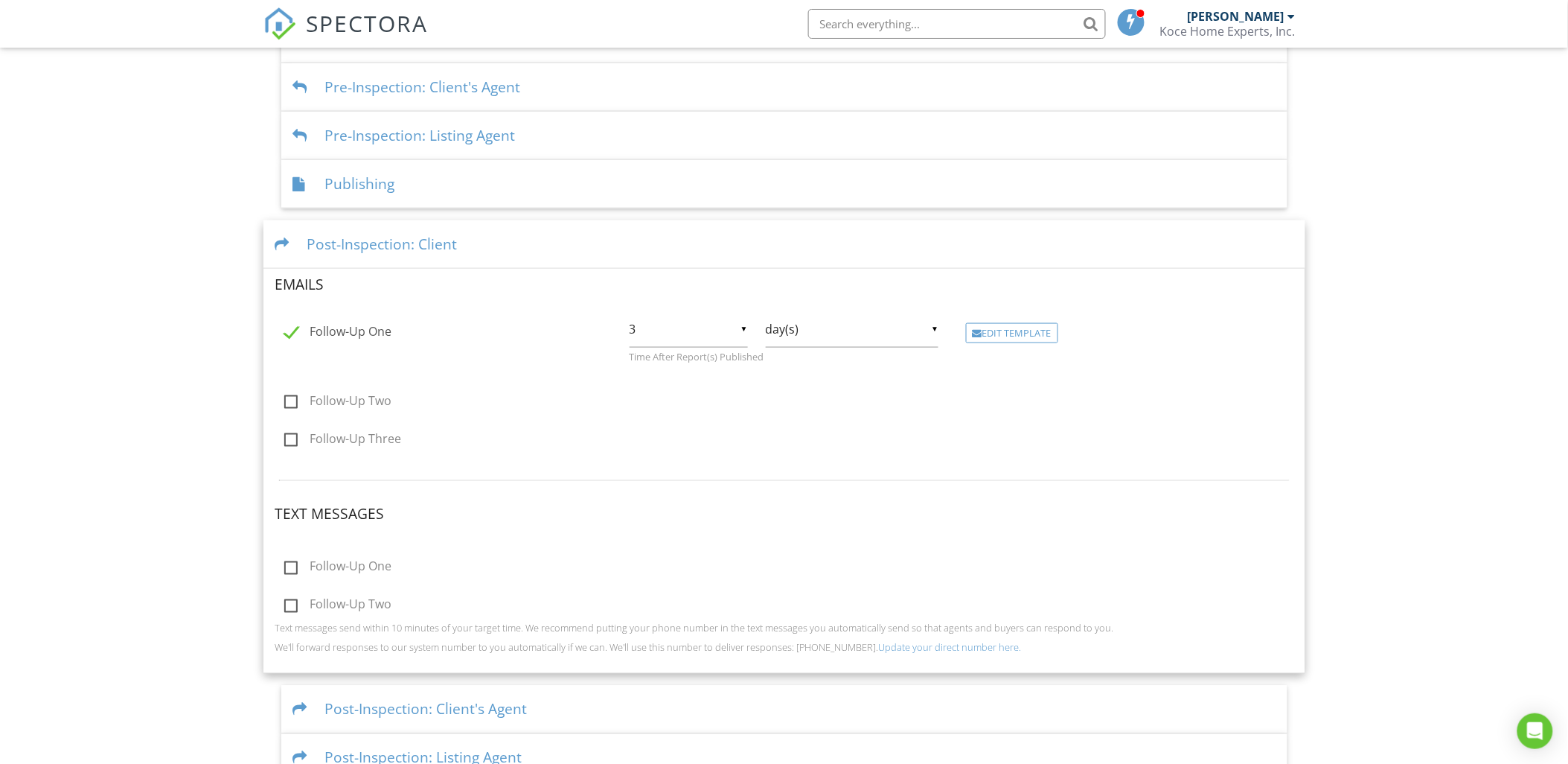
scroll to position [564, 0]
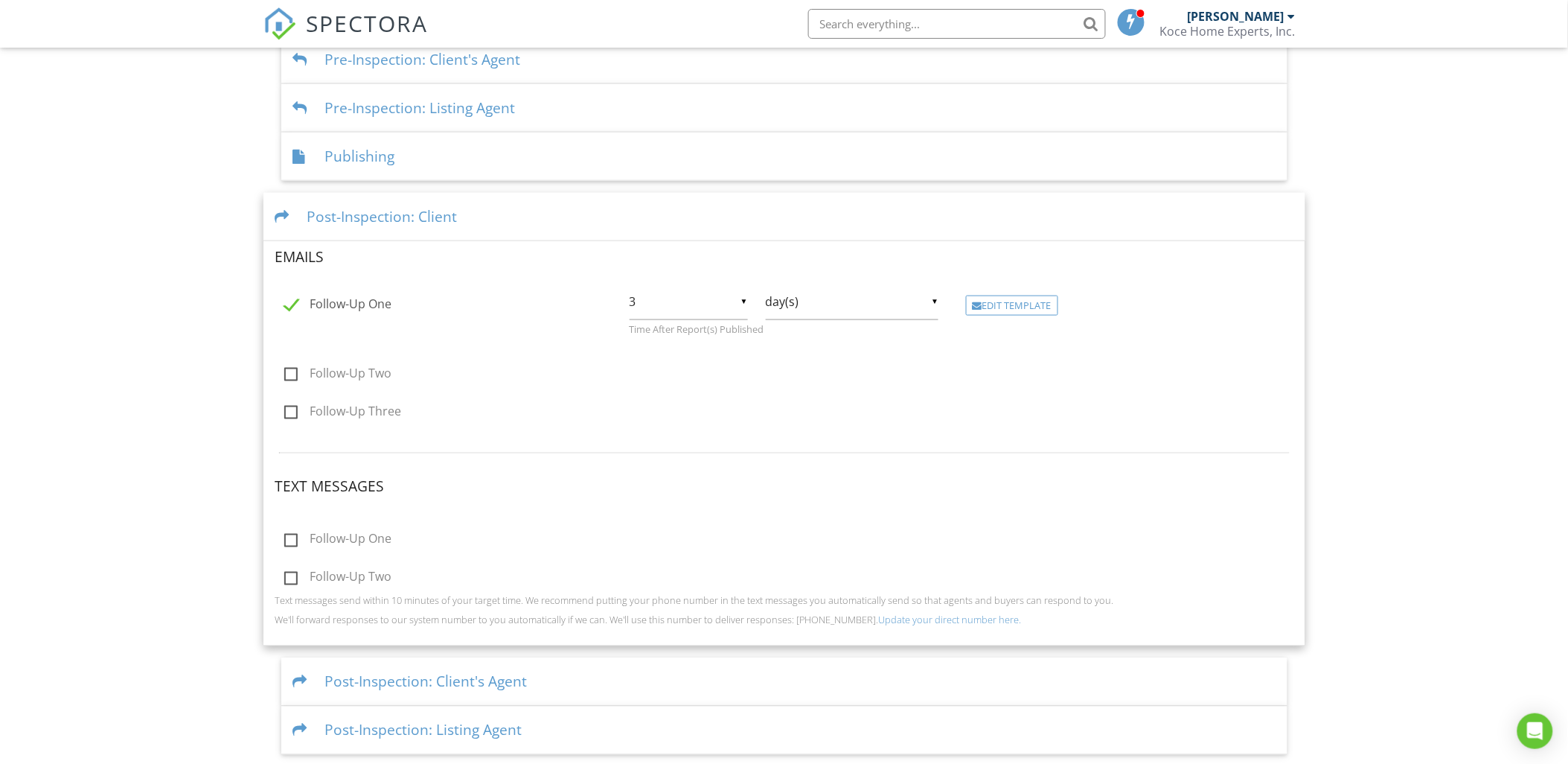
click at [379, 679] on div "Post-Inspection: Client's Agent" at bounding box center [784, 682] width 1006 height 48
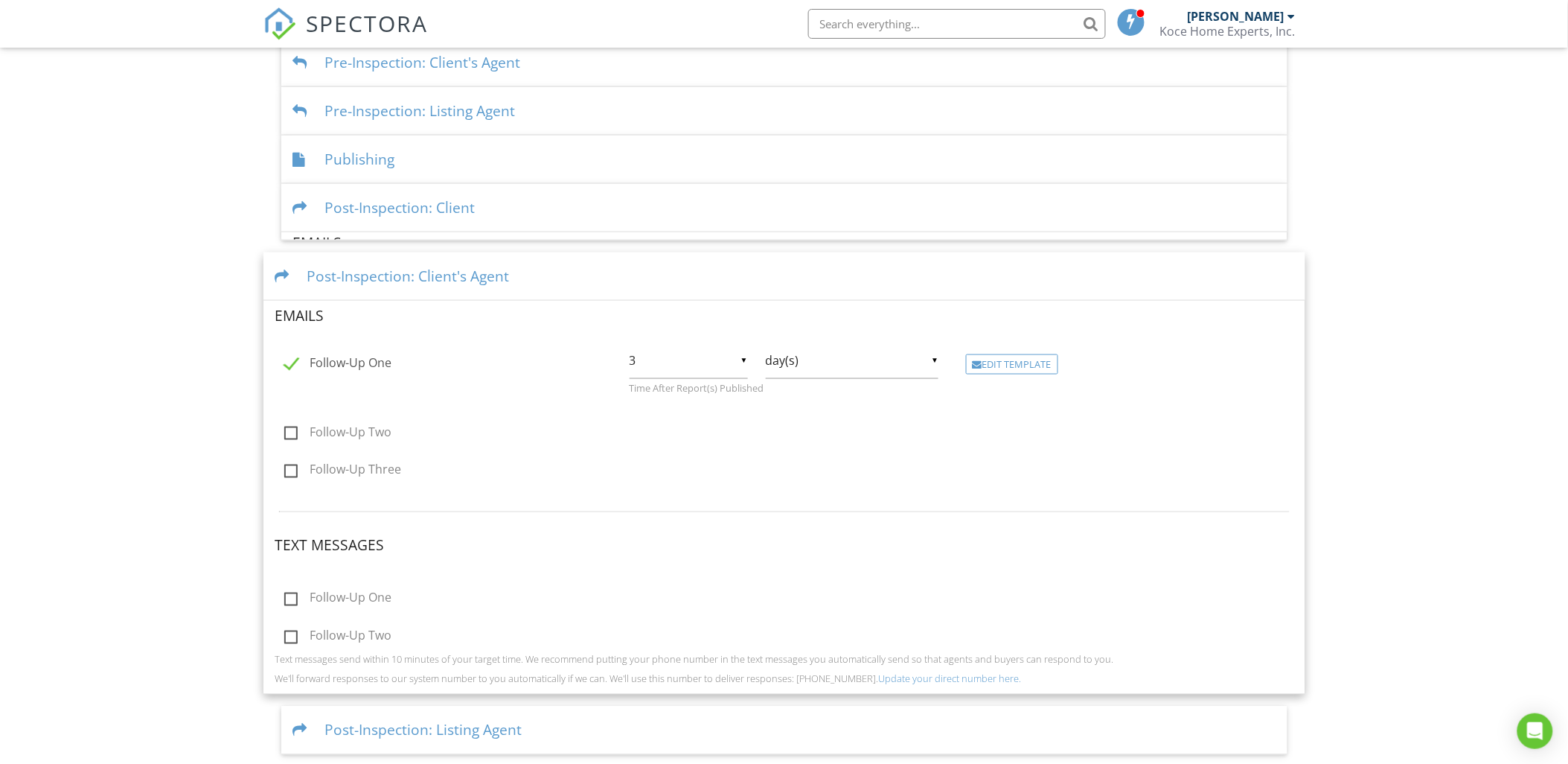
scroll to position [564, 0]
click at [420, 730] on div "Post-Inspection: Listing Agent" at bounding box center [784, 730] width 1006 height 48
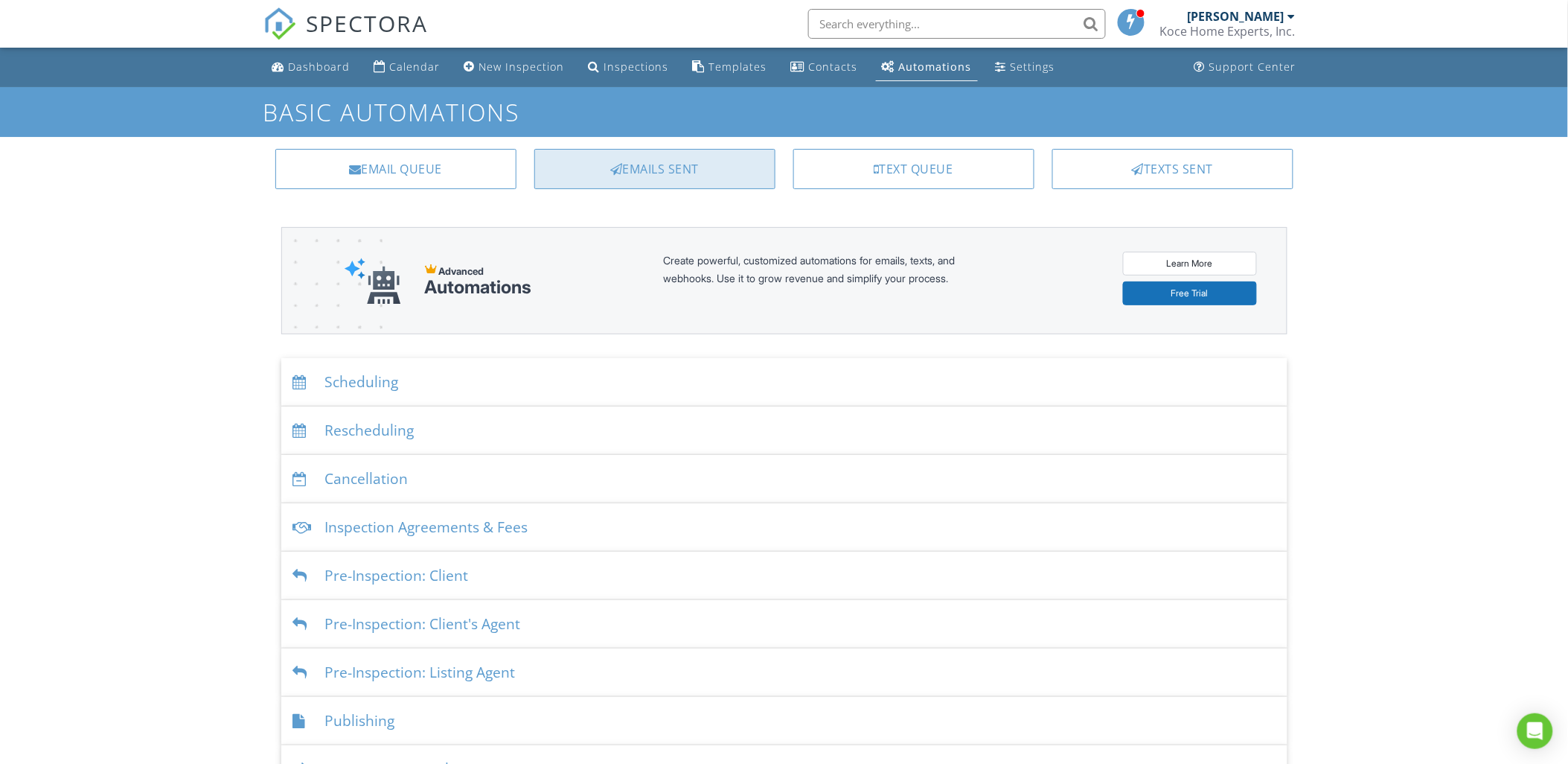
click at [647, 166] on div "Emails Sent" at bounding box center [654, 169] width 241 height 40
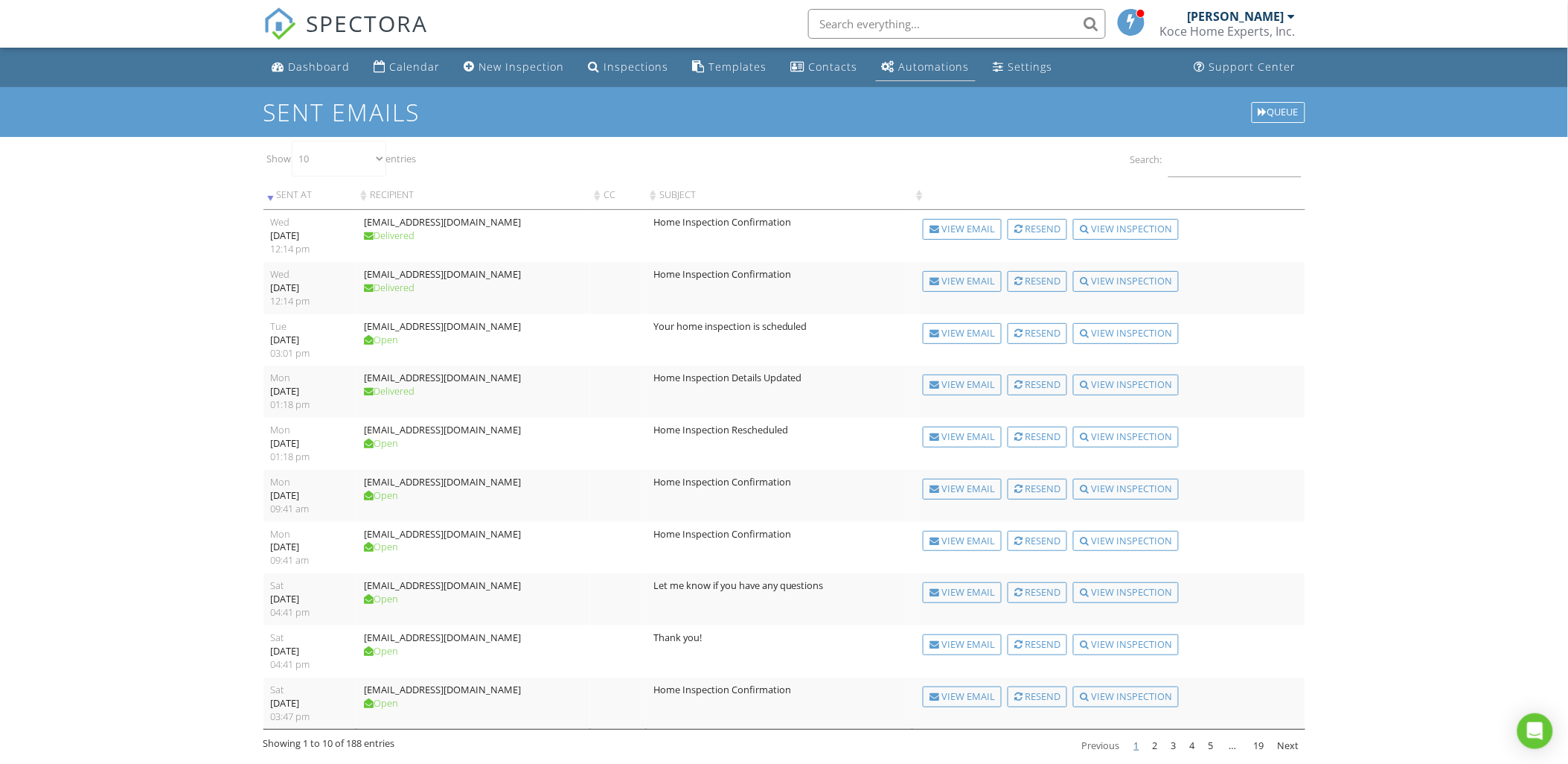
click at [925, 70] on div "Automations" at bounding box center [934, 66] width 71 height 15
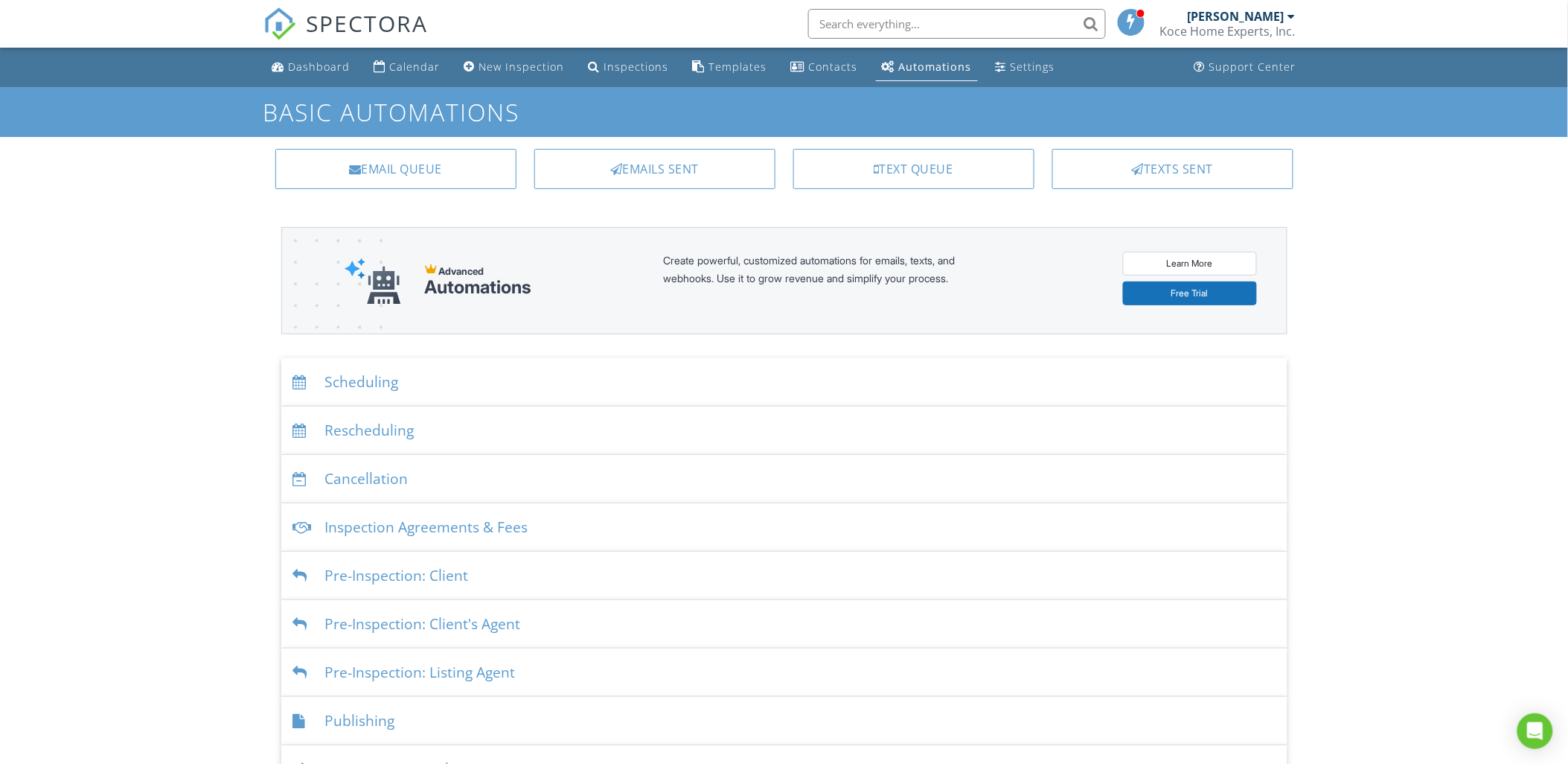
click at [396, 379] on div "Scheduling" at bounding box center [784, 382] width 1006 height 48
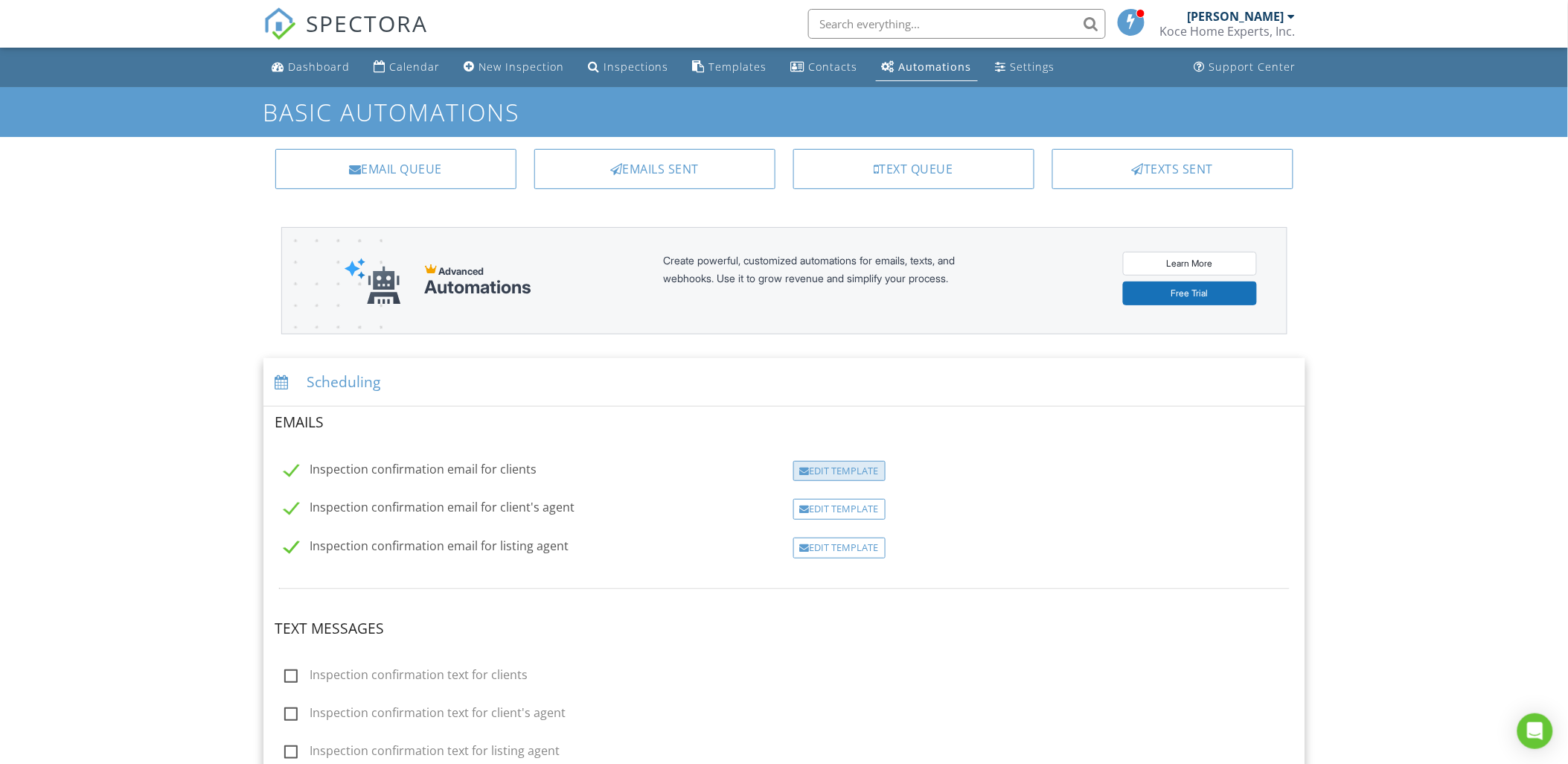
click at [852, 471] on div "Edit Template" at bounding box center [840, 471] width 93 height 21
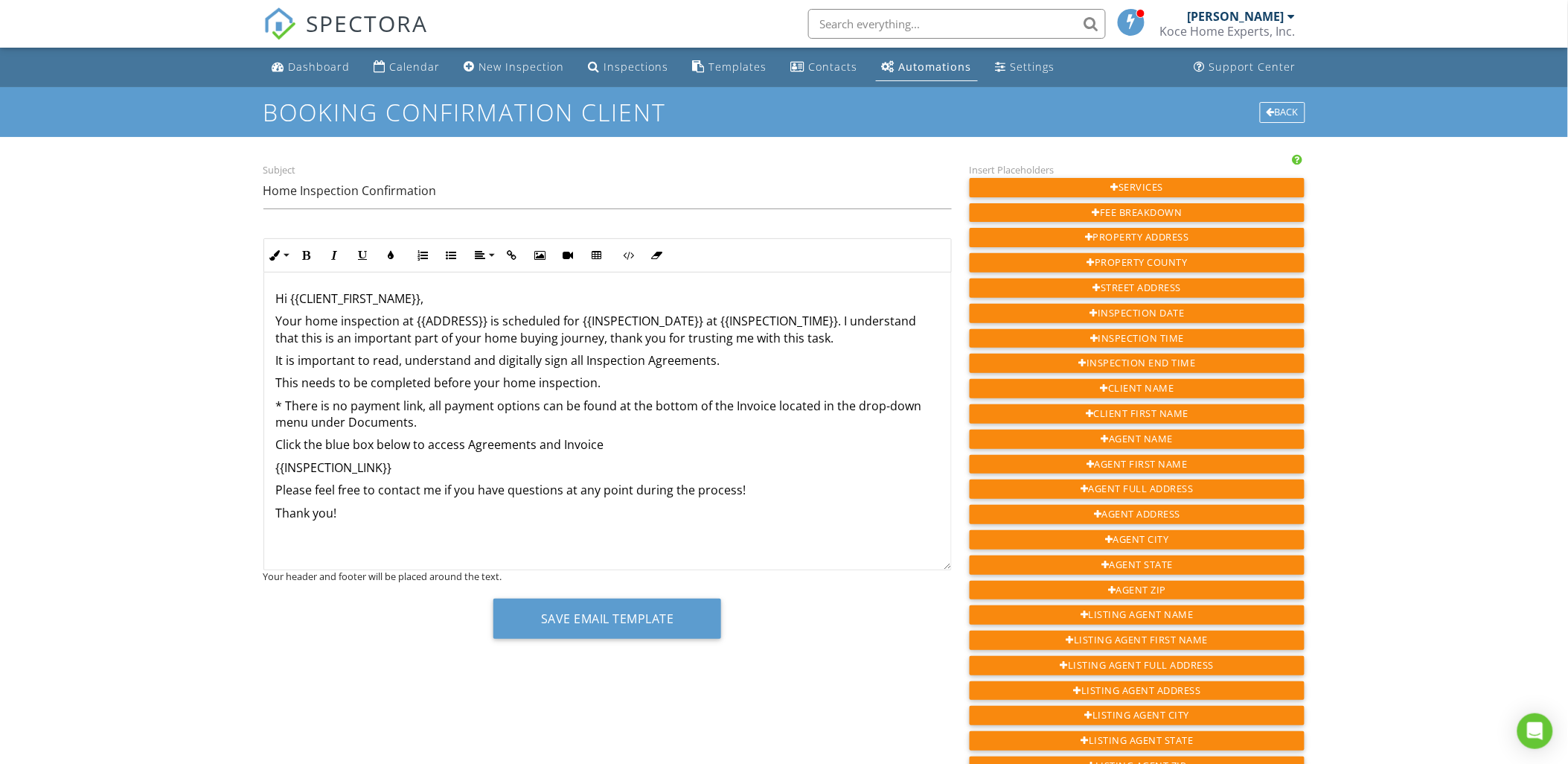
click at [415, 422] on p "* There is no payment link, all payment options can be found at the bottom of t…" at bounding box center [607, 414] width 663 height 34
click at [281, 403] on p "* There is no payment link, all payment options can be found at the bottom of t…" at bounding box center [607, 414] width 663 height 34
click at [635, 615] on button "Save Email Template" at bounding box center [607, 618] width 228 height 40
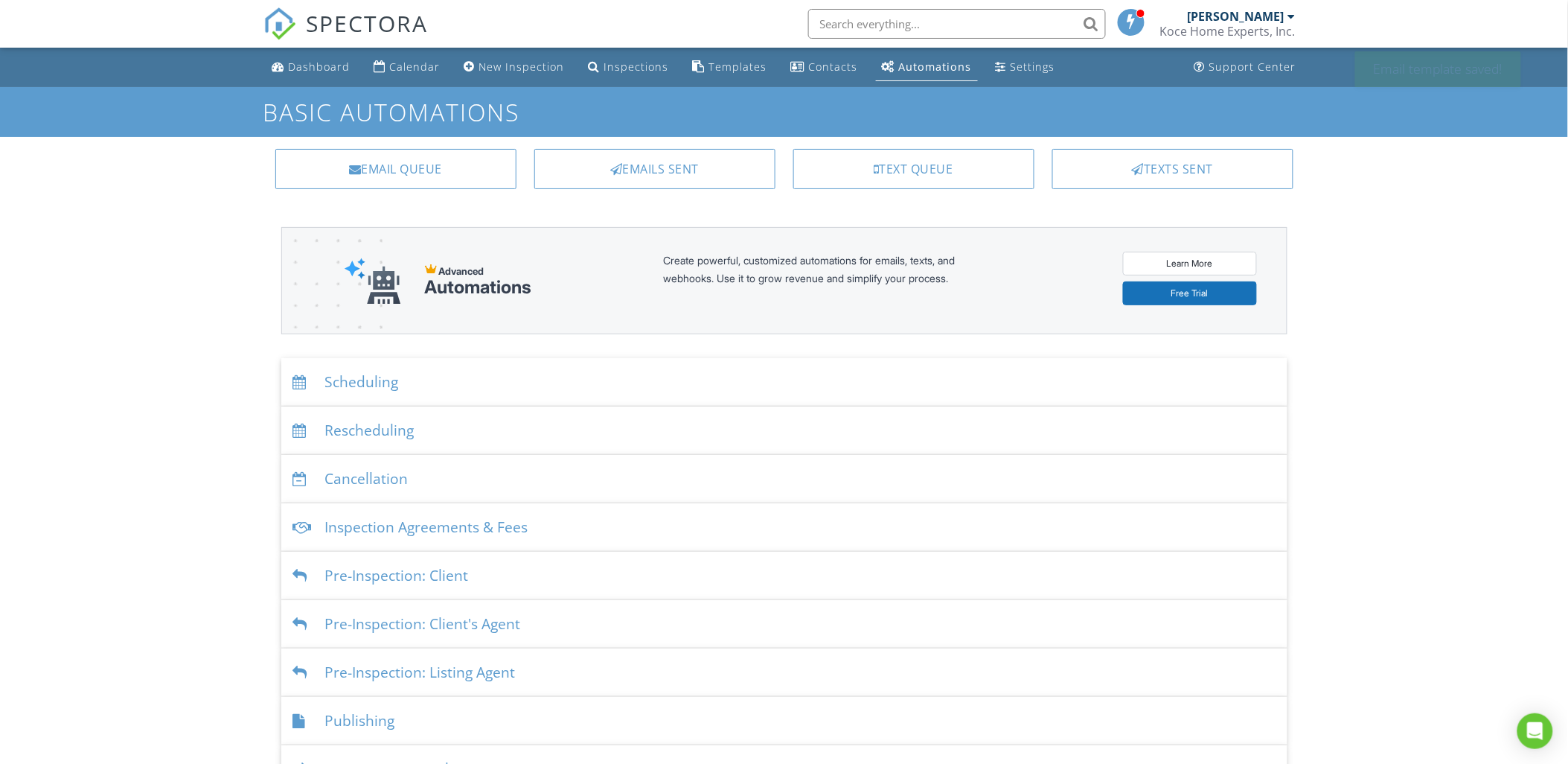
click at [397, 532] on div "Inspection Agreements & Fees" at bounding box center [784, 527] width 1006 height 48
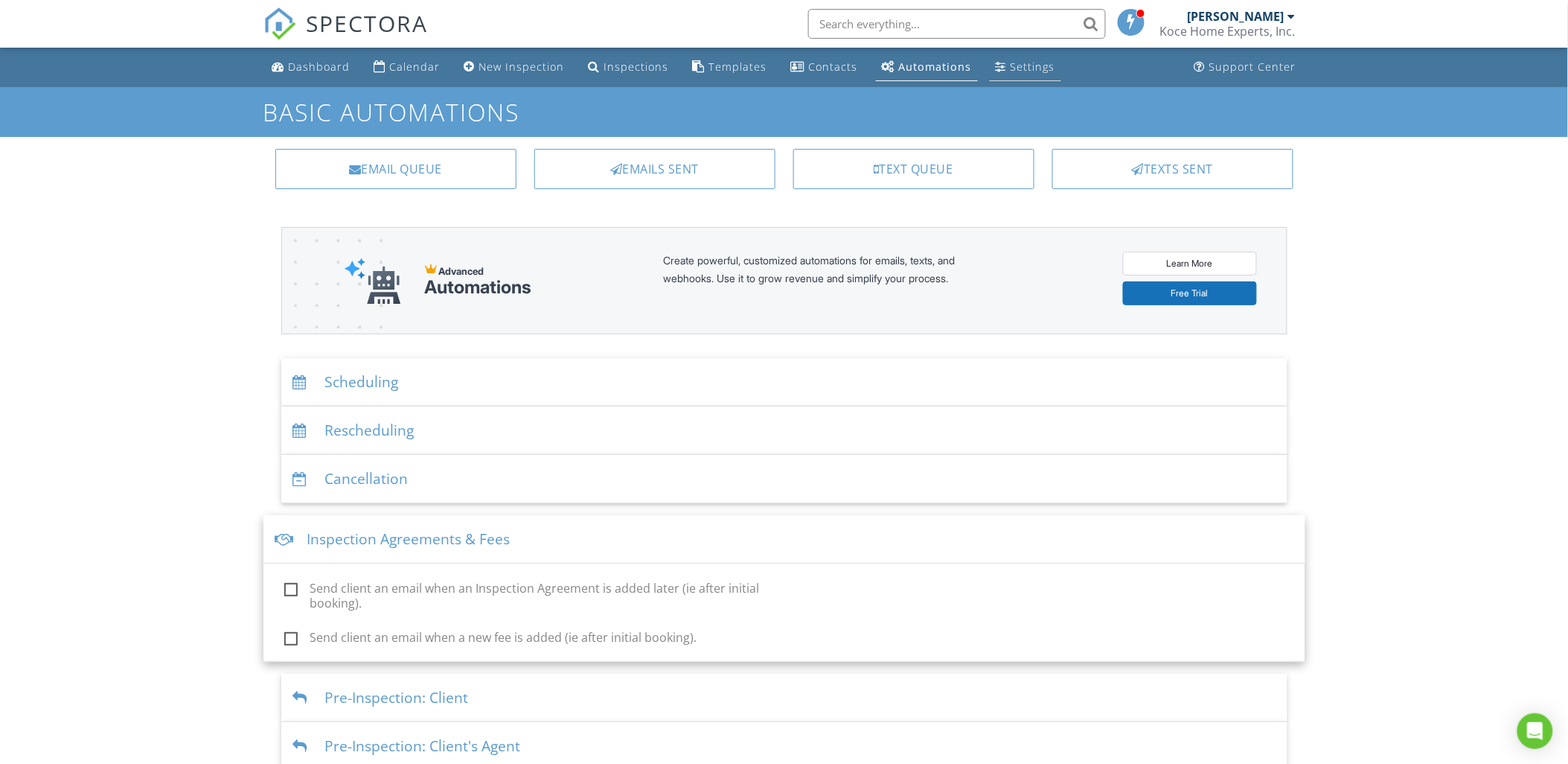
click at [1011, 67] on div "Settings" at bounding box center [1033, 66] width 45 height 15
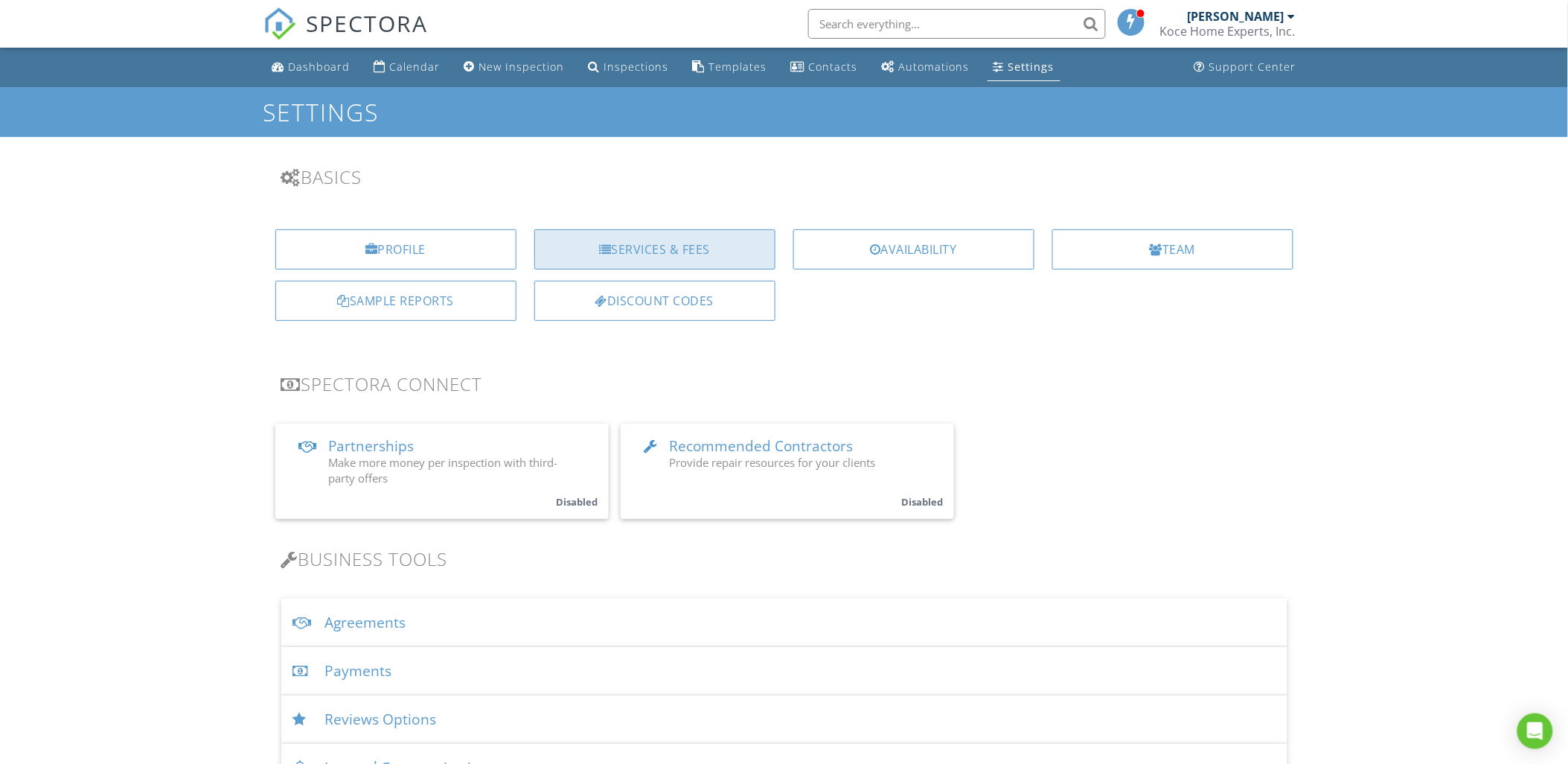
click at [708, 250] on div "Services & Fees" at bounding box center [654, 249] width 241 height 40
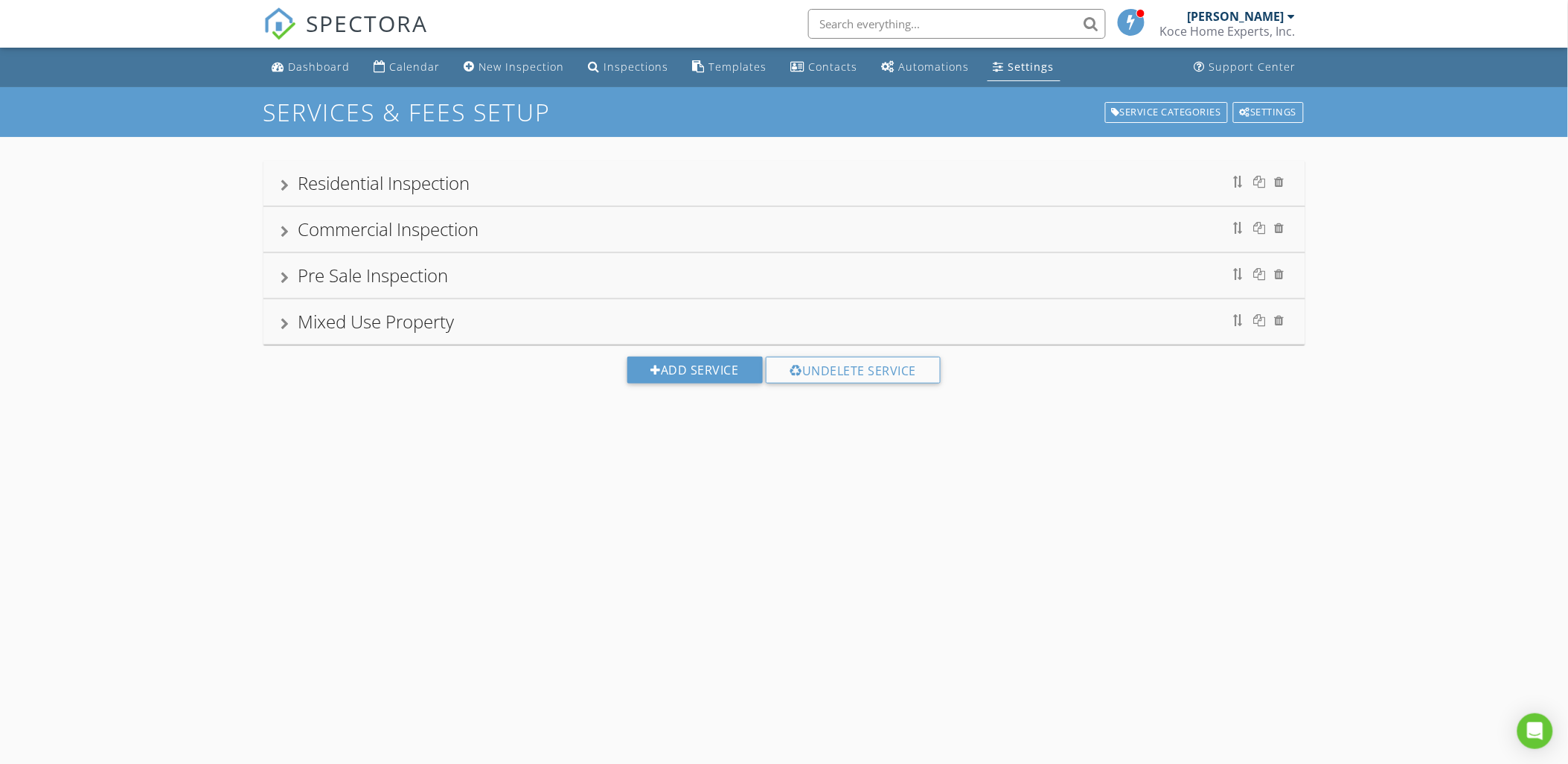
click at [419, 181] on div "Residential Inspection" at bounding box center [384, 182] width 172 height 25
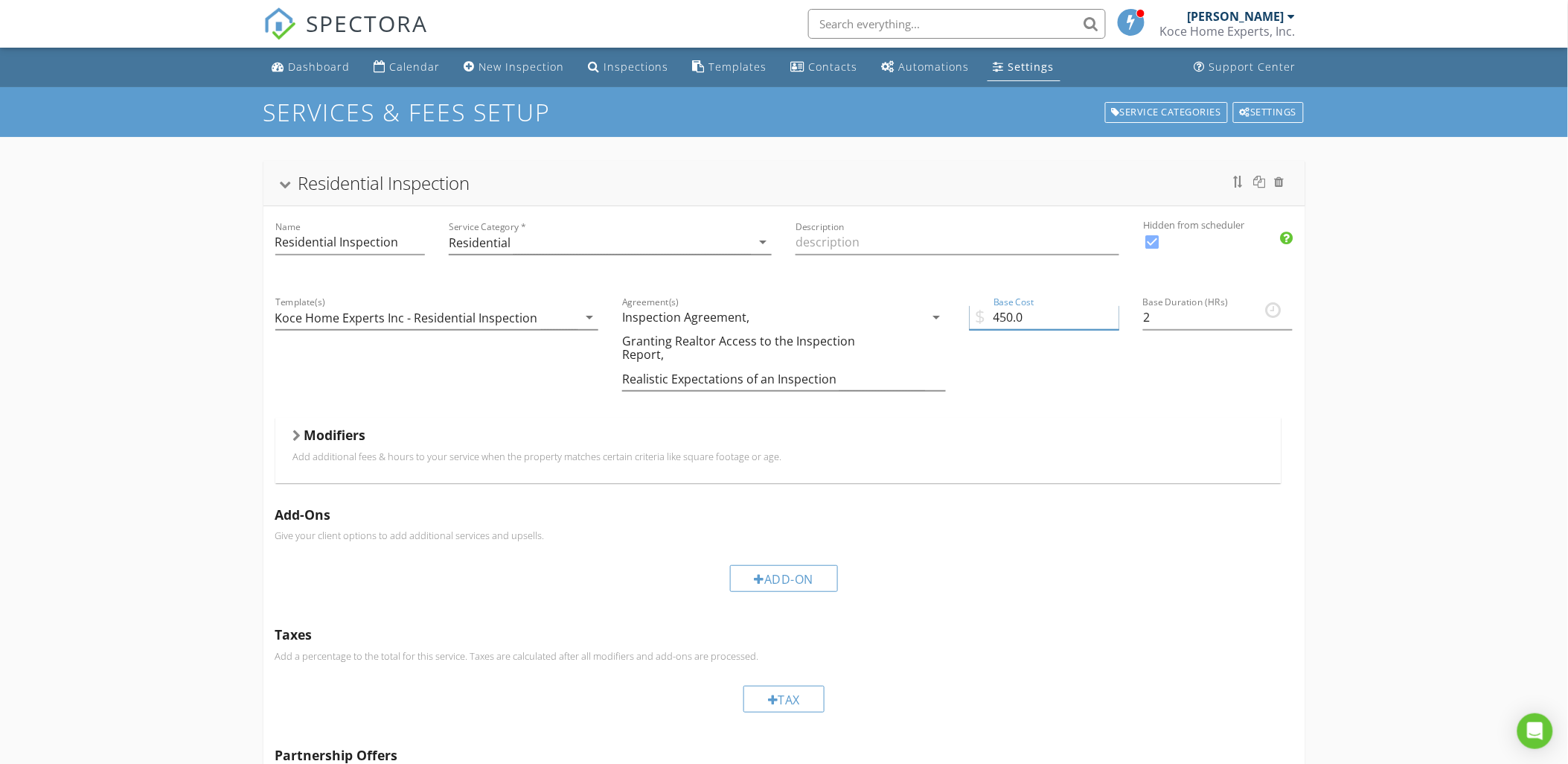
drag, startPoint x: 1027, startPoint y: 317, endPoint x: 983, endPoint y: 313, distance: 44.2
click at [983, 313] on div "$ Base Cost 450.0" at bounding box center [1044, 320] width 150 height 48
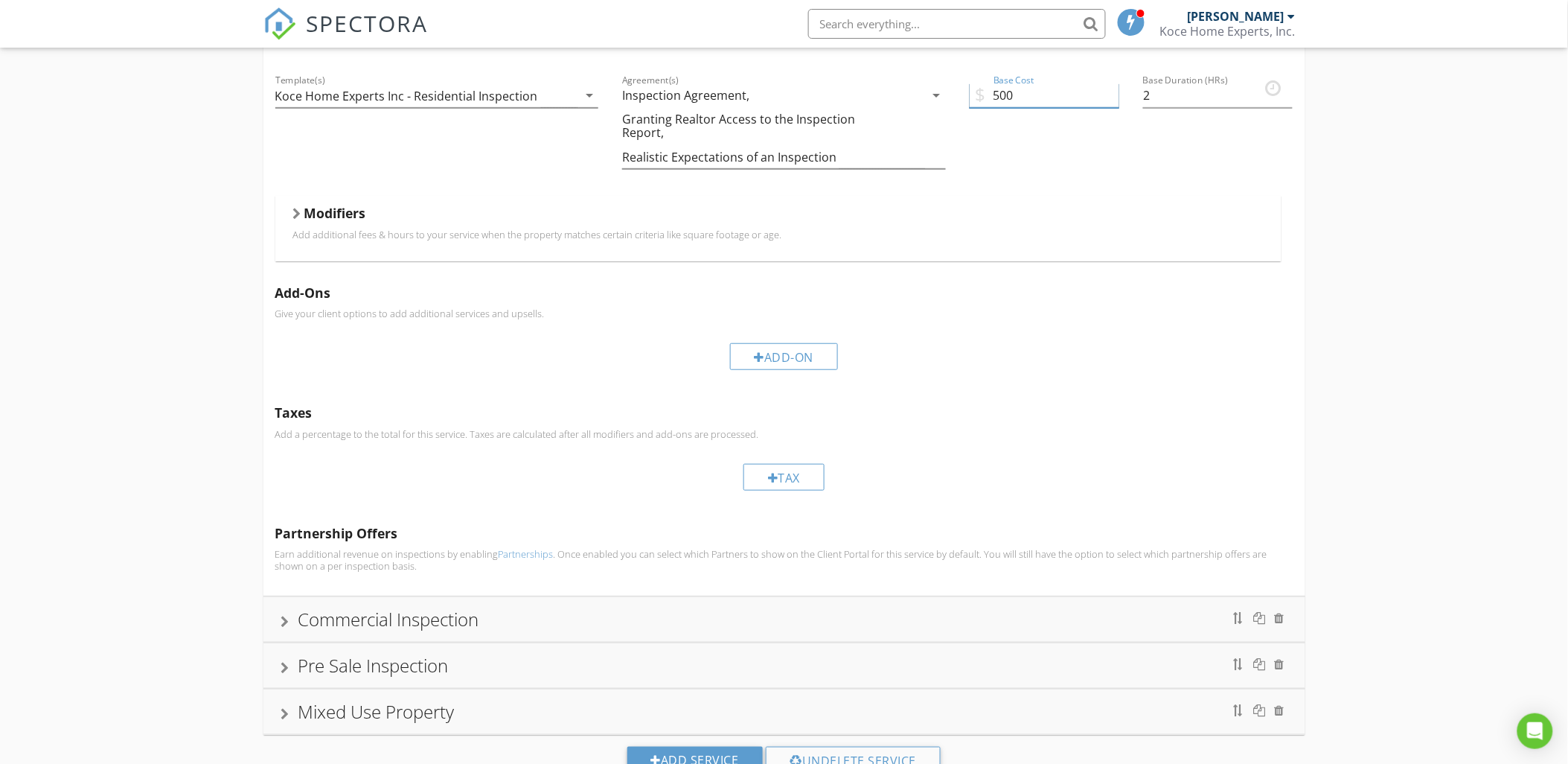
scroll to position [265, 0]
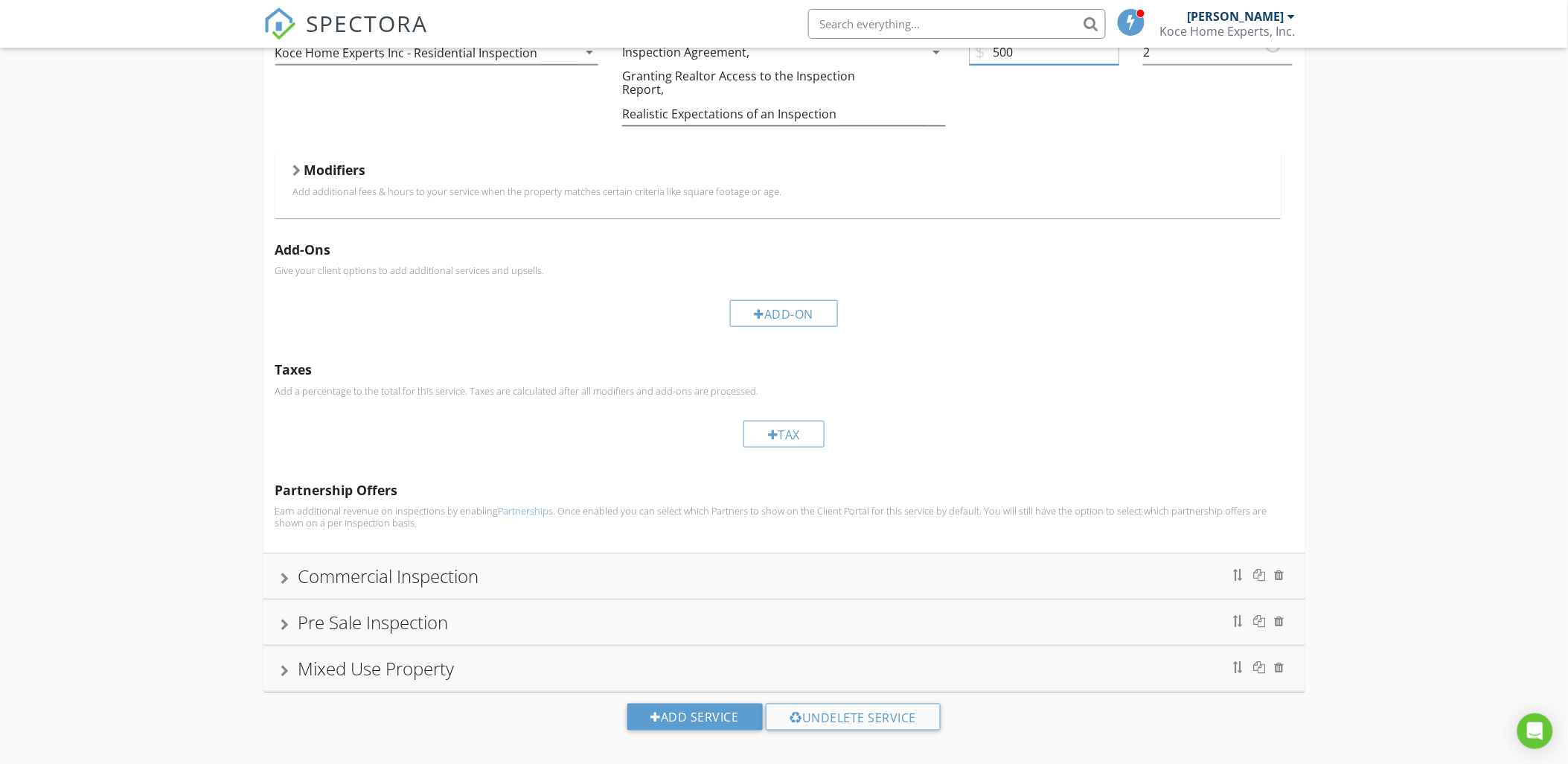
type input "500"
click at [285, 618] on div at bounding box center [285, 624] width 8 height 12
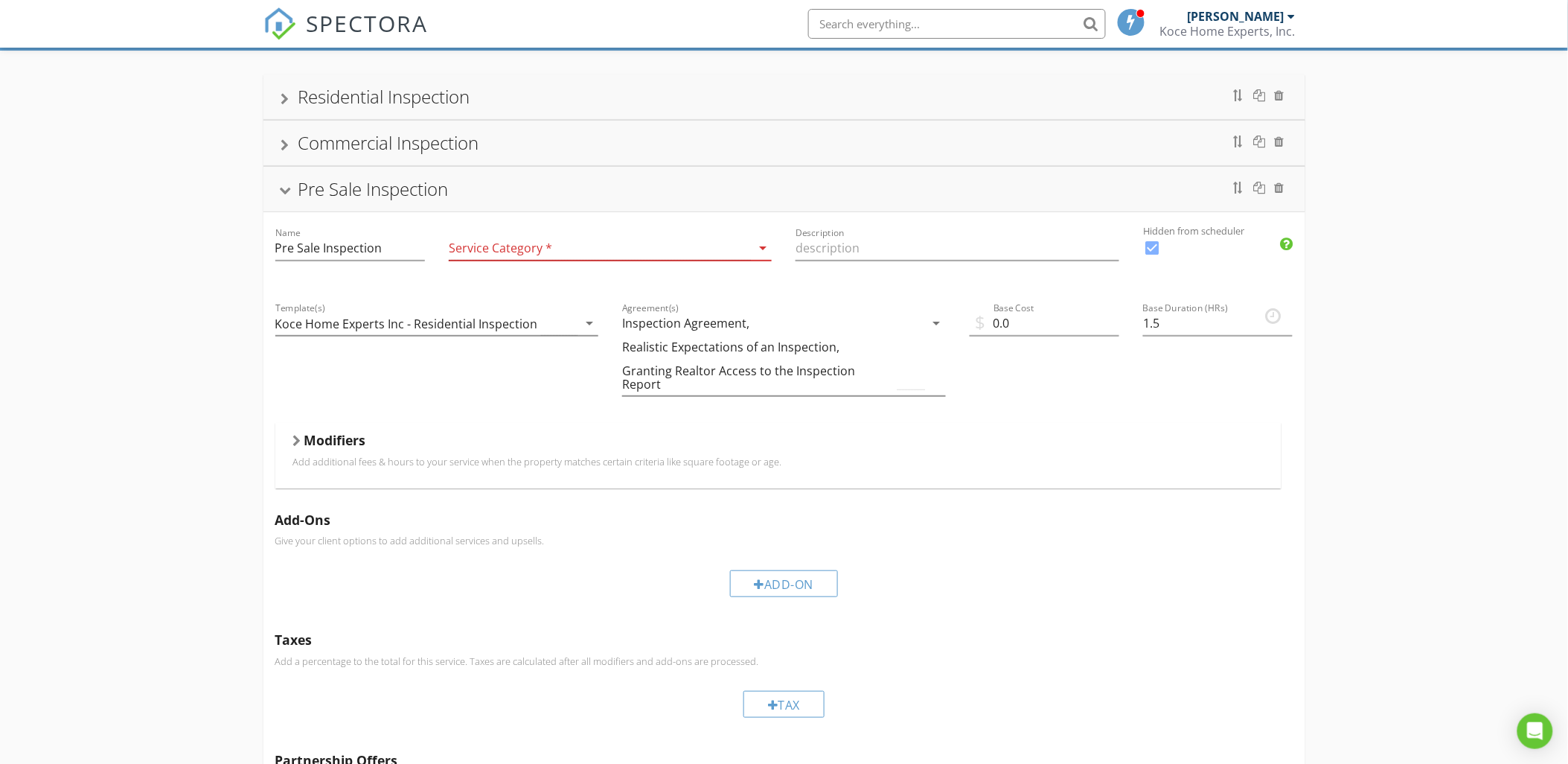
scroll to position [178, 0]
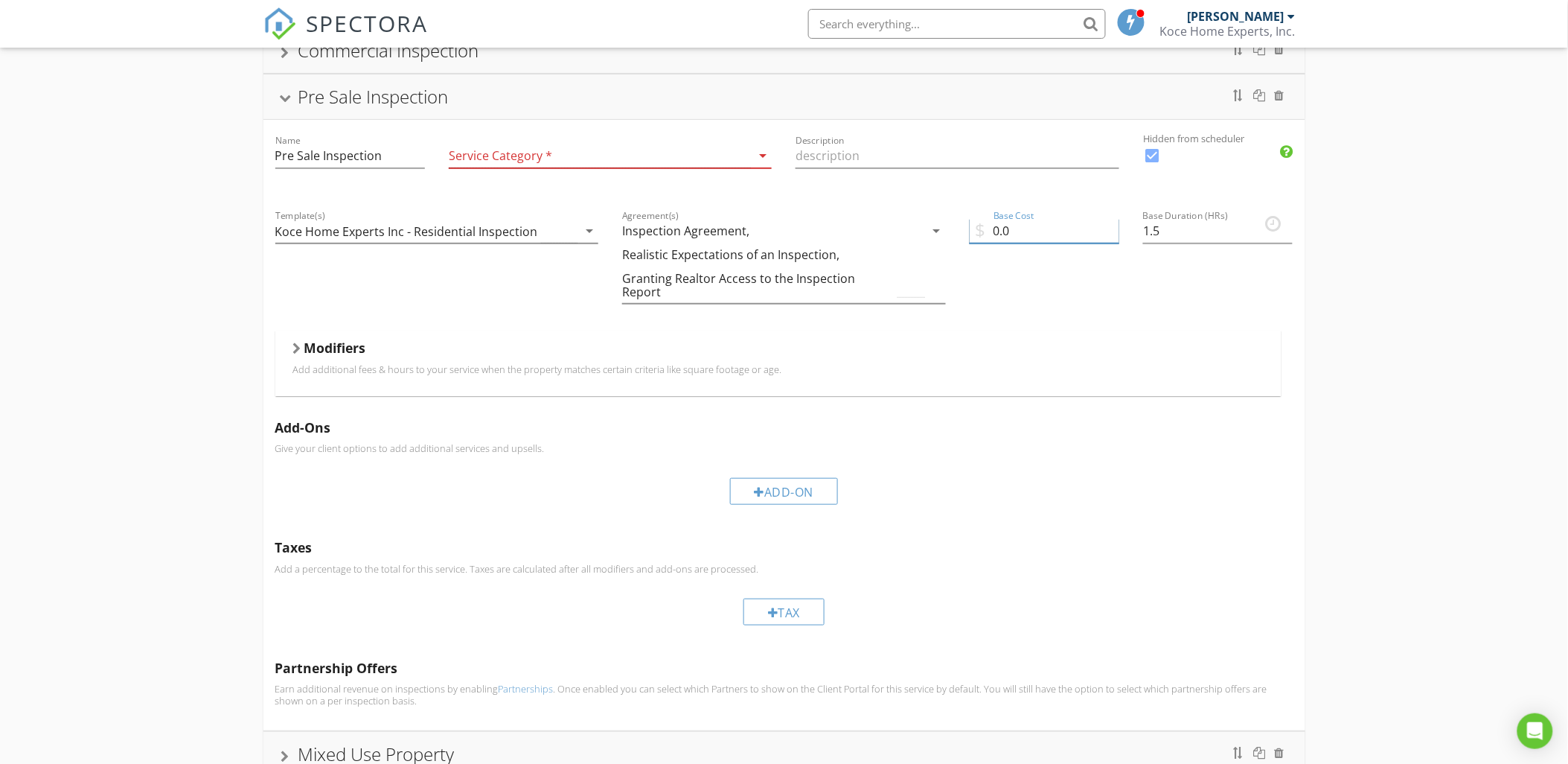
drag, startPoint x: 1020, startPoint y: 227, endPoint x: 980, endPoint y: 231, distance: 40.2
click at [980, 231] on div "$ Base Cost 0.0" at bounding box center [1044, 234] width 150 height 48
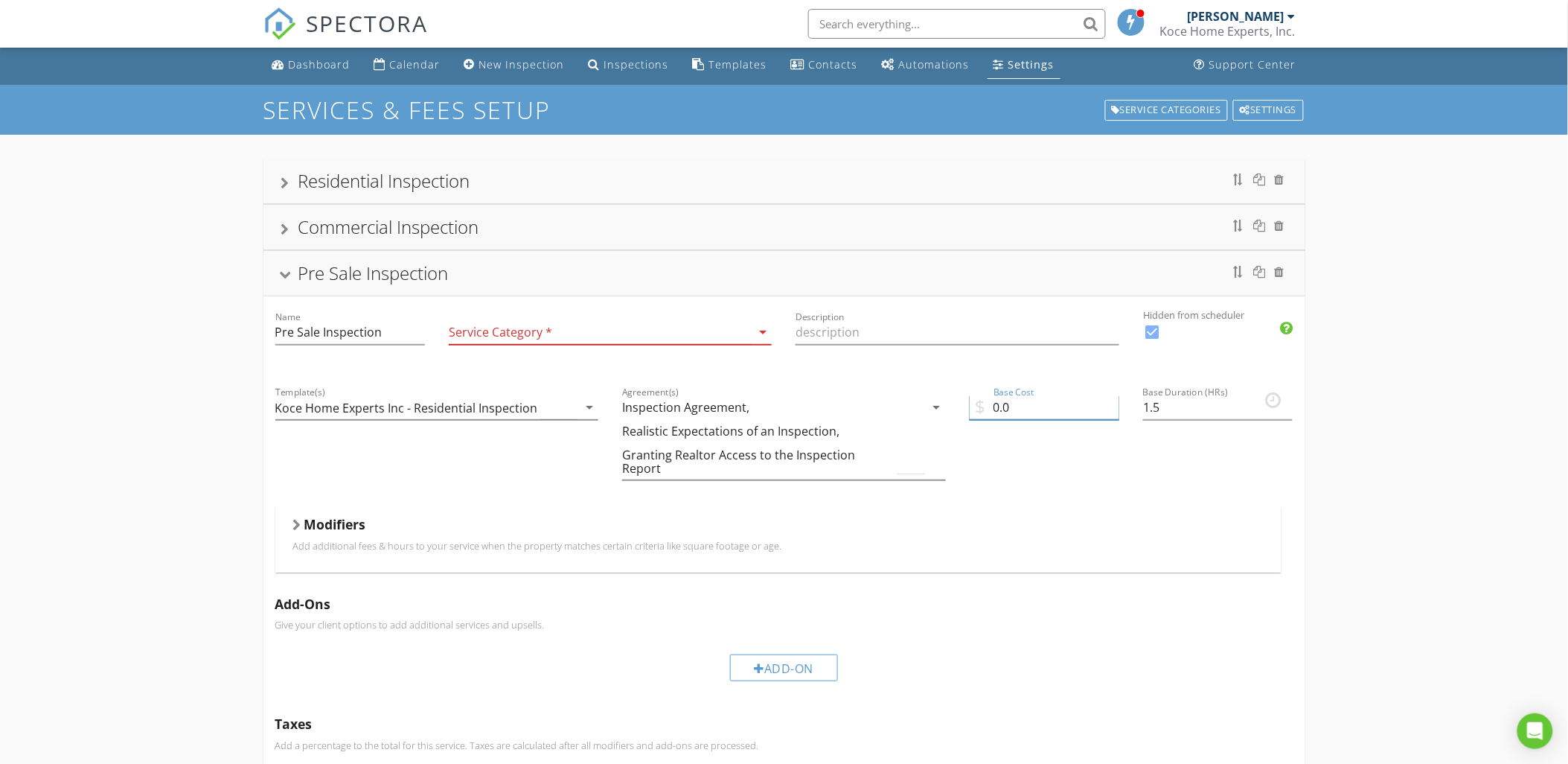
scroll to position [0, 0]
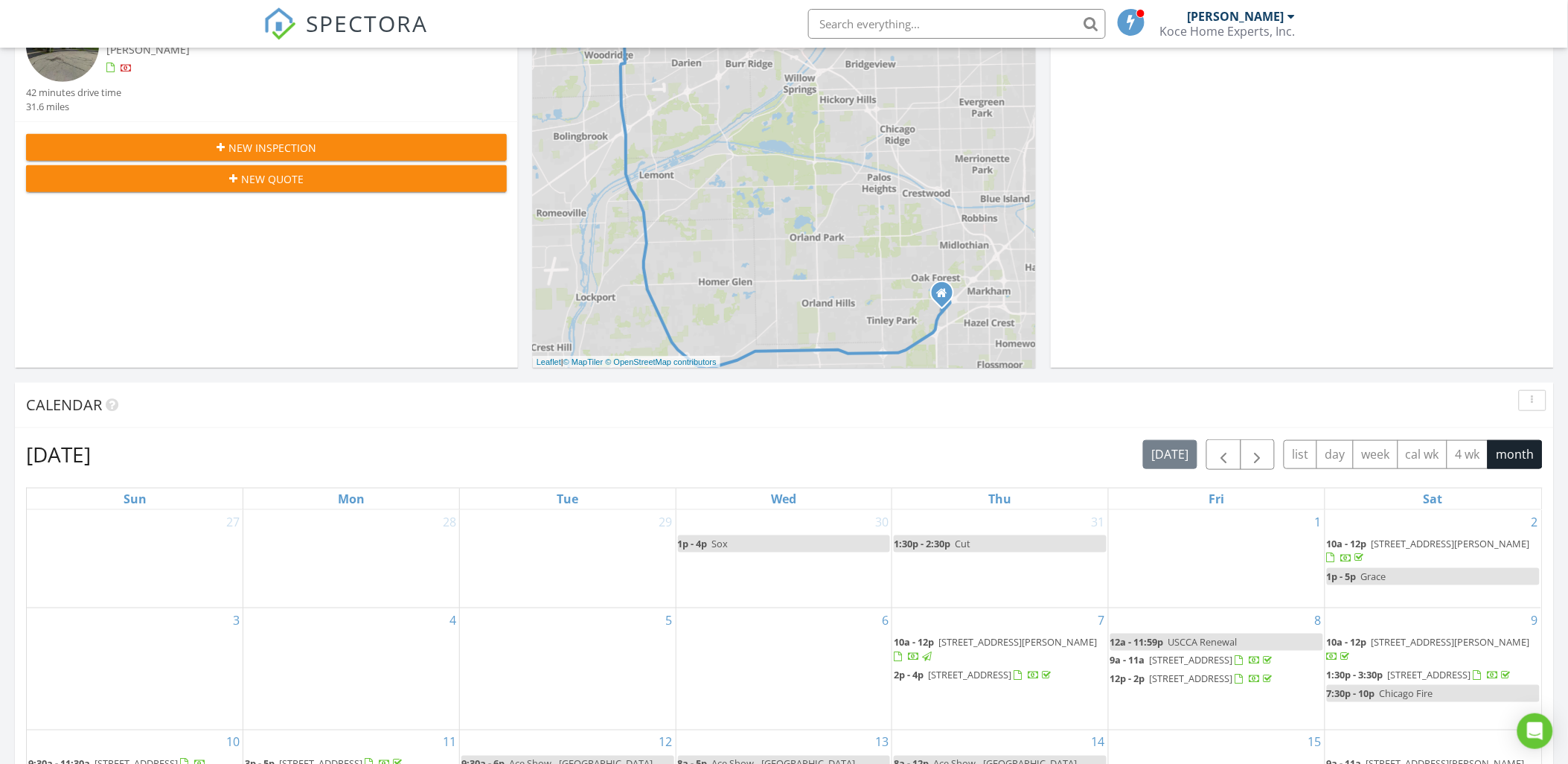
scroll to position [276, 0]
